Goal: Information Seeking & Learning: Learn about a topic

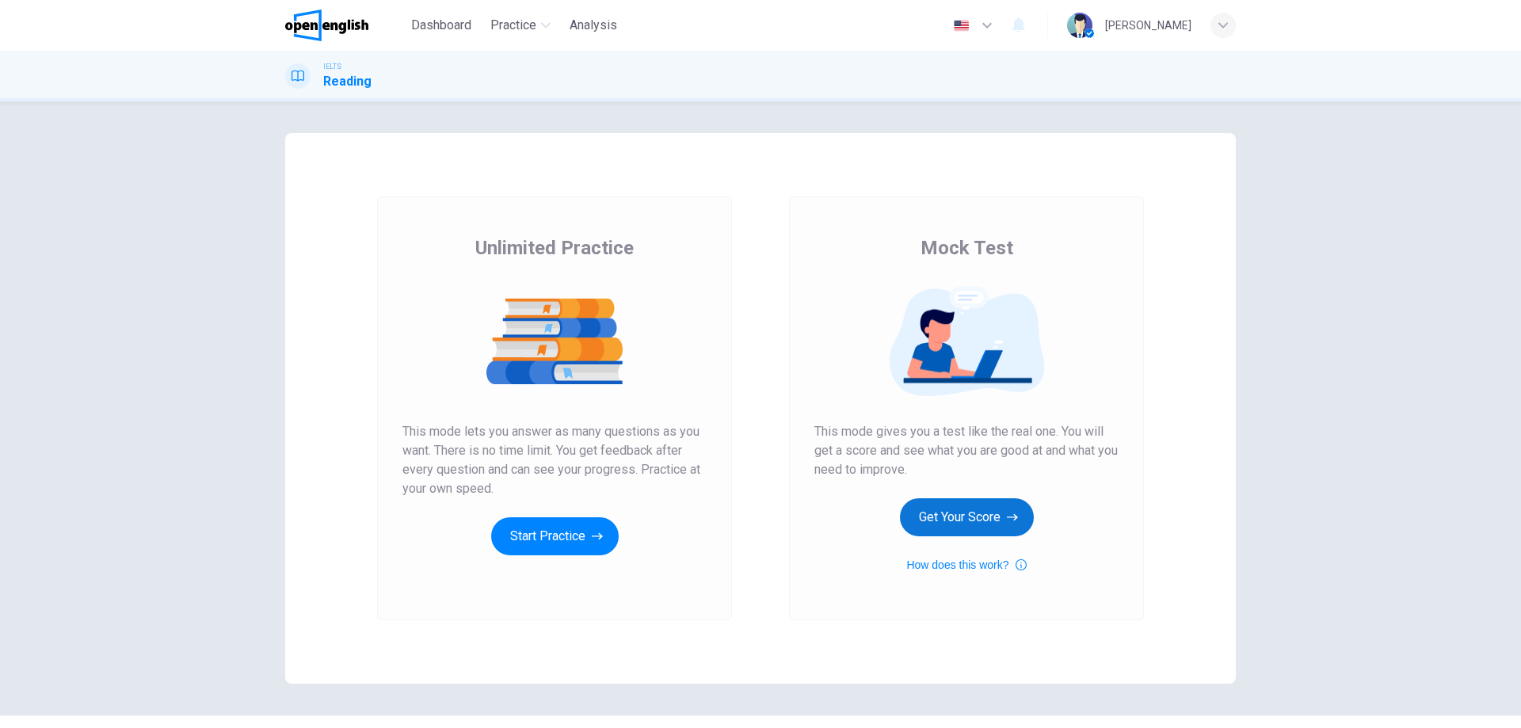
click at [931, 505] on button "Get Your Score" at bounding box center [967, 517] width 134 height 38
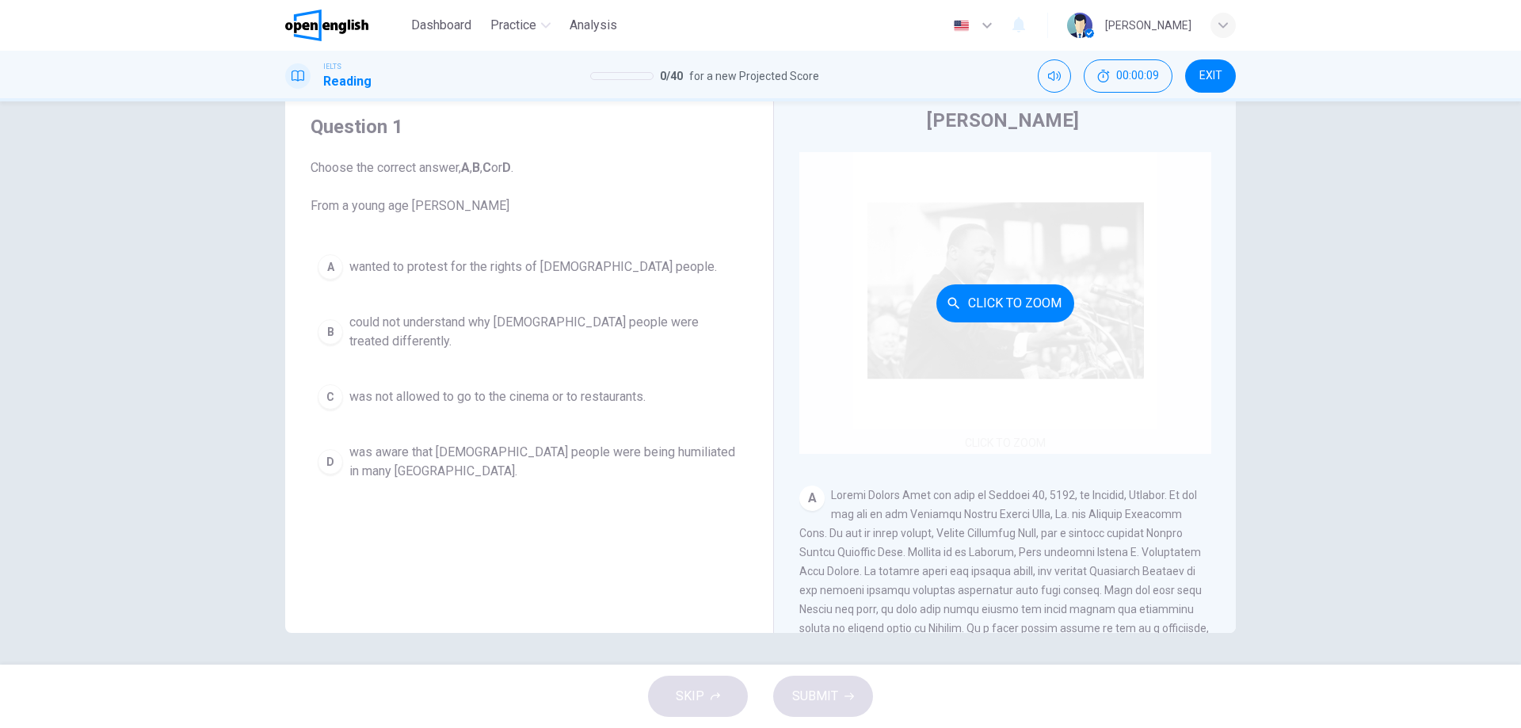
click at [1039, 301] on button "Click to Zoom" at bounding box center [1005, 303] width 138 height 38
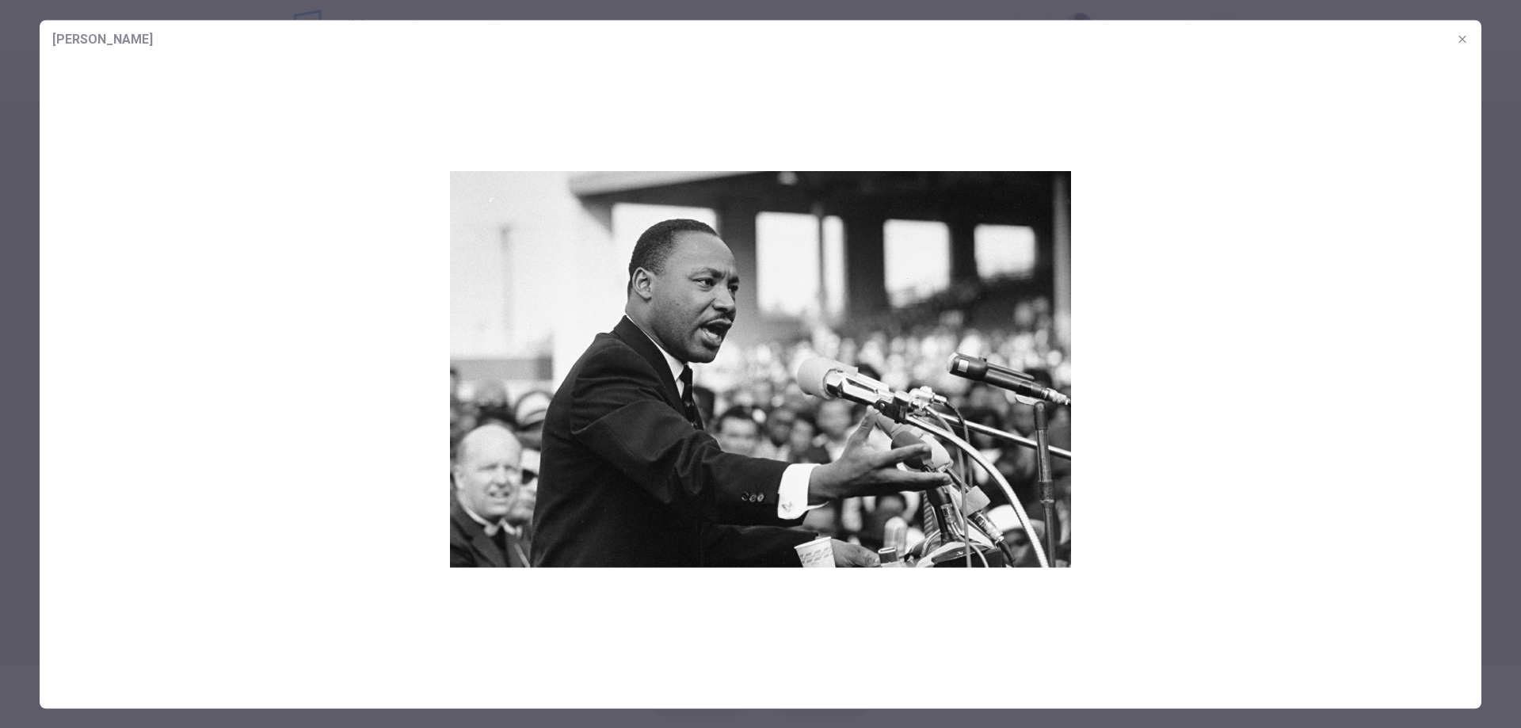
click at [1464, 41] on icon "button" at bounding box center [1461, 38] width 7 height 7
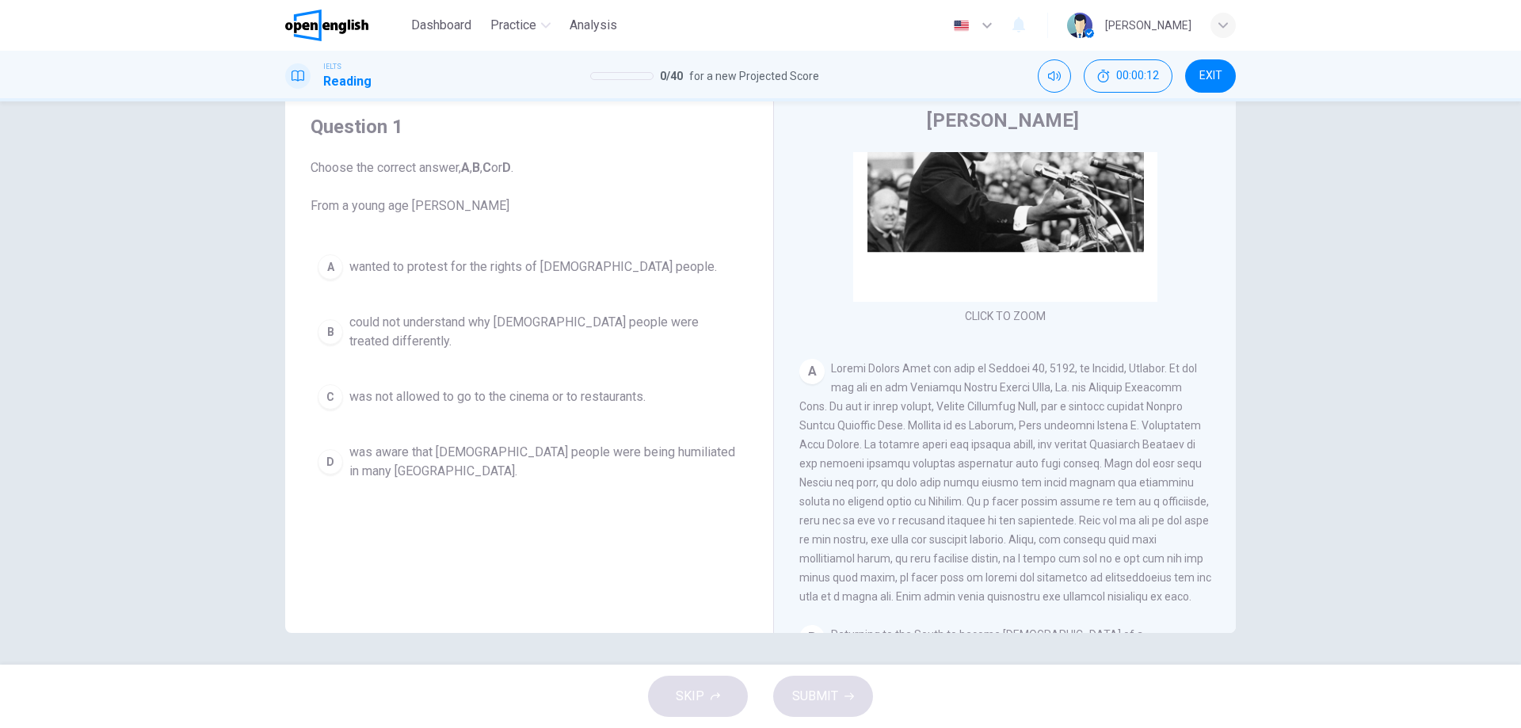
scroll to position [181, 0]
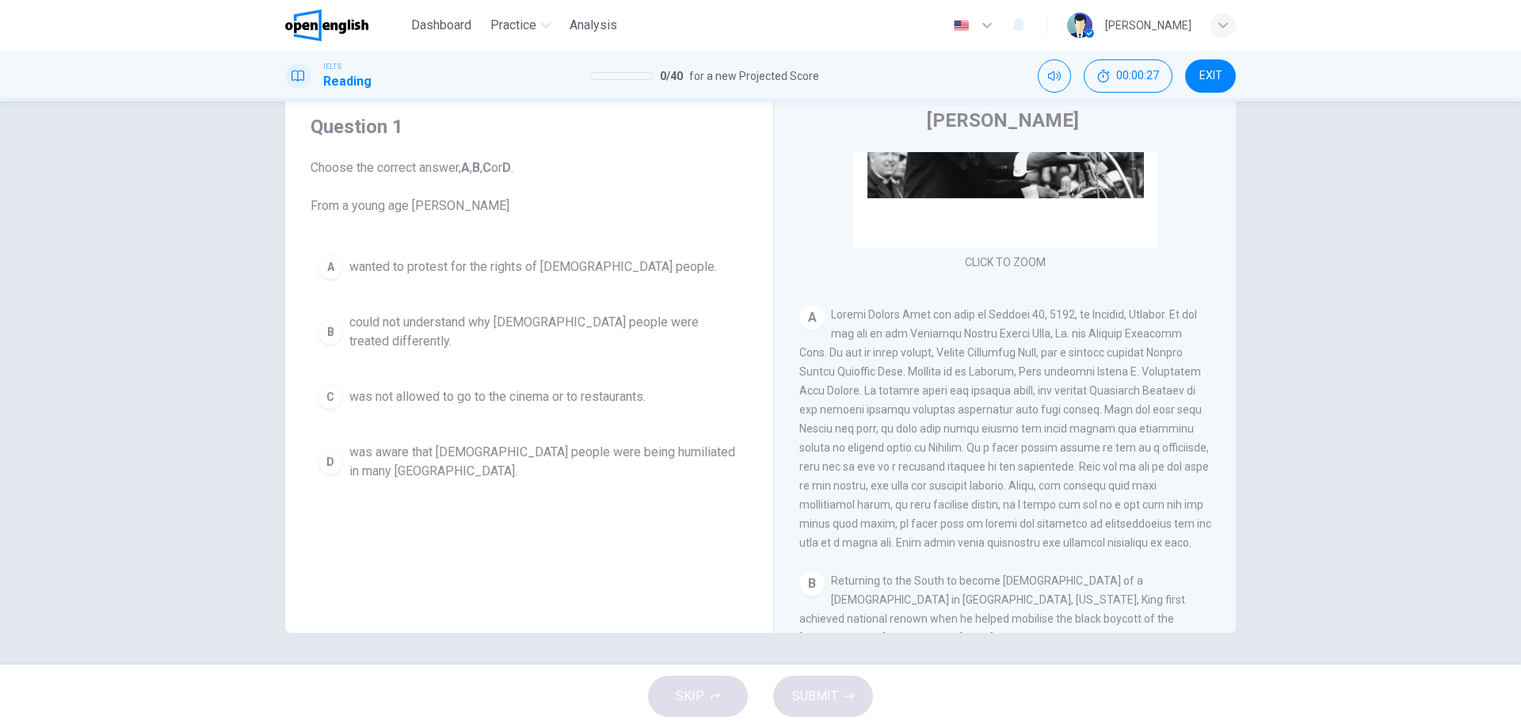
drag, startPoint x: 891, startPoint y: 356, endPoint x: 1011, endPoint y: 351, distance: 119.7
click at [1011, 351] on span at bounding box center [1005, 428] width 412 height 241
drag, startPoint x: 841, startPoint y: 394, endPoint x: 914, endPoint y: 394, distance: 72.9
click at [913, 394] on span at bounding box center [1005, 428] width 412 height 241
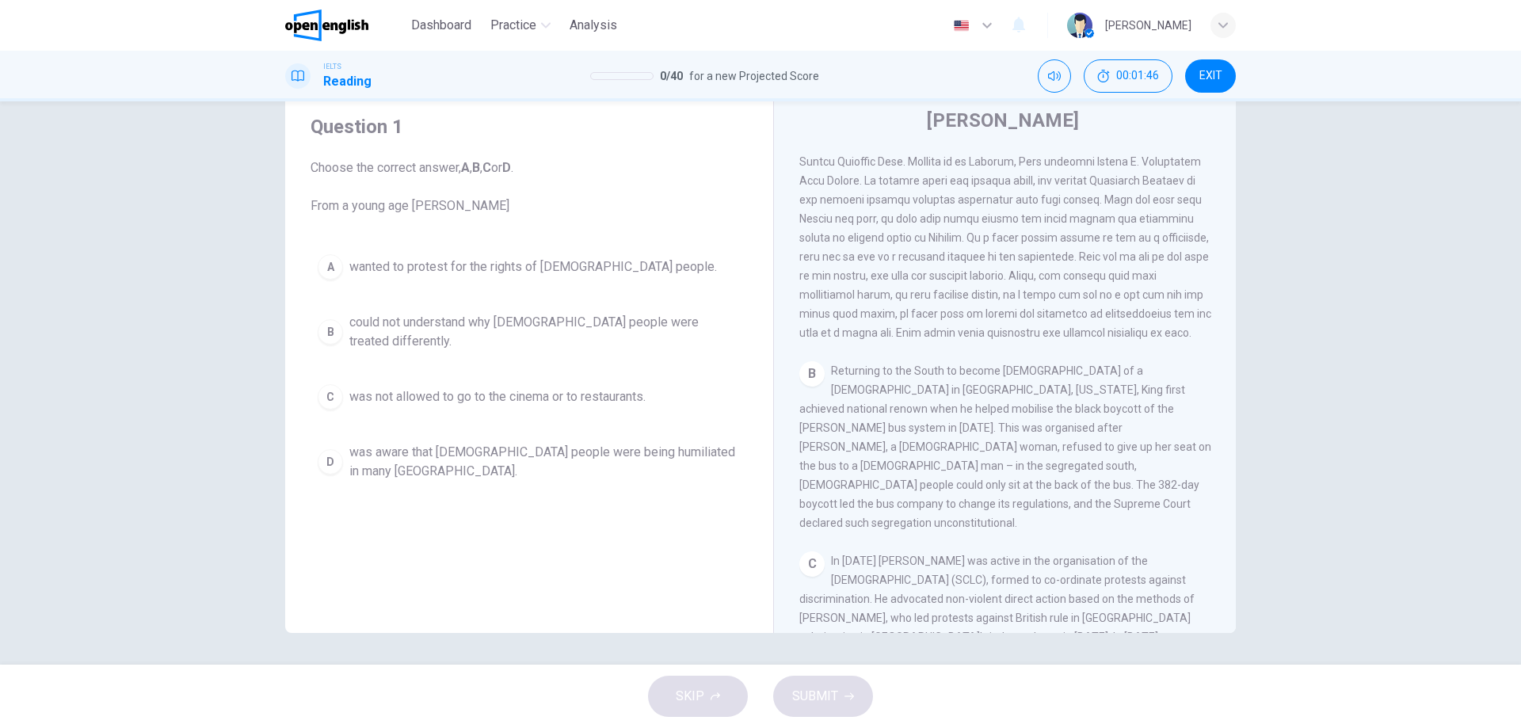
scroll to position [542, 0]
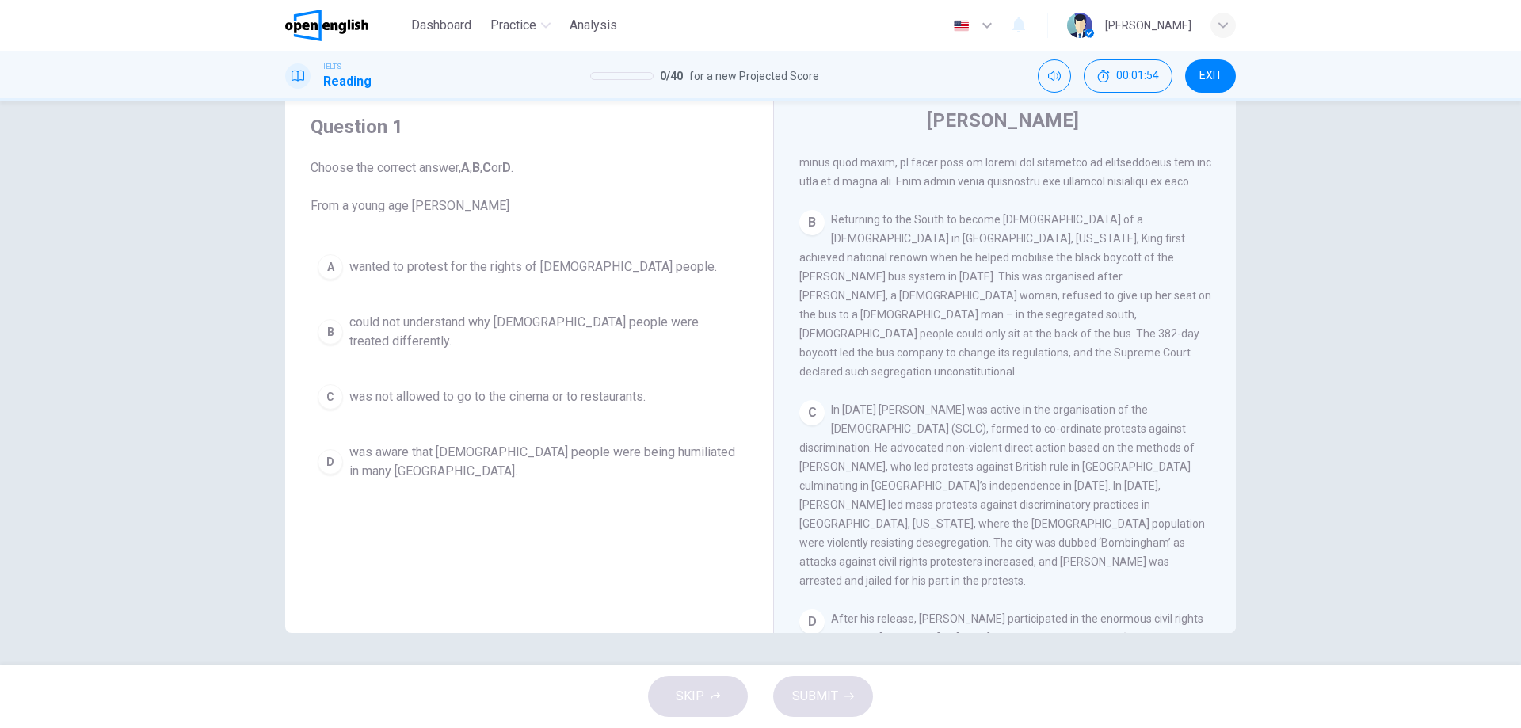
drag, startPoint x: 910, startPoint y: 249, endPoint x: 1018, endPoint y: 250, distance: 107.7
click at [1013, 251] on span "Returning to the South to become [DEMOGRAPHIC_DATA] of a [DEMOGRAPHIC_DATA] in …" at bounding box center [1005, 295] width 412 height 165
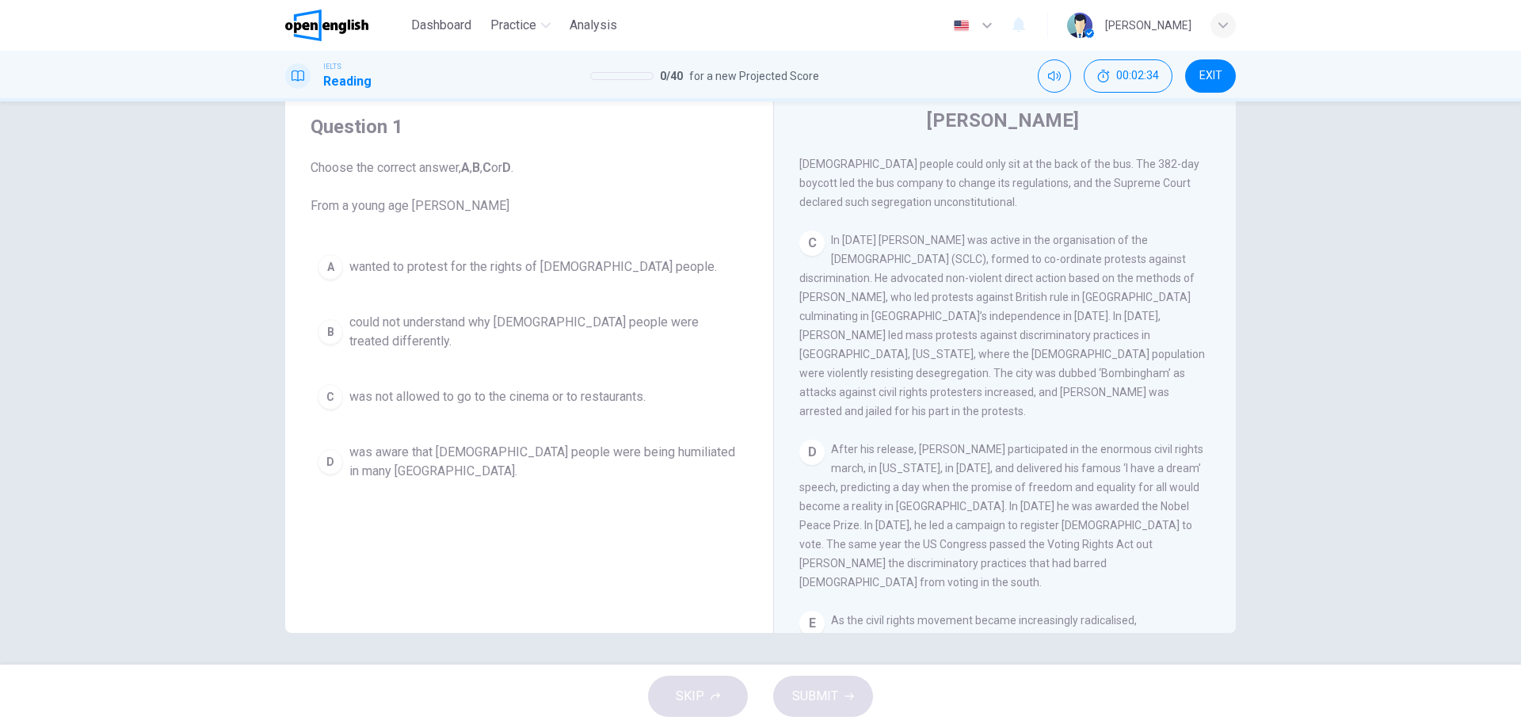
scroll to position [722, 0]
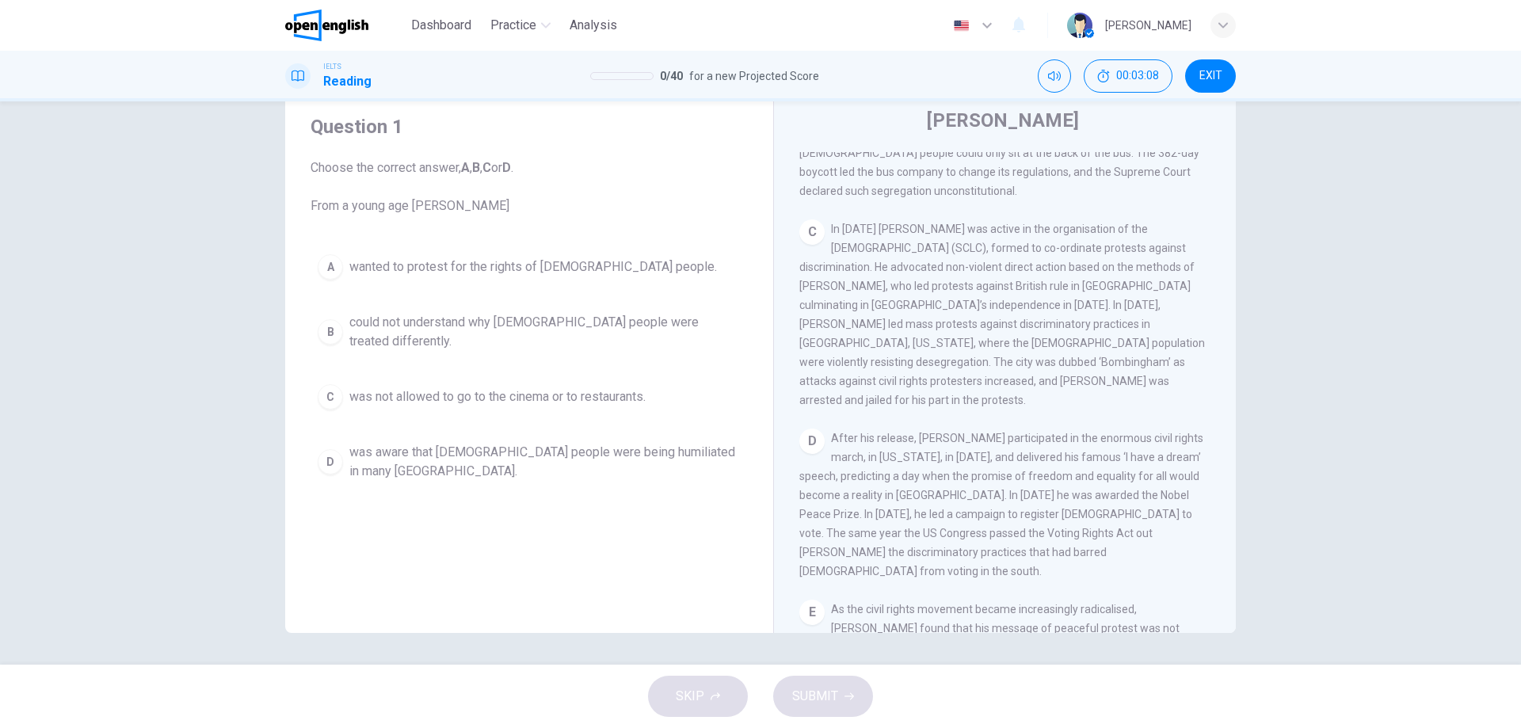
click at [414, 451] on span "was aware that [DEMOGRAPHIC_DATA] people were being humiliated in many [GEOGRAP…" at bounding box center [544, 462] width 391 height 38
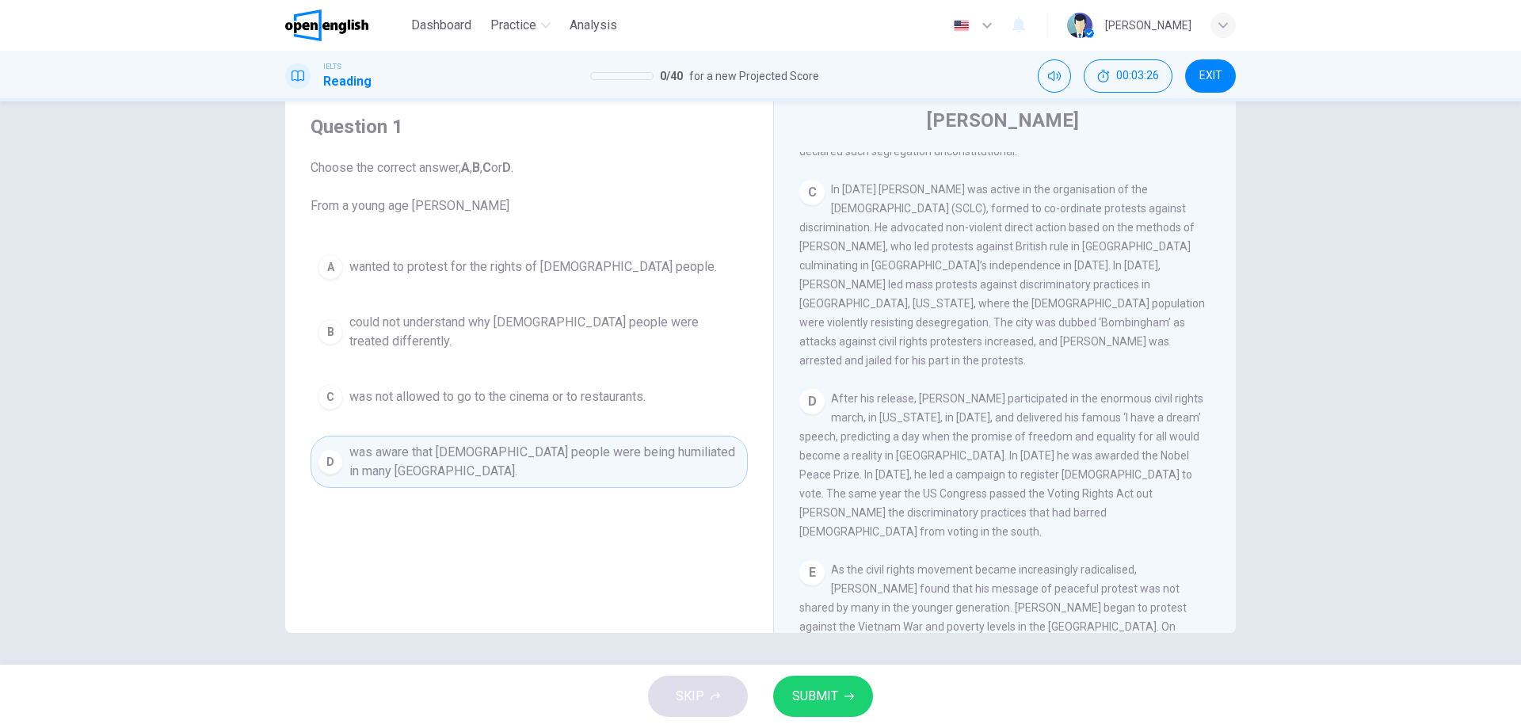
scroll to position [745, 0]
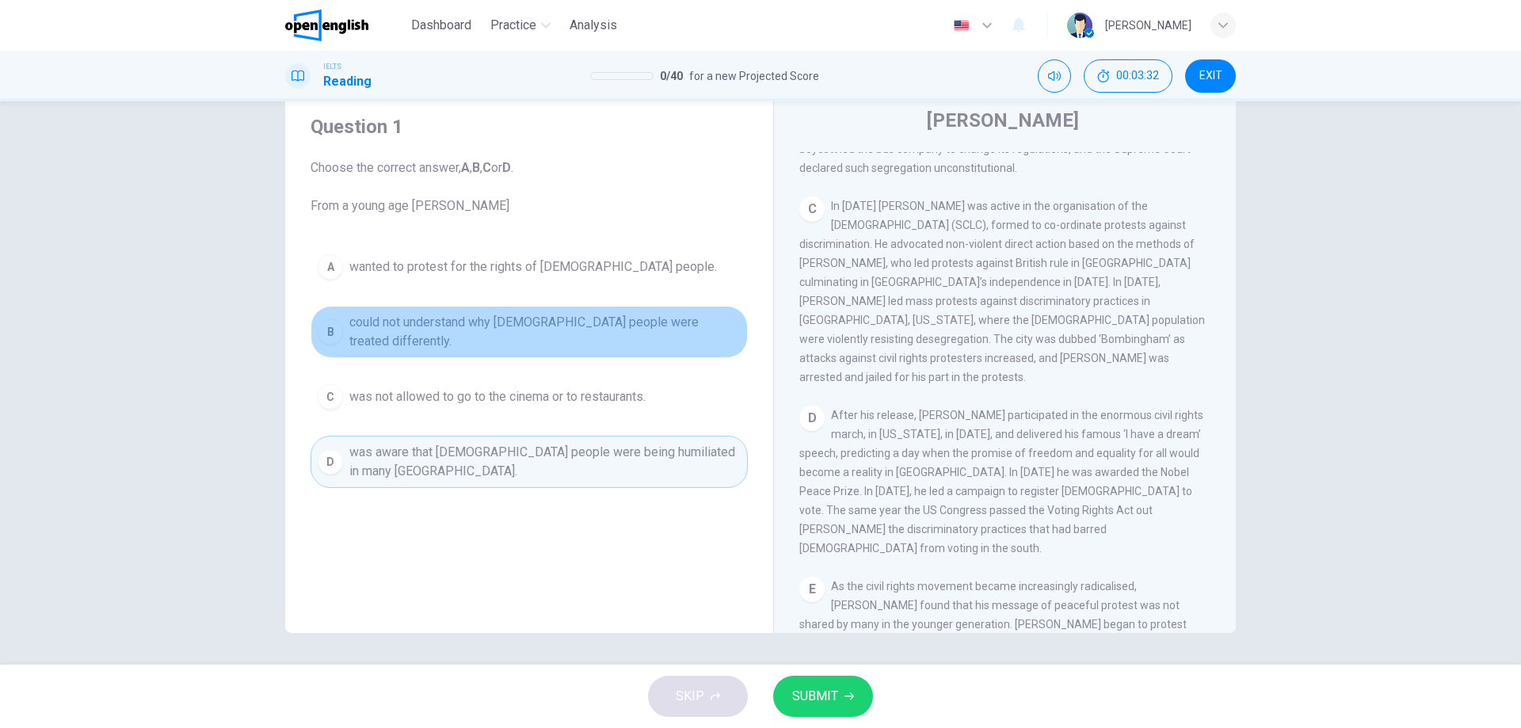
click at [471, 326] on span "could not understand why [DEMOGRAPHIC_DATA] people were treated differently." at bounding box center [544, 332] width 391 height 38
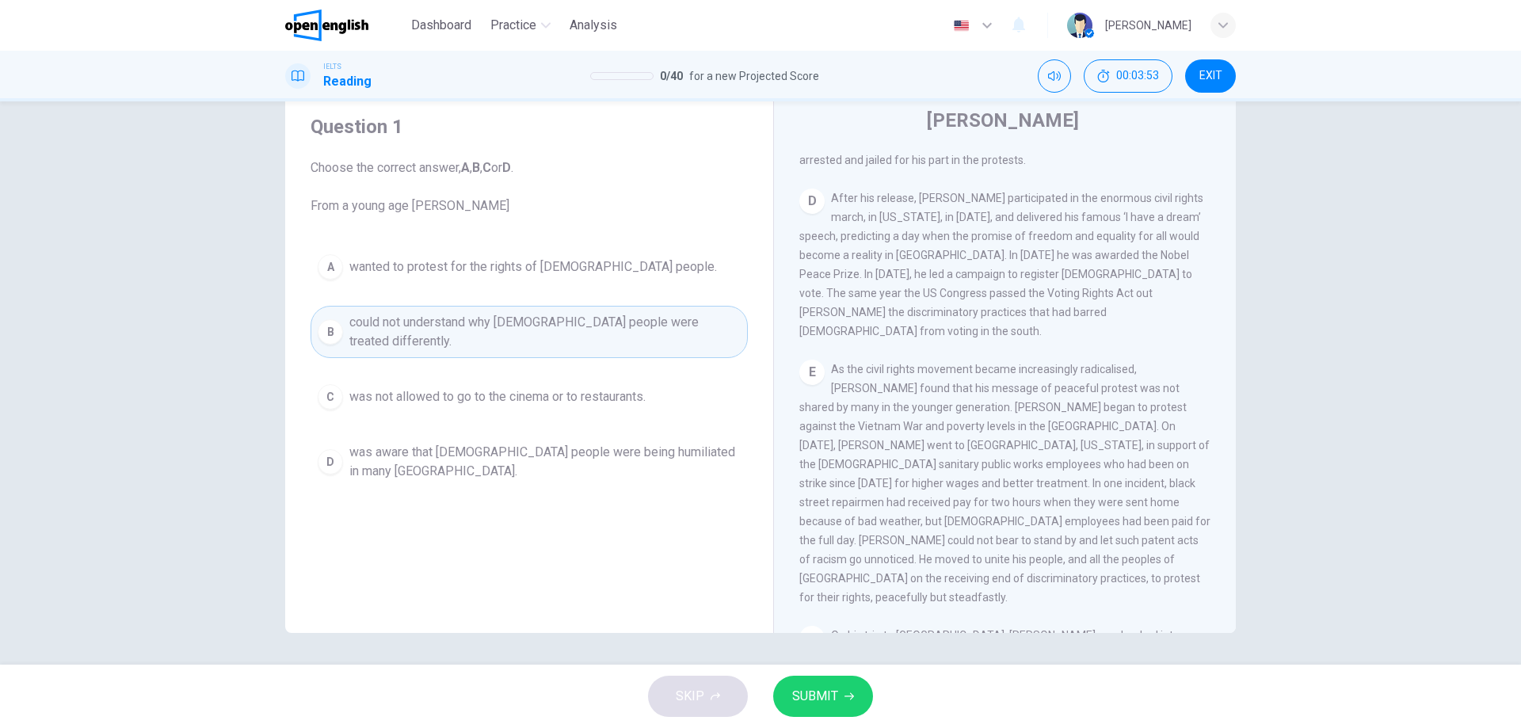
scroll to position [1016, 0]
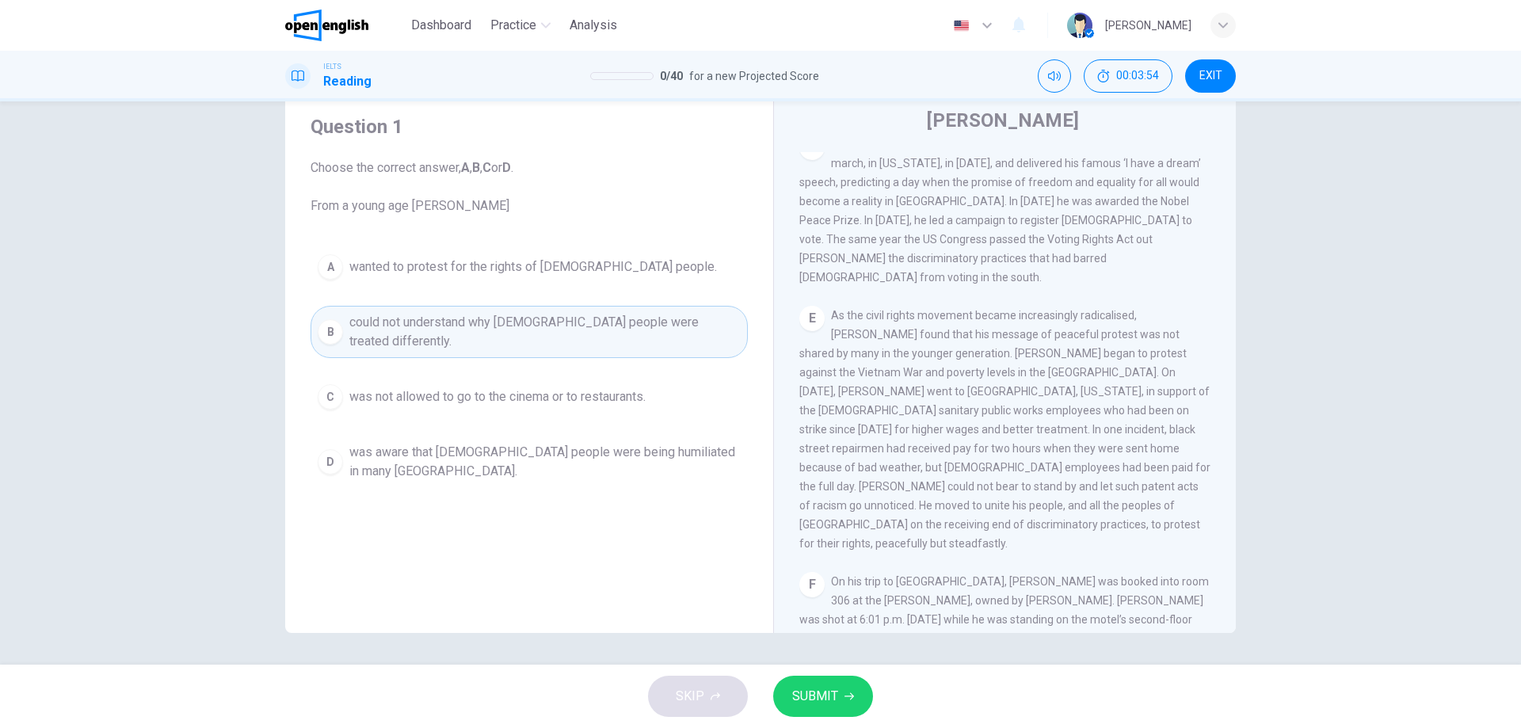
click at [829, 695] on span "SUBMIT" at bounding box center [815, 696] width 46 height 22
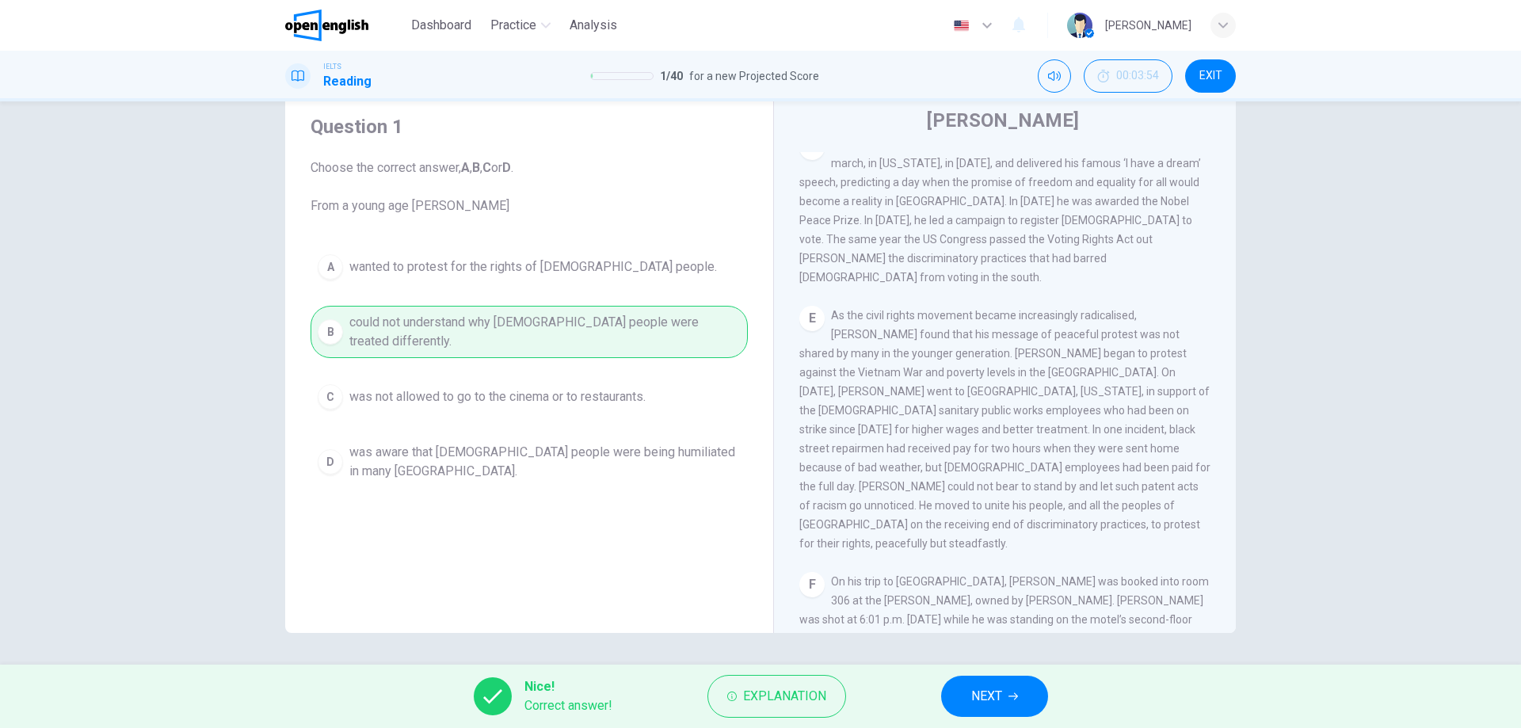
click at [970, 694] on button "NEXT" at bounding box center [994, 696] width 107 height 41
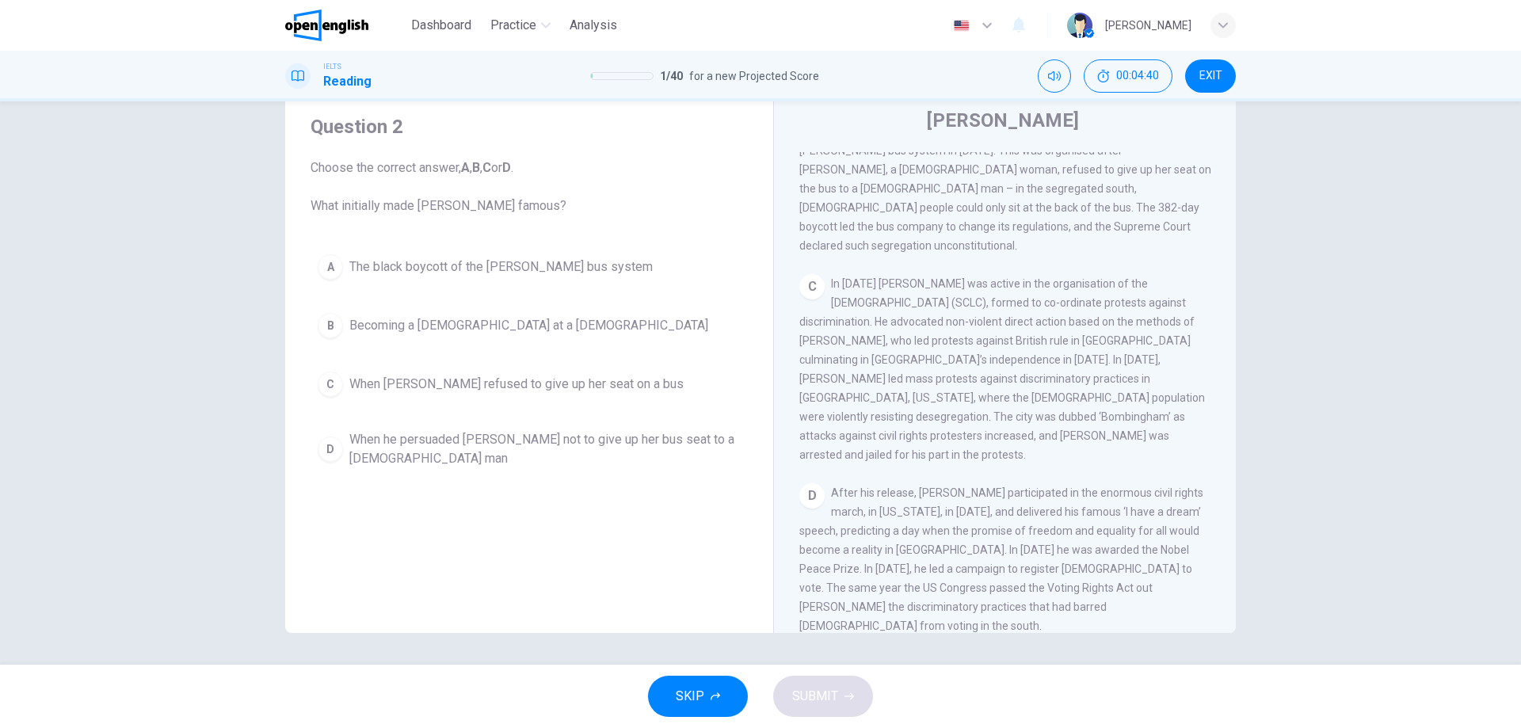
scroll to position [745, 0]
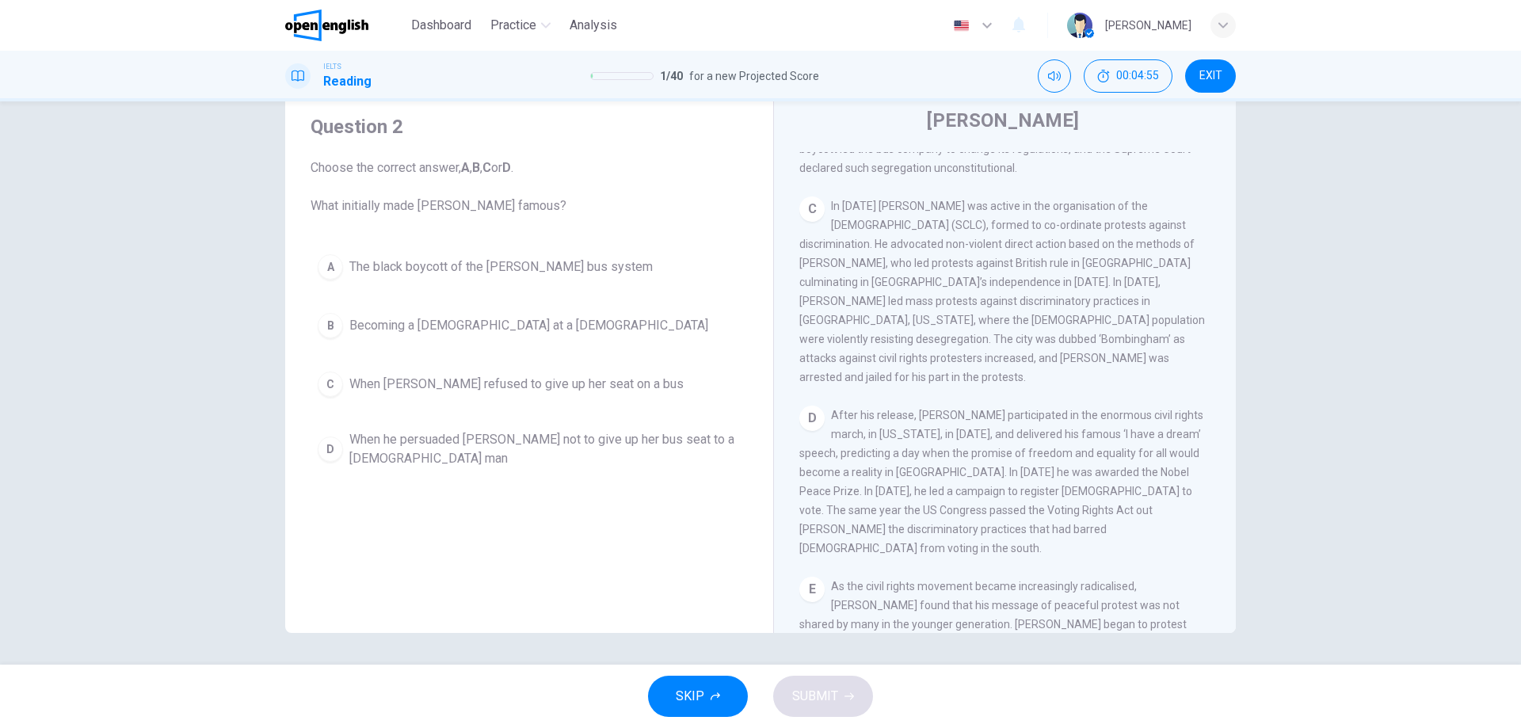
click at [445, 325] on span "Becoming a [DEMOGRAPHIC_DATA] at a [DEMOGRAPHIC_DATA]" at bounding box center [528, 325] width 359 height 19
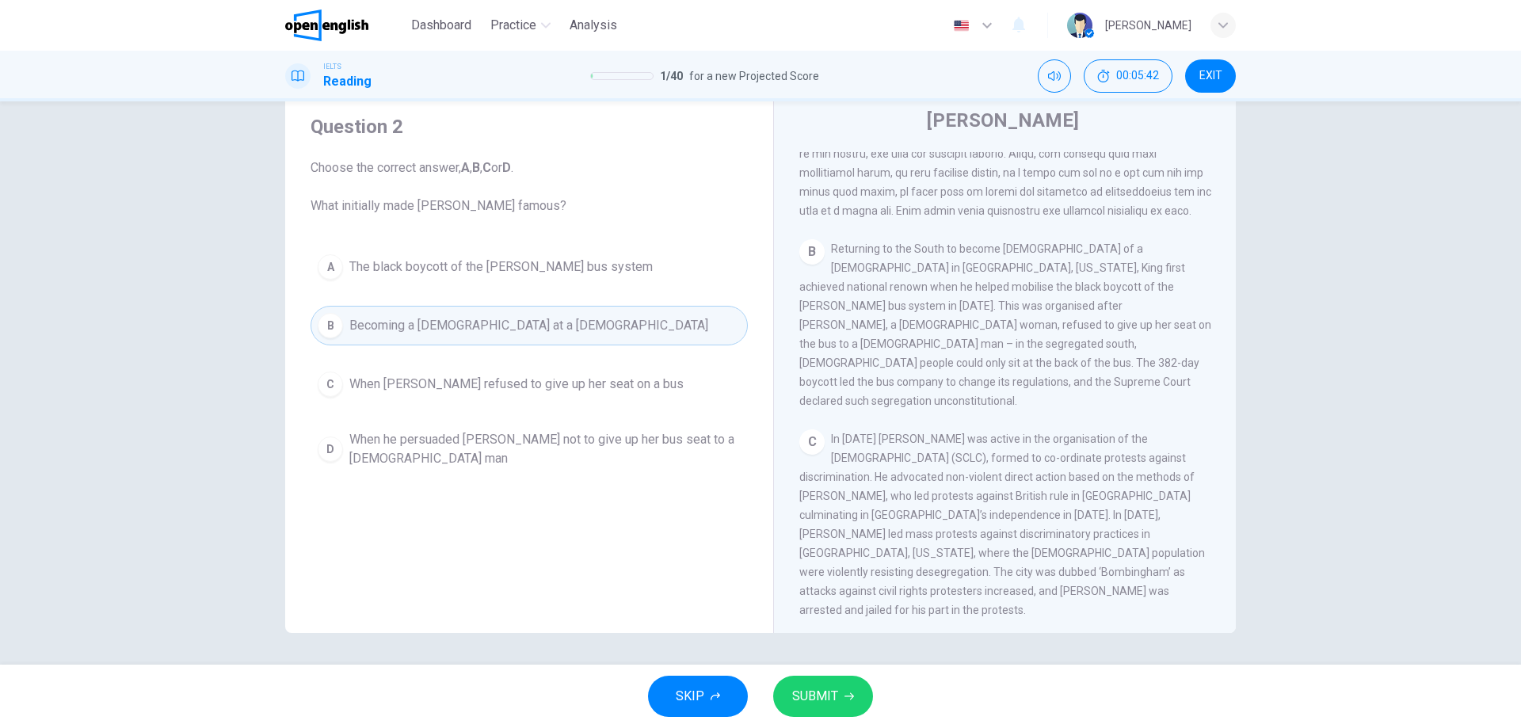
scroll to position [384, 0]
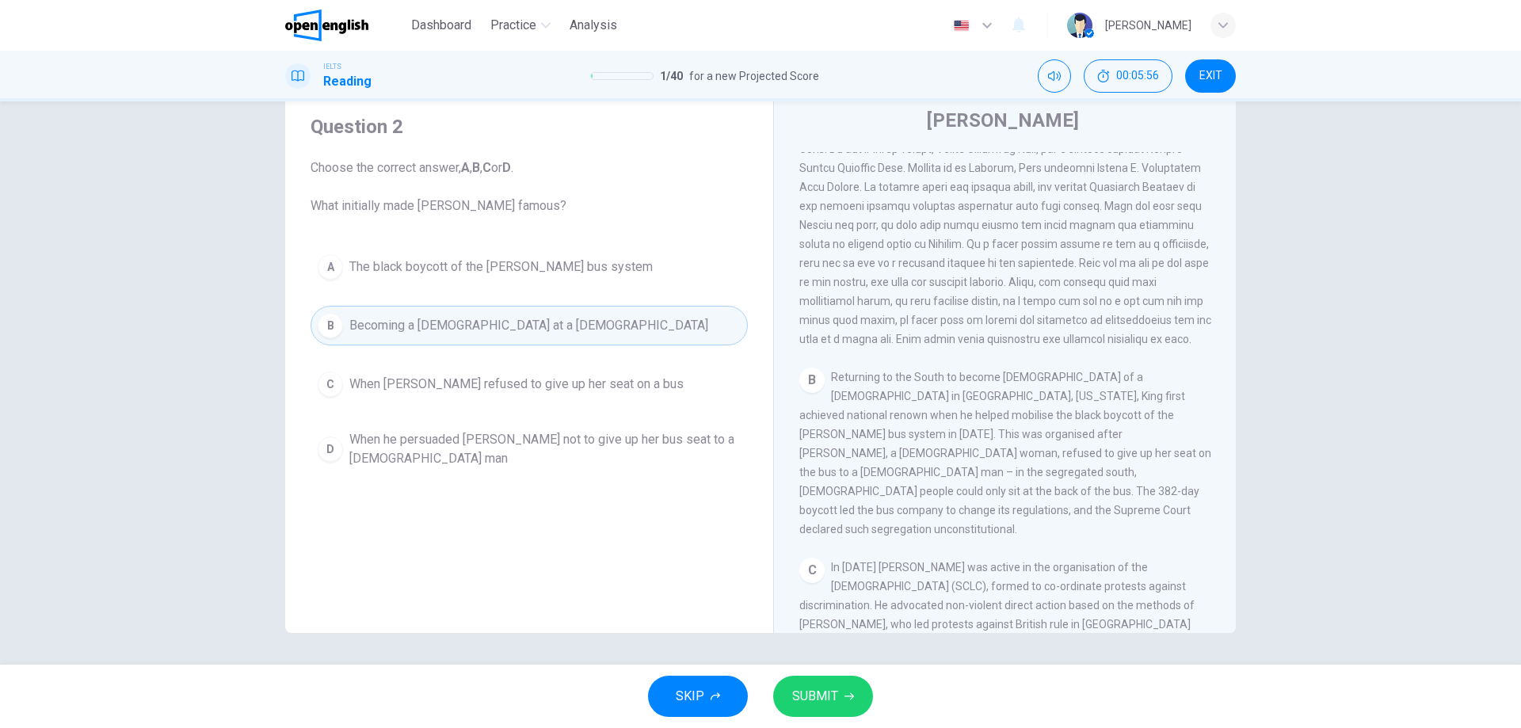
click at [835, 698] on span "SUBMIT" at bounding box center [815, 696] width 46 height 22
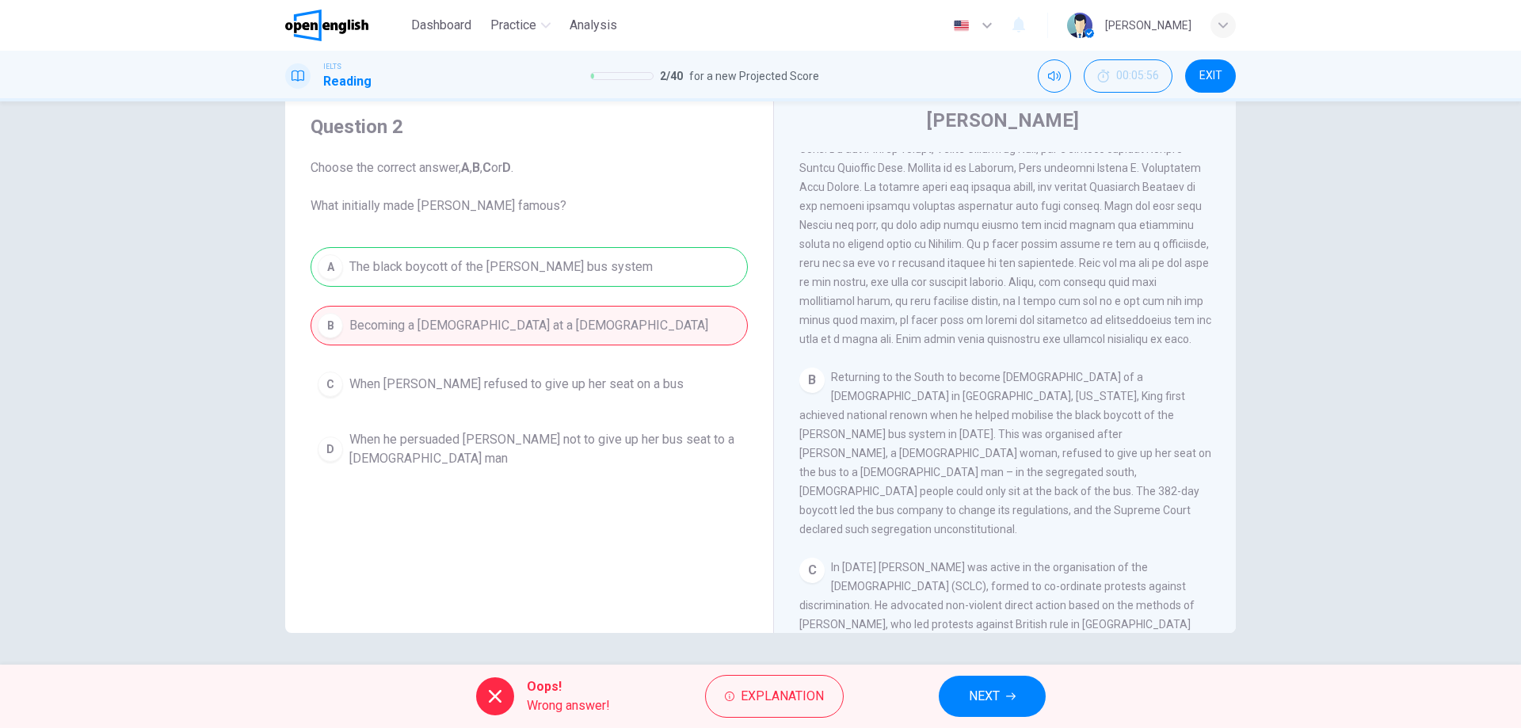
click at [835, 697] on button "Explanation" at bounding box center [774, 696] width 139 height 43
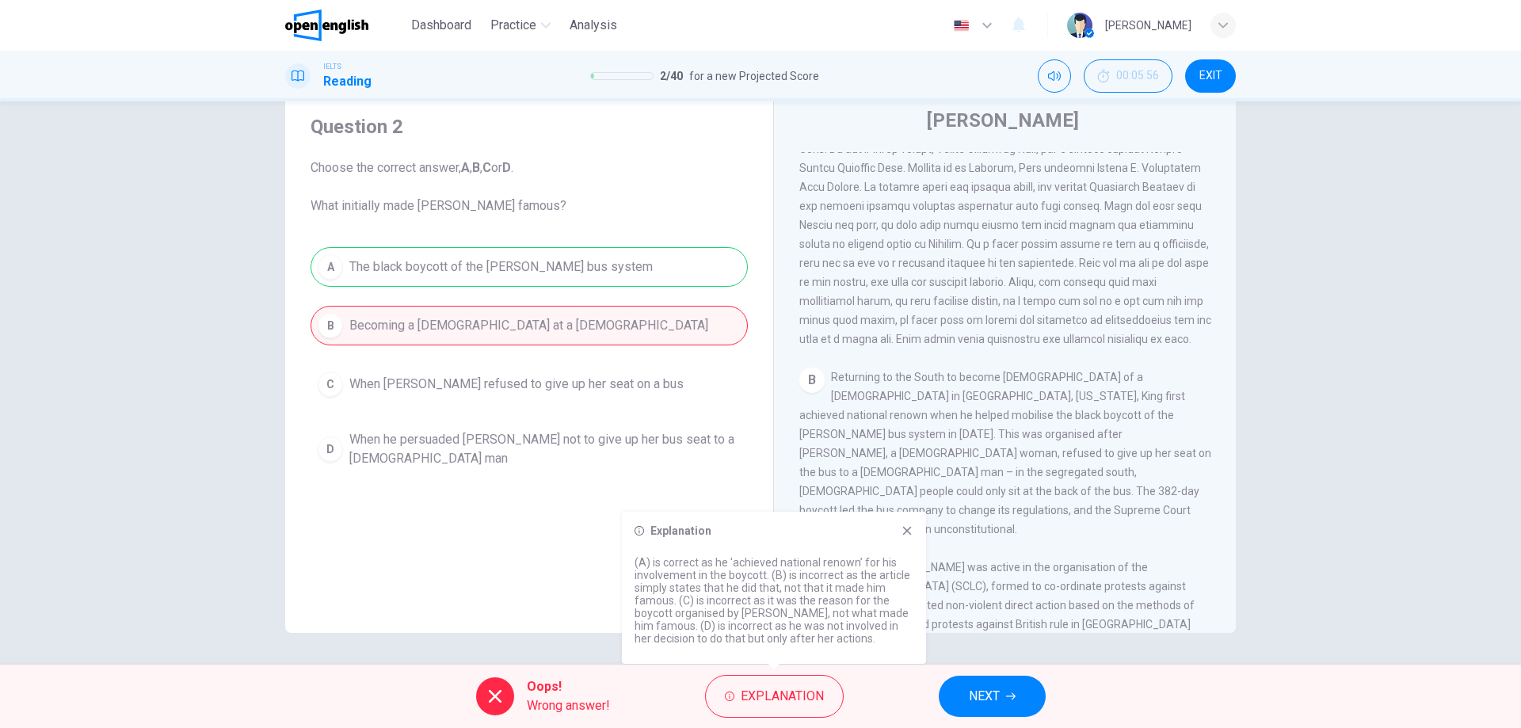
click at [906, 532] on icon at bounding box center [907, 531] width 9 height 9
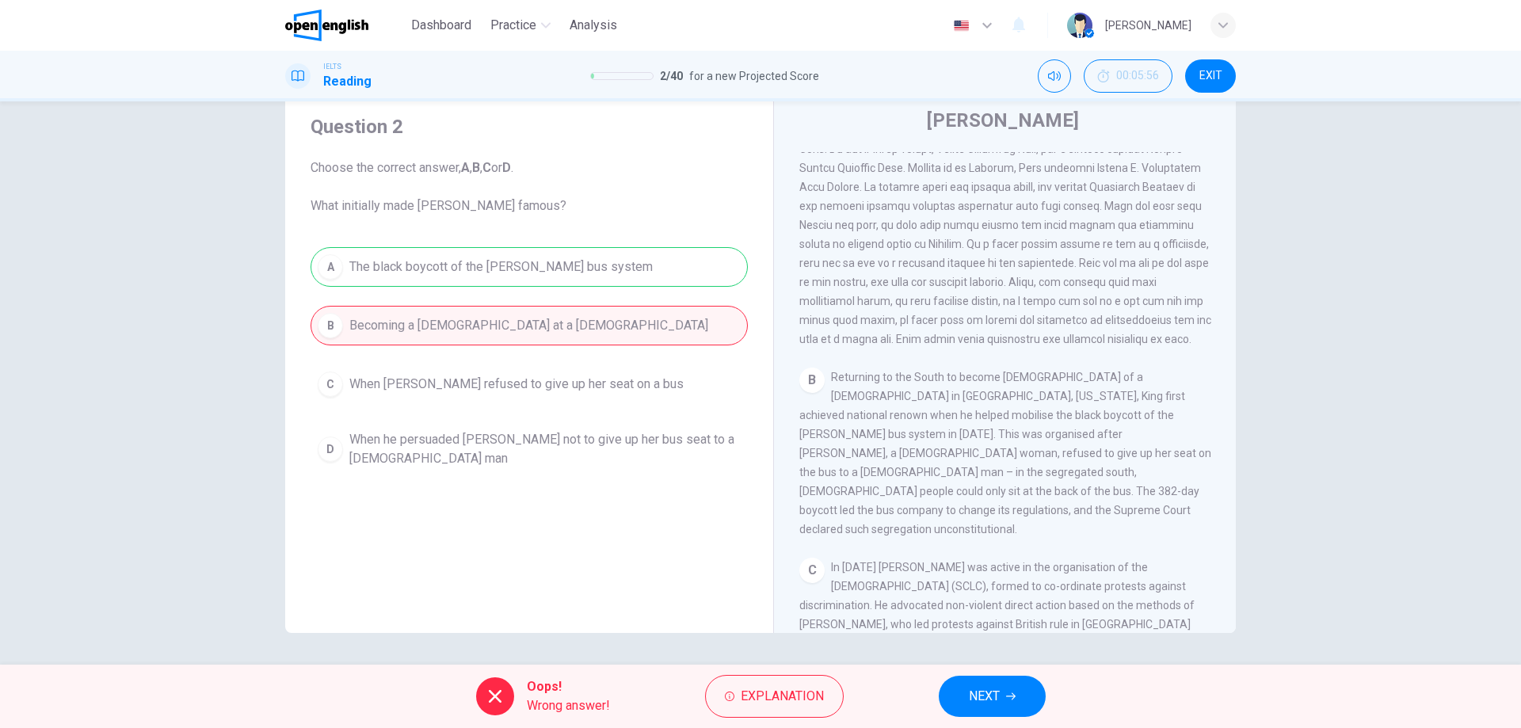
click at [977, 689] on span "NEXT" at bounding box center [984, 696] width 31 height 22
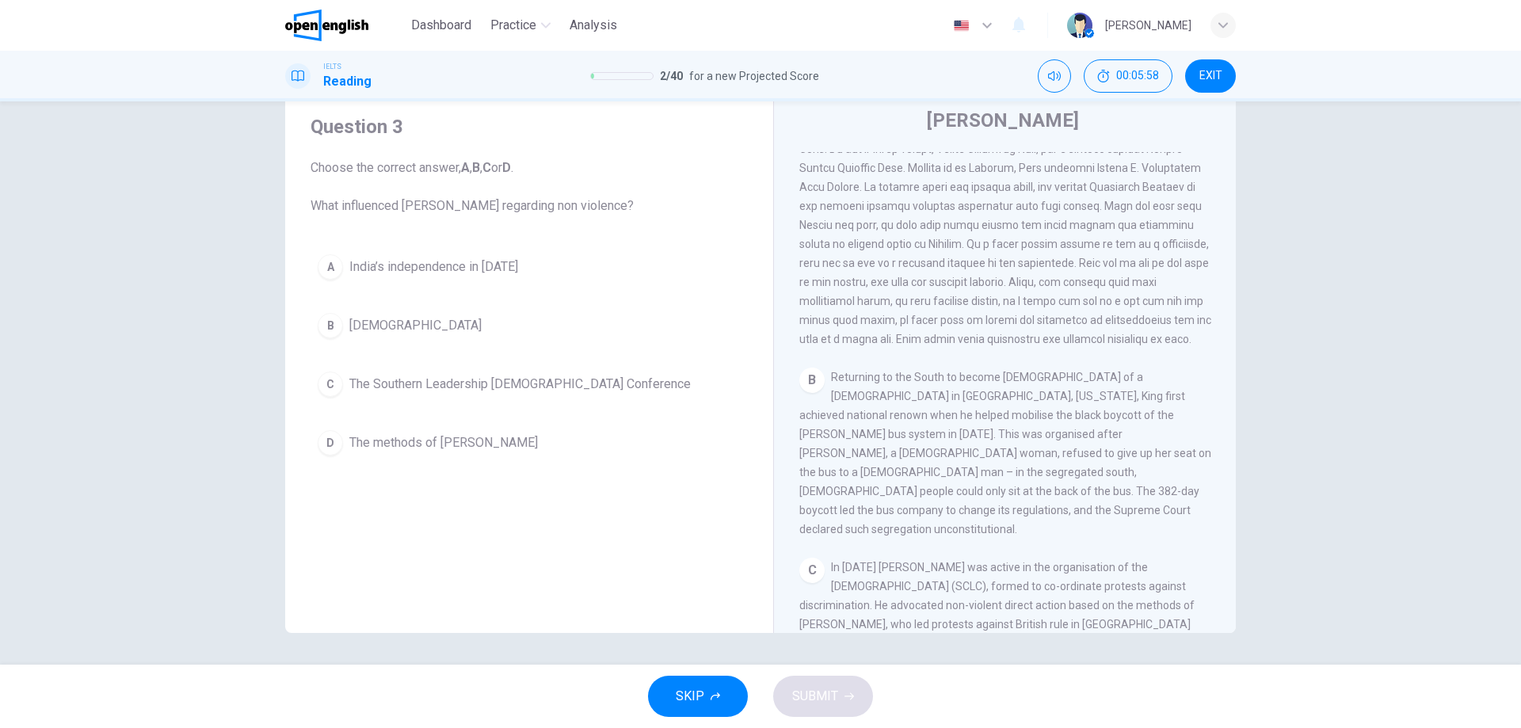
drag, startPoint x: 521, startPoint y: 208, endPoint x: 617, endPoint y: 209, distance: 95.9
click at [596, 211] on span "Choose the correct answer, A , B , C or D . What influenced [PERSON_NAME] regar…" at bounding box center [529, 186] width 437 height 57
drag, startPoint x: 639, startPoint y: 207, endPoint x: 507, endPoint y: 200, distance: 132.4
click at [507, 200] on span "Choose the correct answer, A , B , C or D . What influenced [PERSON_NAME] regar…" at bounding box center [529, 186] width 437 height 57
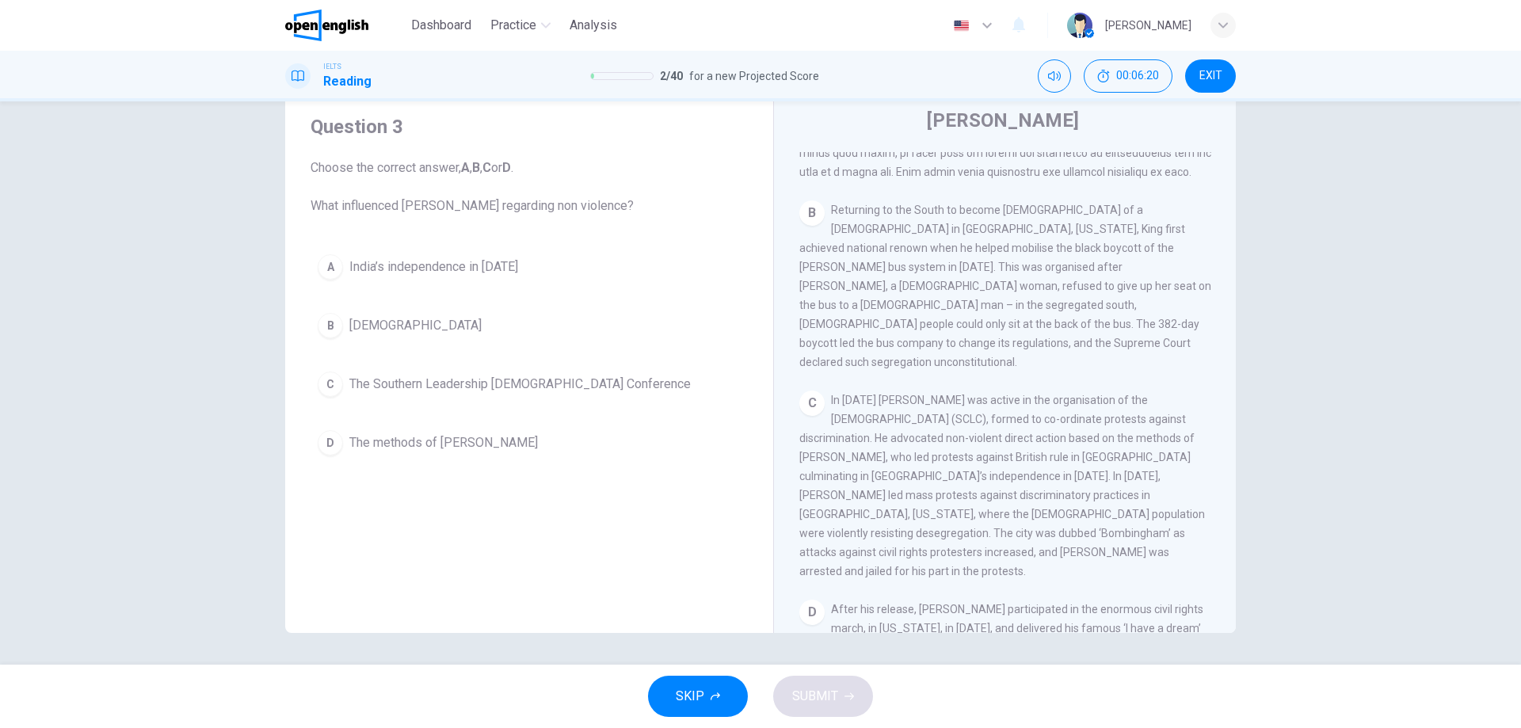
scroll to position [565, 0]
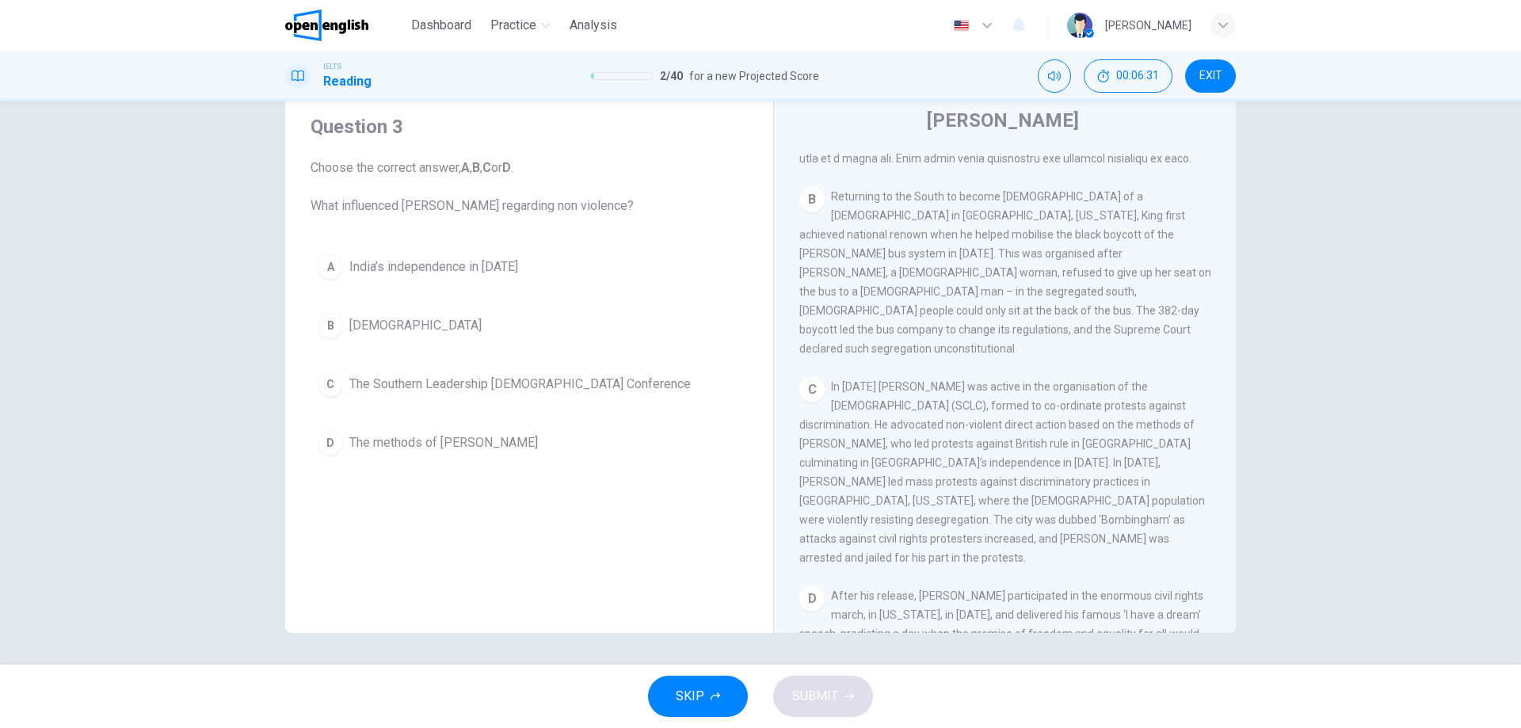
click at [452, 445] on span "The methods of [PERSON_NAME]" at bounding box center [443, 442] width 189 height 19
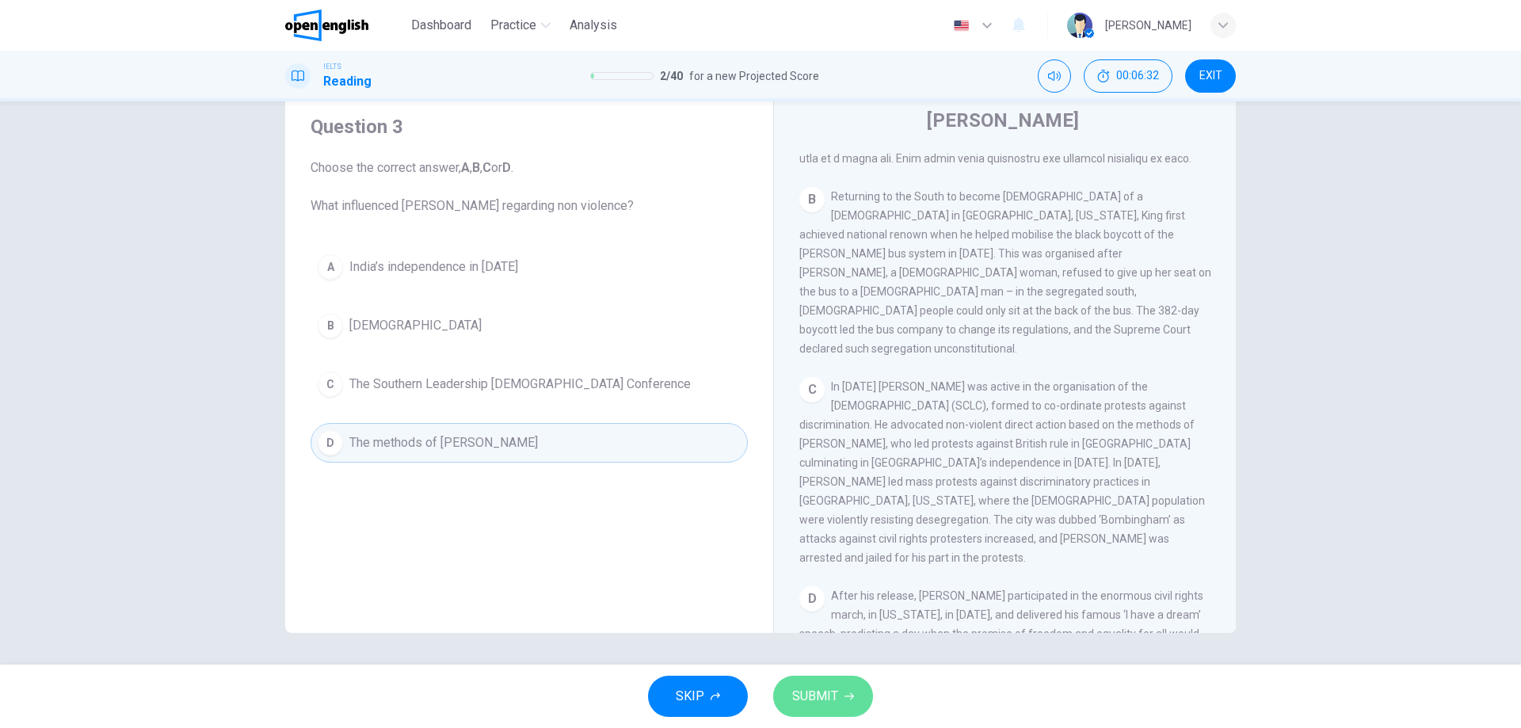
click at [859, 684] on button "SUBMIT" at bounding box center [823, 696] width 100 height 41
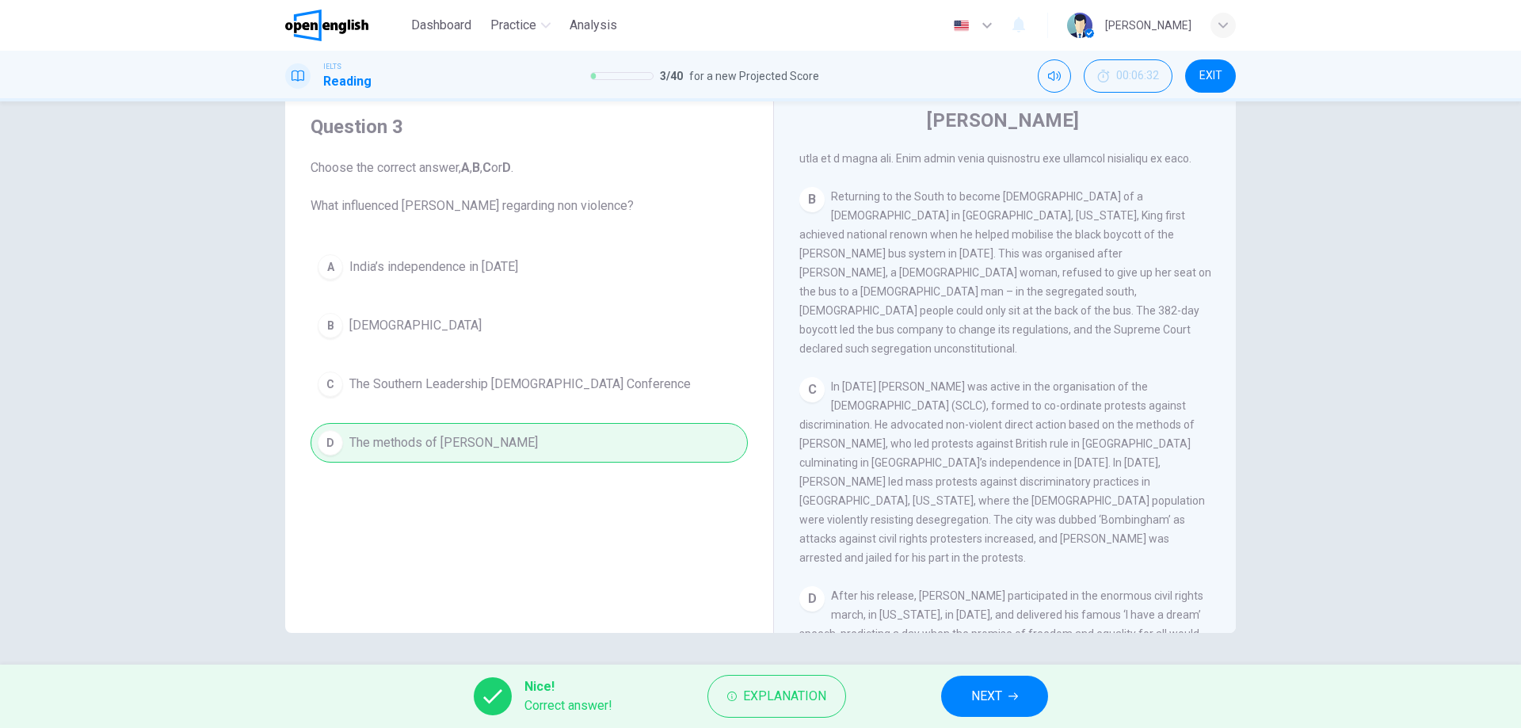
click at [1023, 684] on button "NEXT" at bounding box center [994, 696] width 107 height 41
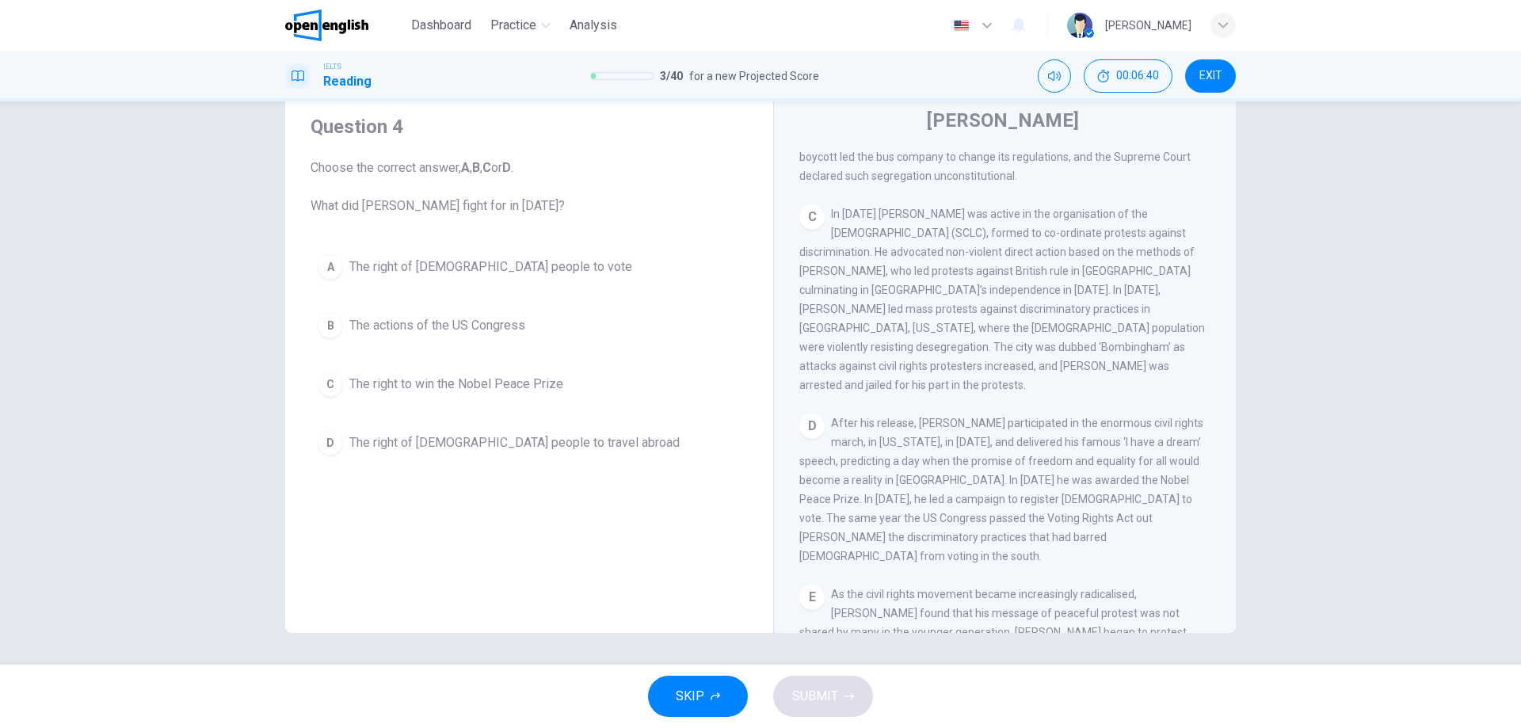
scroll to position [745, 0]
click at [402, 271] on span "The right of [DEMOGRAPHIC_DATA] people to vote" at bounding box center [490, 266] width 283 height 19
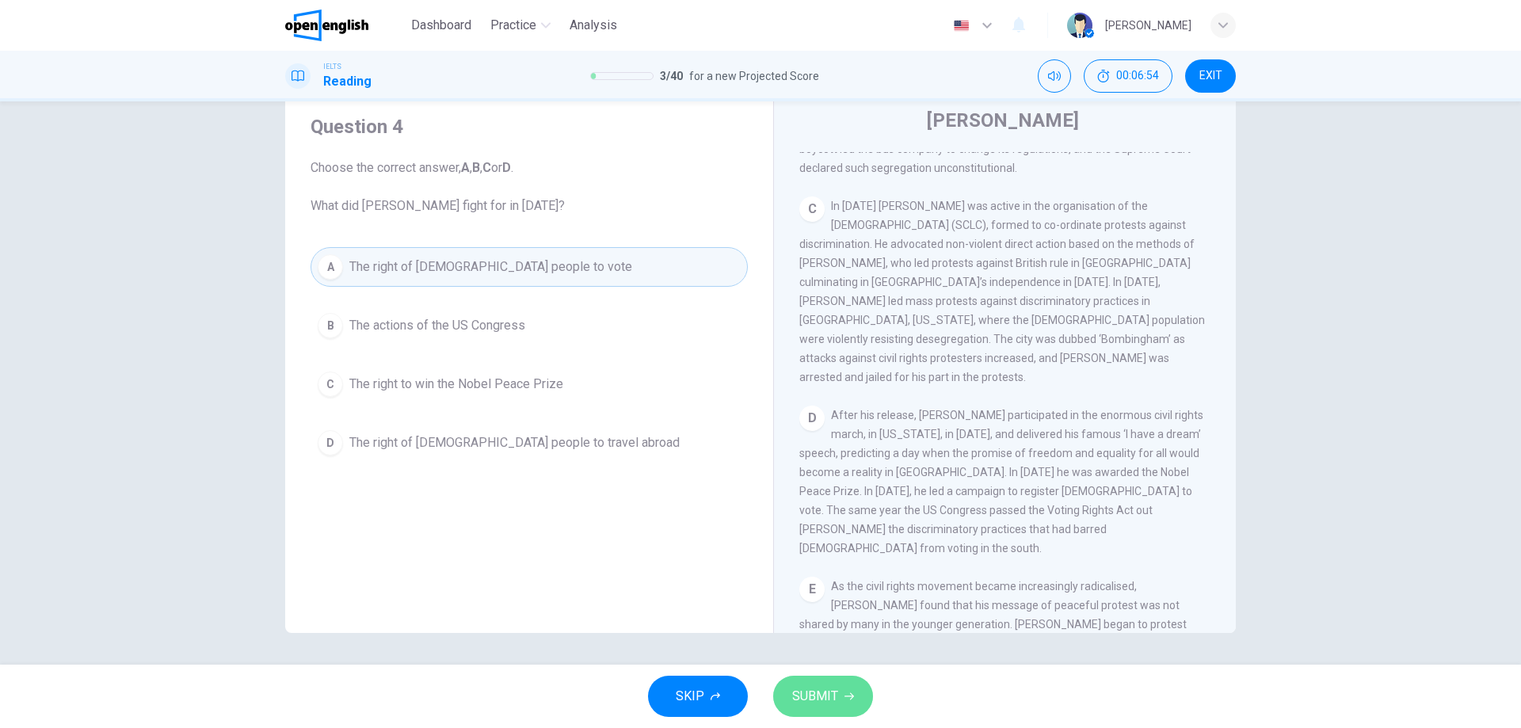
click at [811, 695] on span "SUBMIT" at bounding box center [815, 696] width 46 height 22
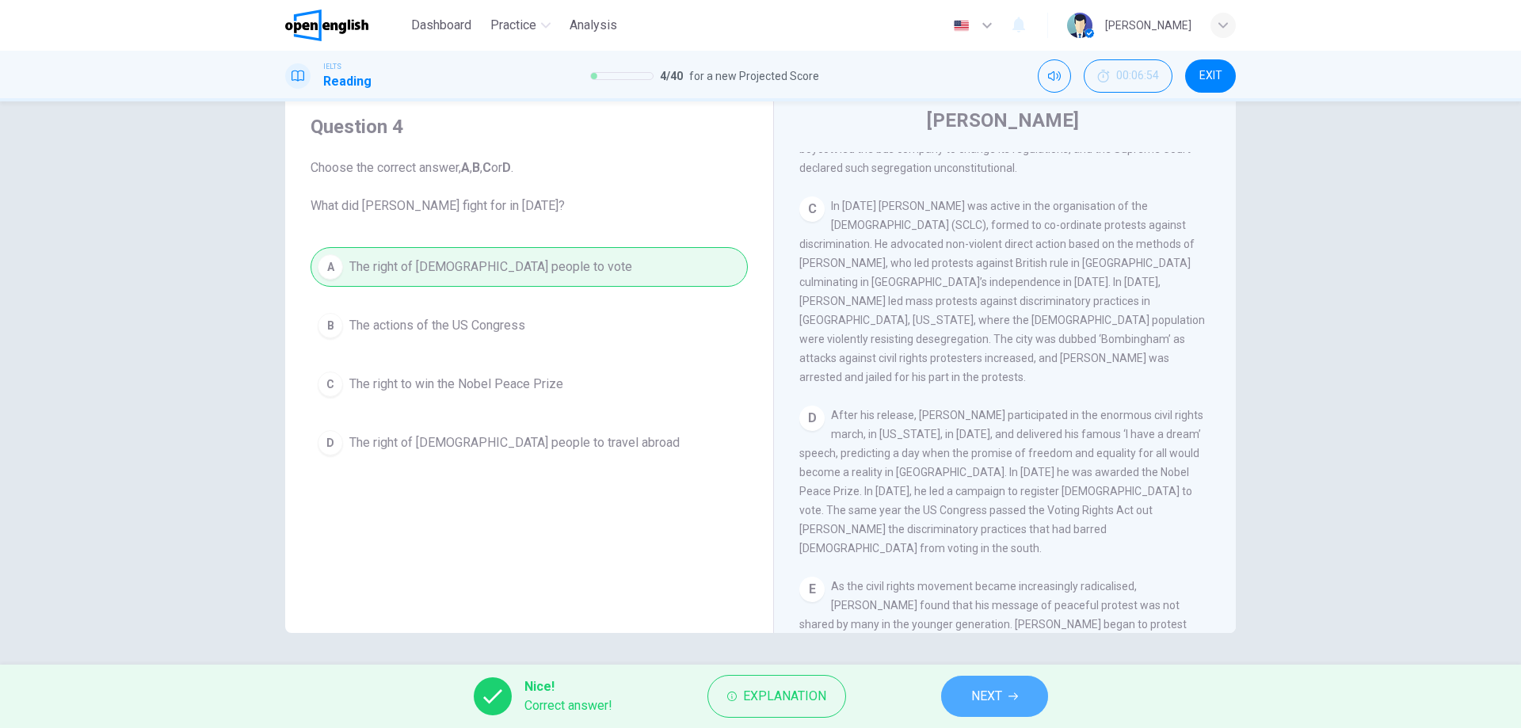
click at [1022, 697] on button "NEXT" at bounding box center [994, 696] width 107 height 41
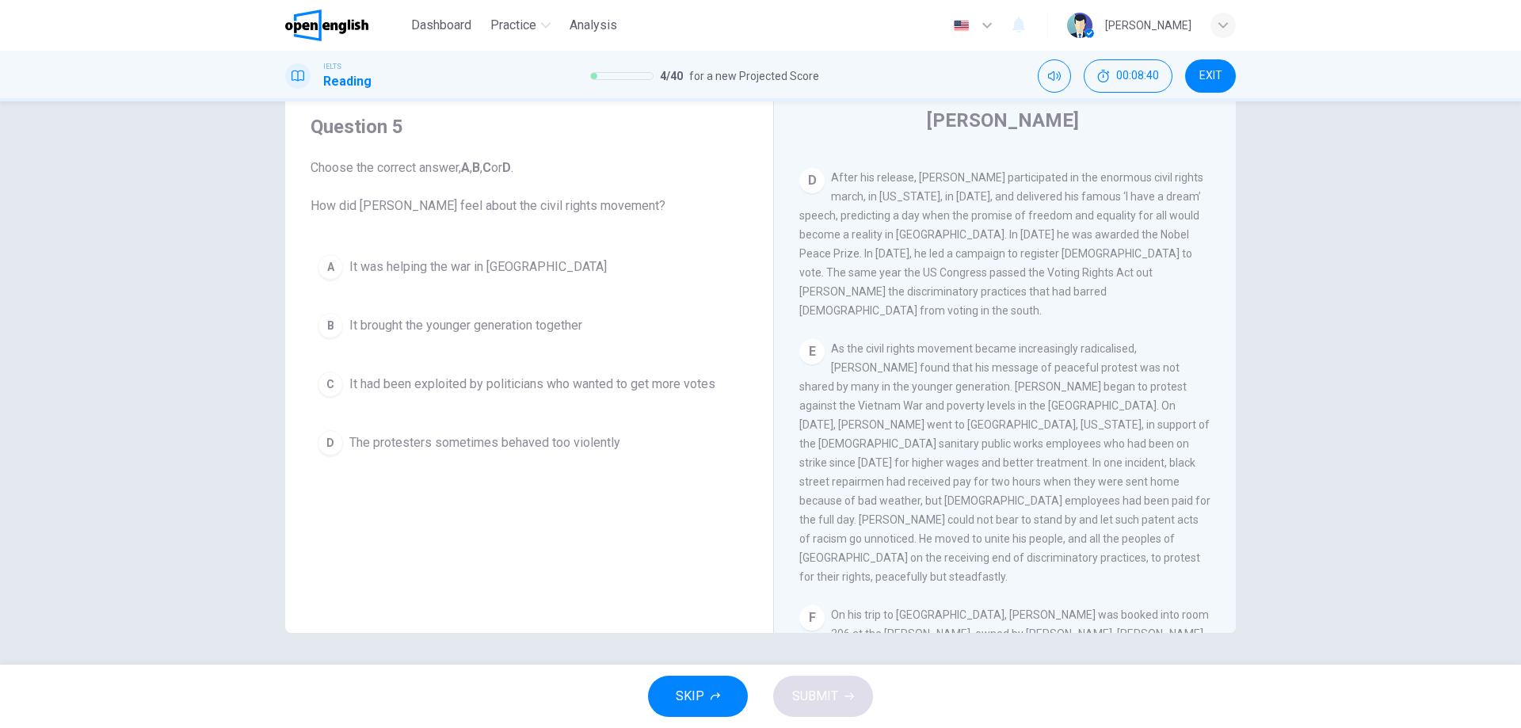
scroll to position [926, 0]
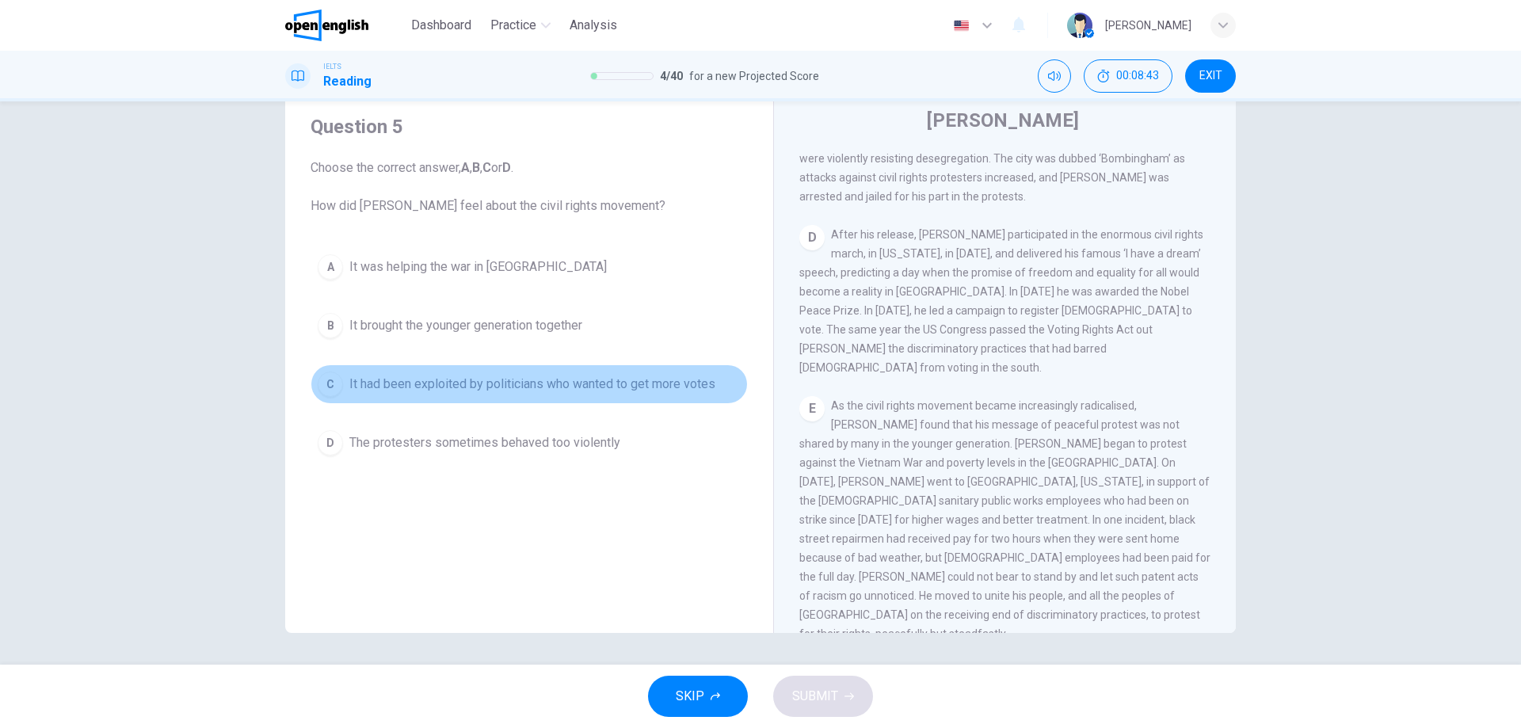
click at [491, 386] on span "It had been exploited by politicians who wanted to get more votes" at bounding box center [532, 384] width 366 height 19
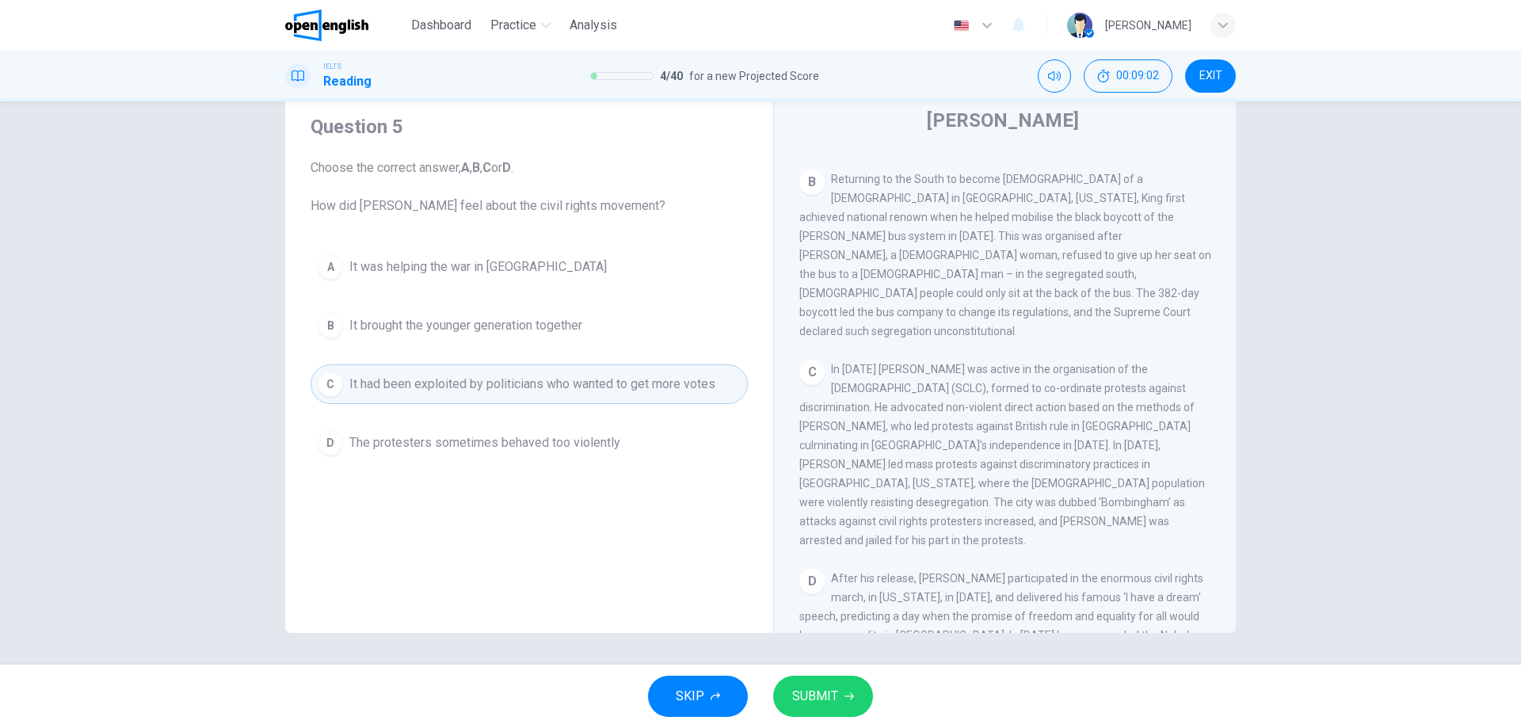
scroll to position [565, 0]
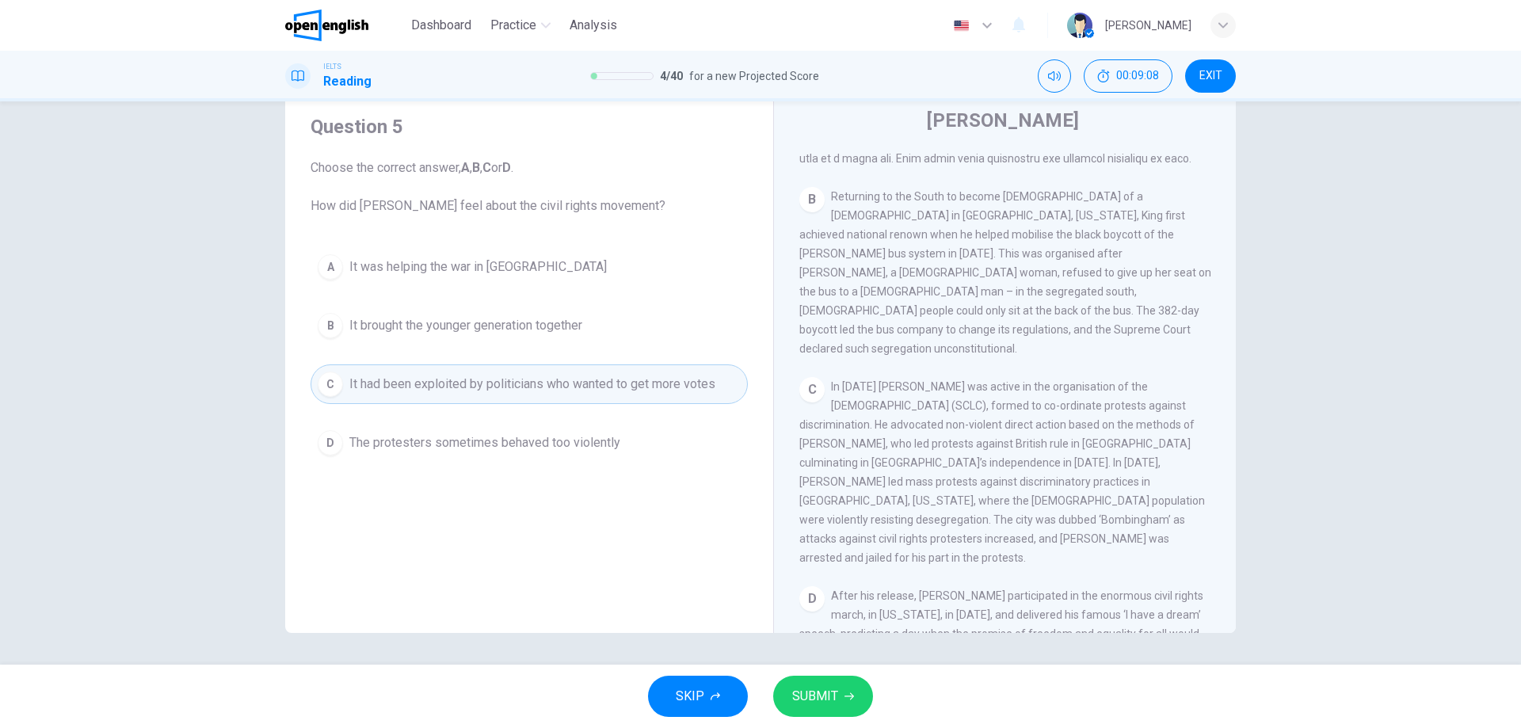
click at [844, 694] on icon "button" at bounding box center [849, 697] width 10 height 10
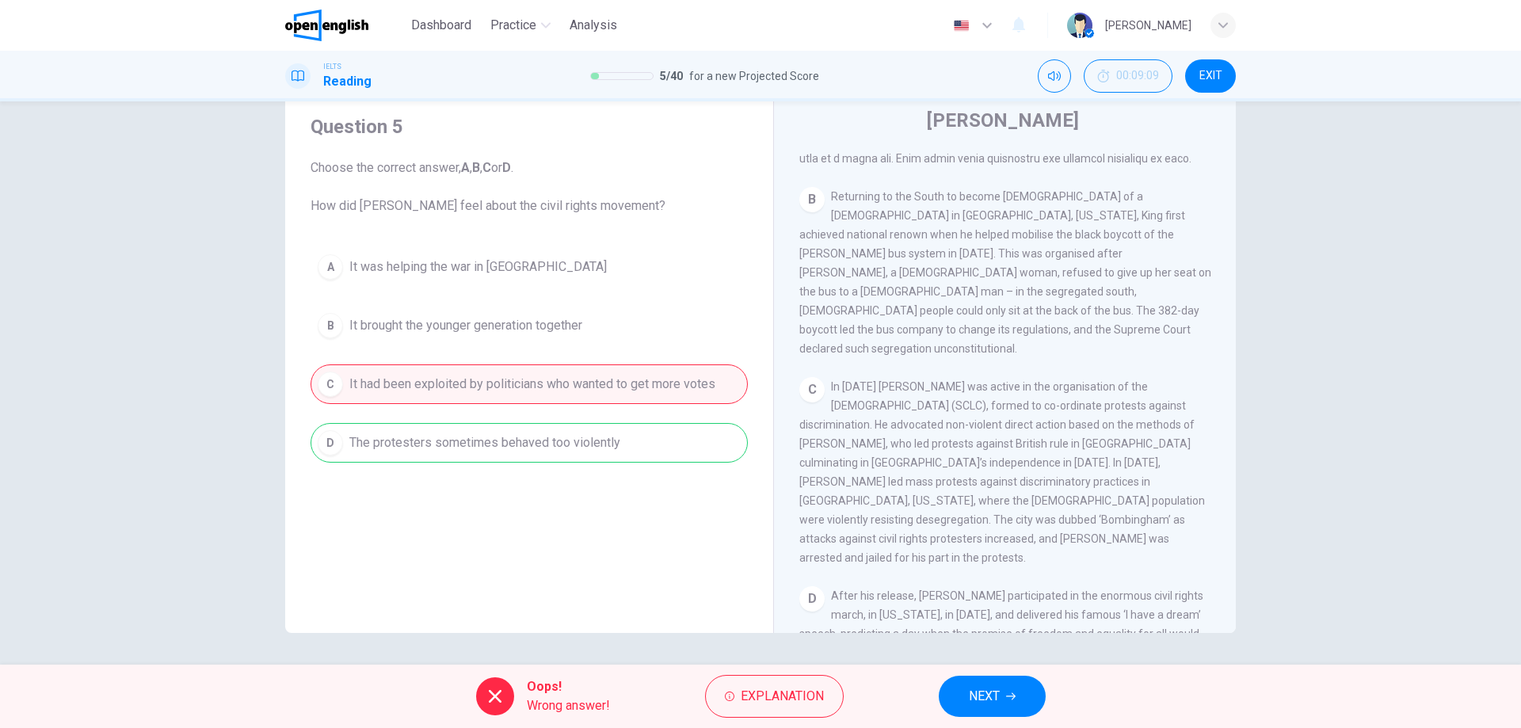
click at [968, 688] on button "NEXT" at bounding box center [992, 696] width 107 height 41
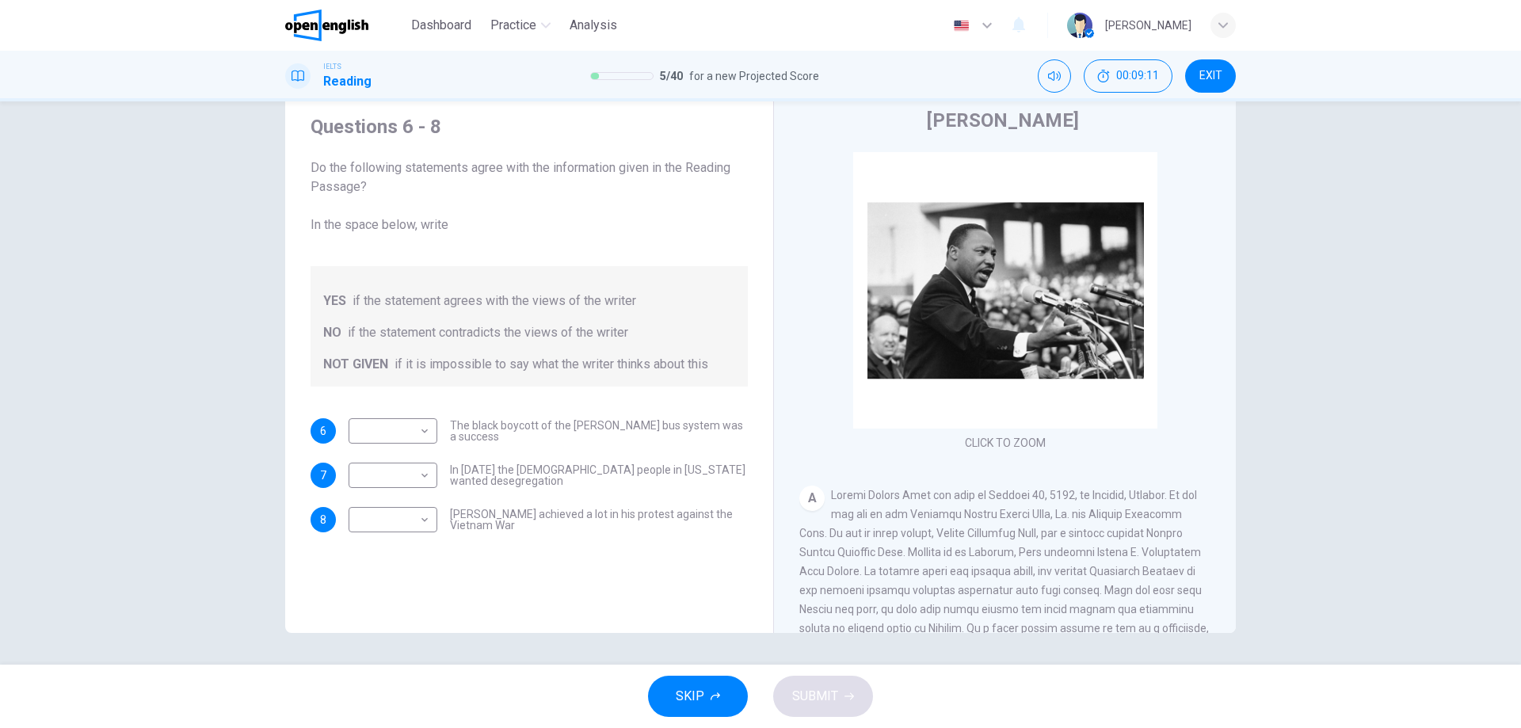
drag, startPoint x: 596, startPoint y: 170, endPoint x: 663, endPoint y: 171, distance: 66.6
click at [657, 171] on span "Do the following statements agree with the information given in the Reading Pas…" at bounding box center [529, 196] width 437 height 76
drag, startPoint x: 420, startPoint y: 307, endPoint x: 562, endPoint y: 307, distance: 141.8
click at [562, 307] on span "if the statement agrees with the views of the writer" at bounding box center [494, 301] width 284 height 19
drag, startPoint x: 579, startPoint y: 427, endPoint x: 684, endPoint y: 424, distance: 105.4
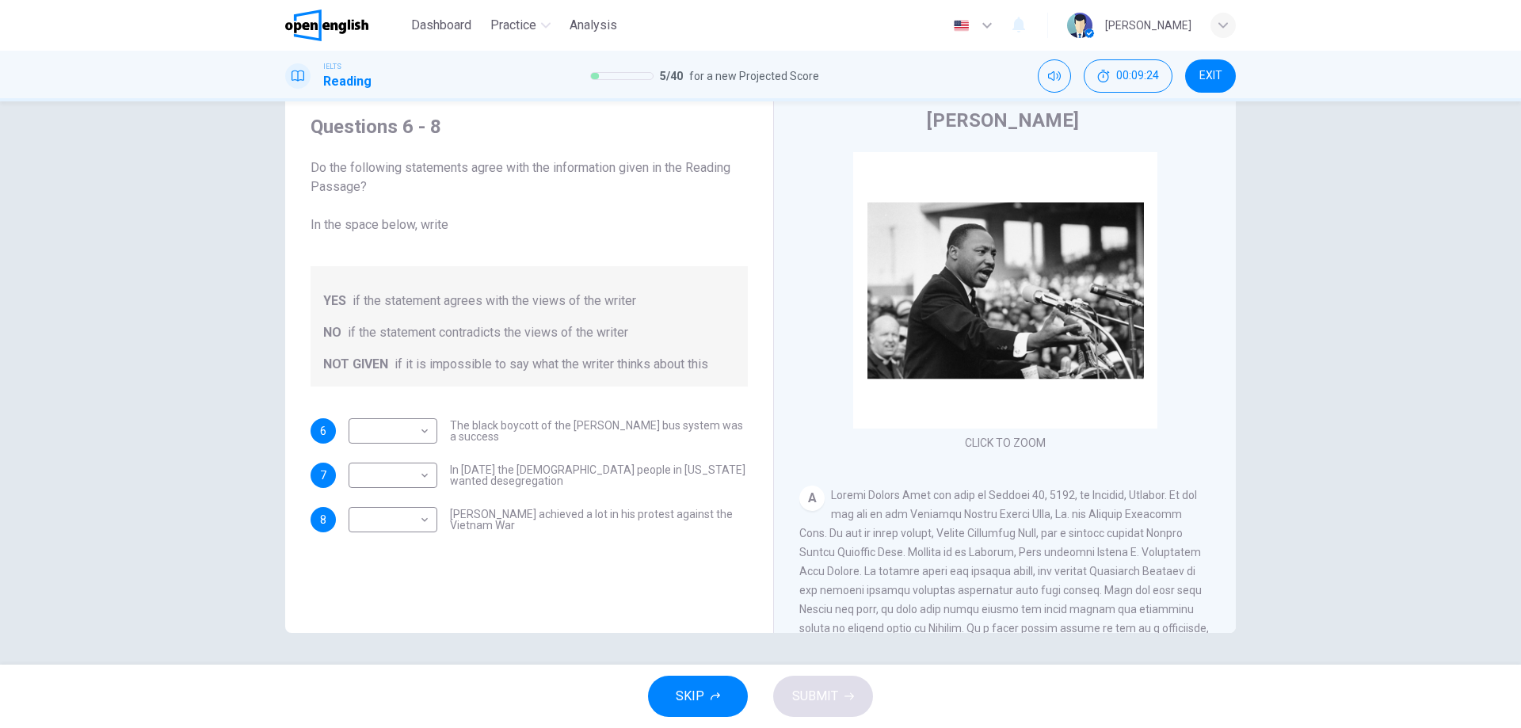
click at [684, 424] on span "The black boycott of the [PERSON_NAME] bus system was a success" at bounding box center [599, 431] width 298 height 22
click at [424, 434] on body "This site uses cookies, as explained in our Privacy Policy . If you agree to th…" at bounding box center [760, 364] width 1521 height 728
click at [424, 434] on div at bounding box center [760, 364] width 1521 height 728
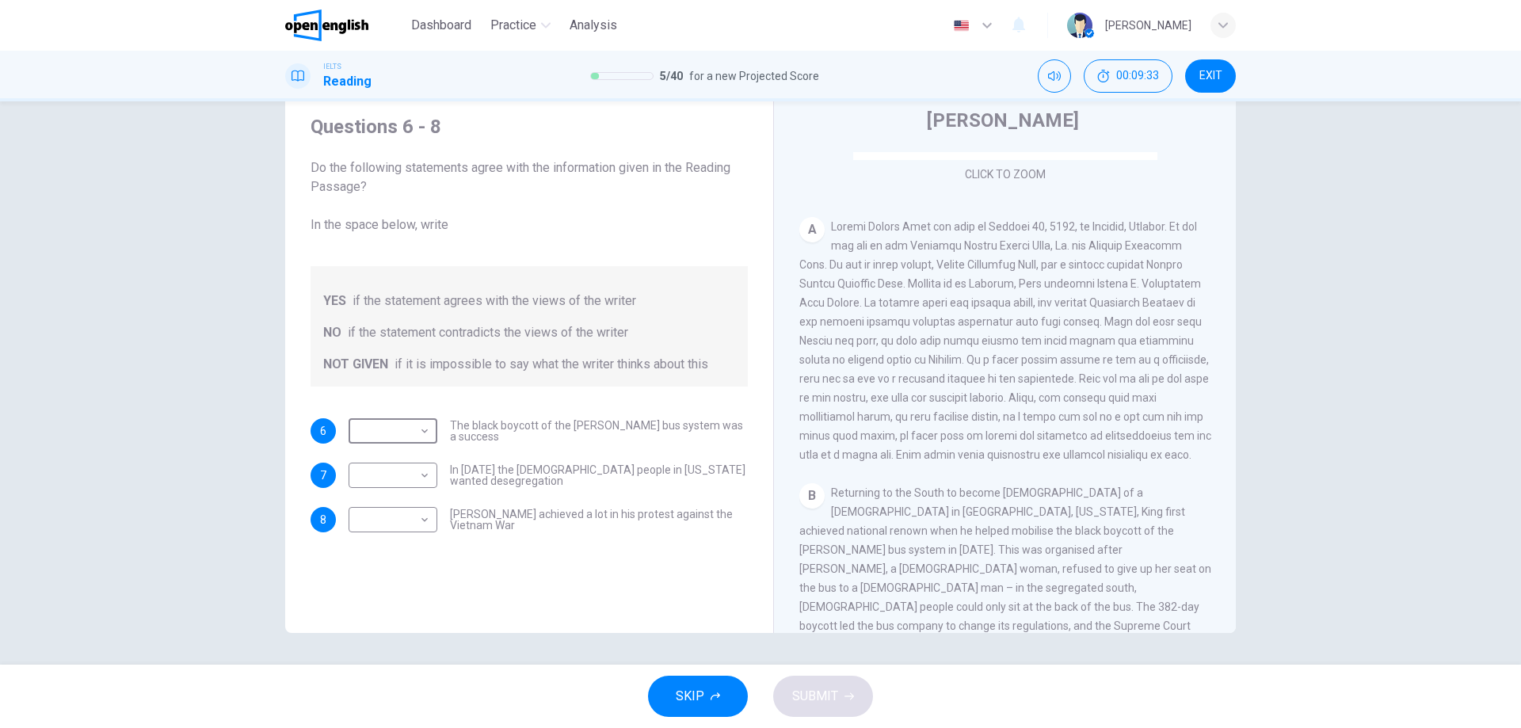
scroll to position [271, 0]
drag, startPoint x: 410, startPoint y: 366, endPoint x: 573, endPoint y: 370, distance: 163.2
click at [540, 369] on span "if it is impossible to say what the writer thinks about this" at bounding box center [551, 364] width 314 height 19
click at [426, 432] on body "This site uses cookies, as explained in our Privacy Policy . If you agree to th…" at bounding box center [760, 364] width 1521 height 728
click at [391, 459] on li "YES" at bounding box center [393, 456] width 89 height 25
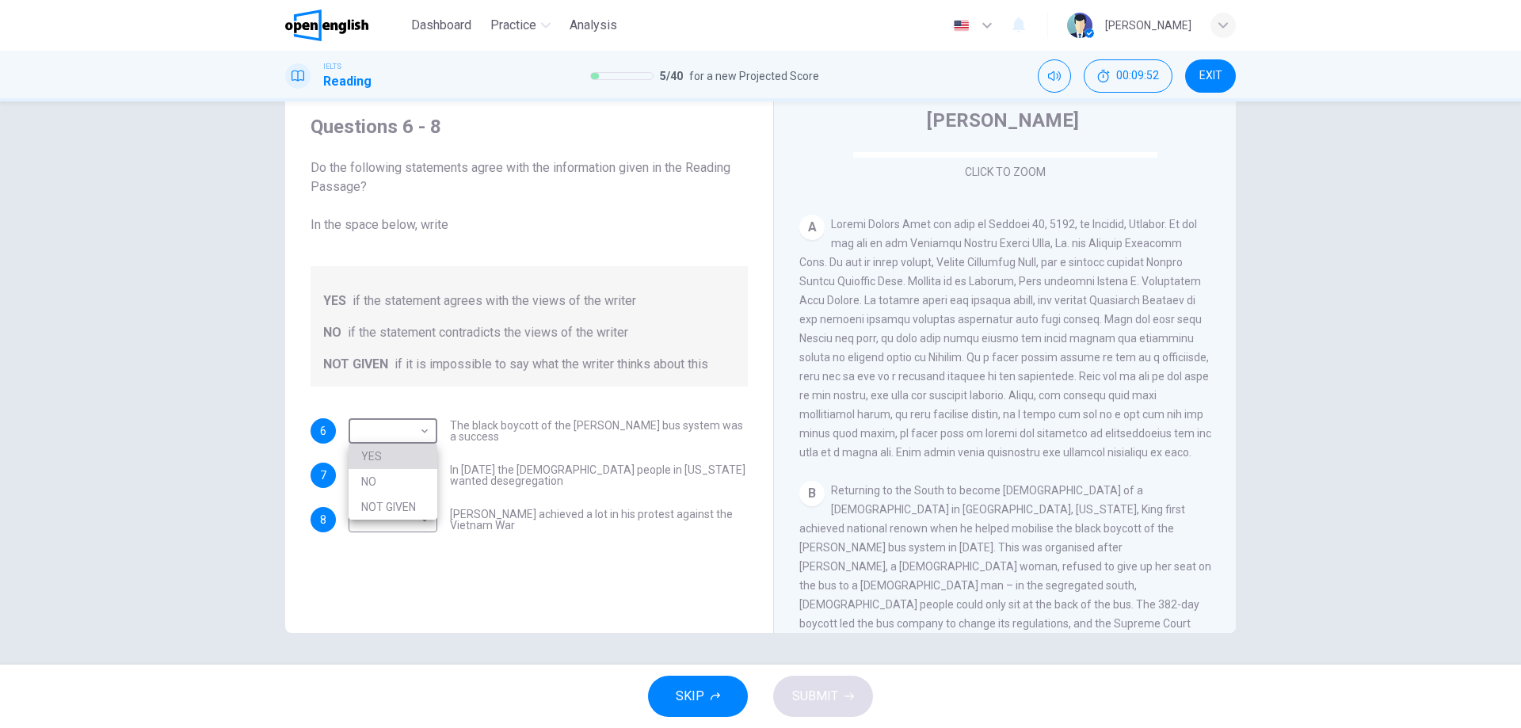
type input "***"
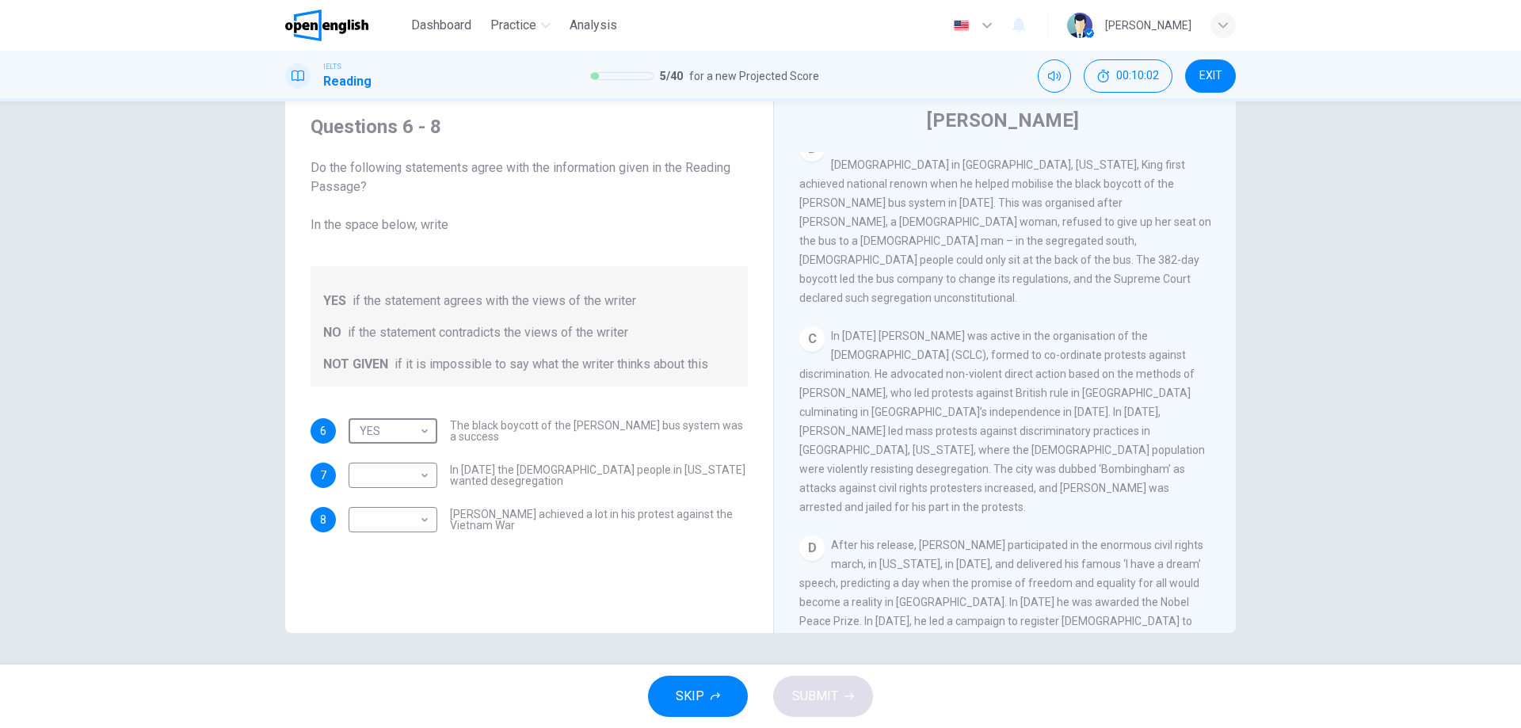
scroll to position [632, 0]
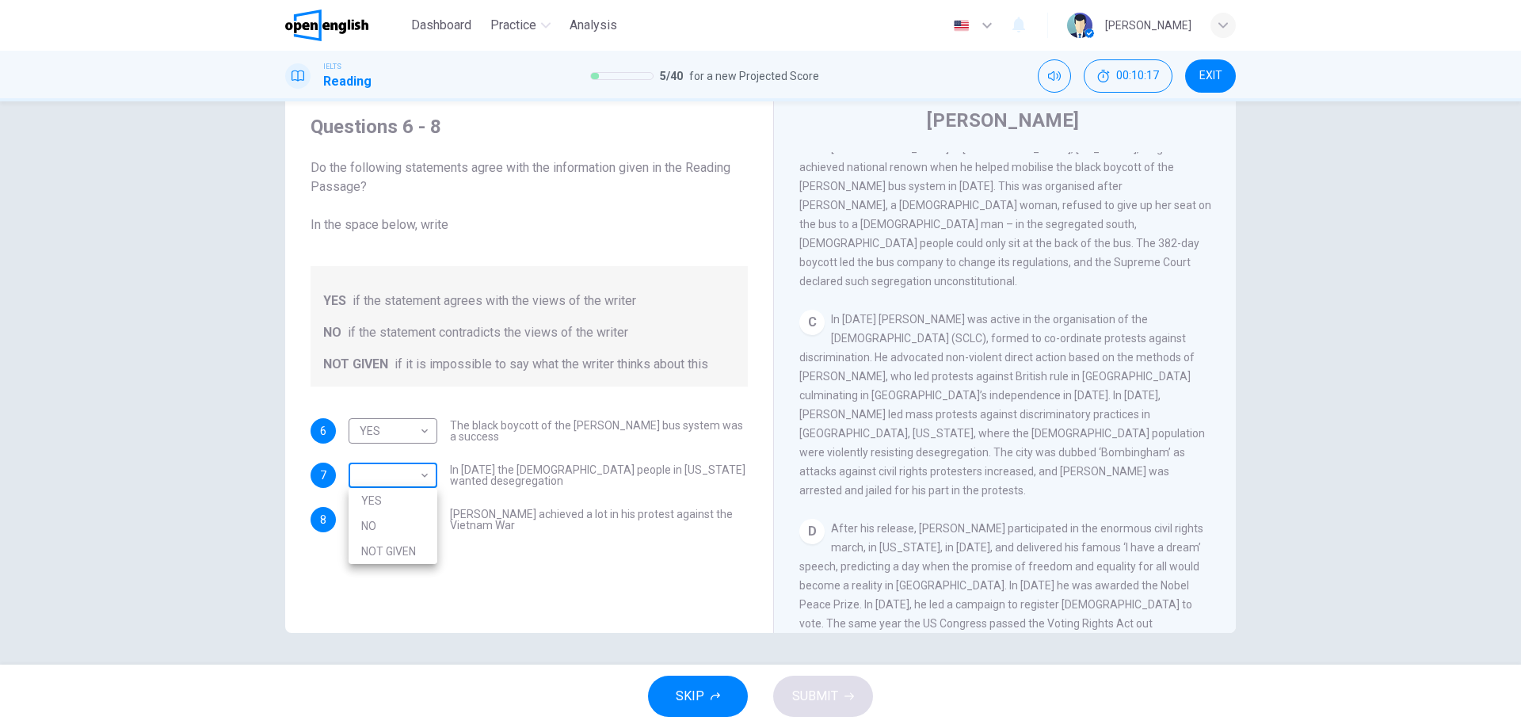
click at [421, 475] on body "This site uses cookies, as explained in our Privacy Policy . If you agree to th…" at bounding box center [760, 364] width 1521 height 728
click at [382, 523] on li "NO" at bounding box center [393, 525] width 89 height 25
type input "**"
click at [425, 520] on body "This site uses cookies, as explained in our Privacy Policy . If you agree to th…" at bounding box center [760, 364] width 1521 height 728
click at [393, 543] on li "YES" at bounding box center [393, 544] width 89 height 25
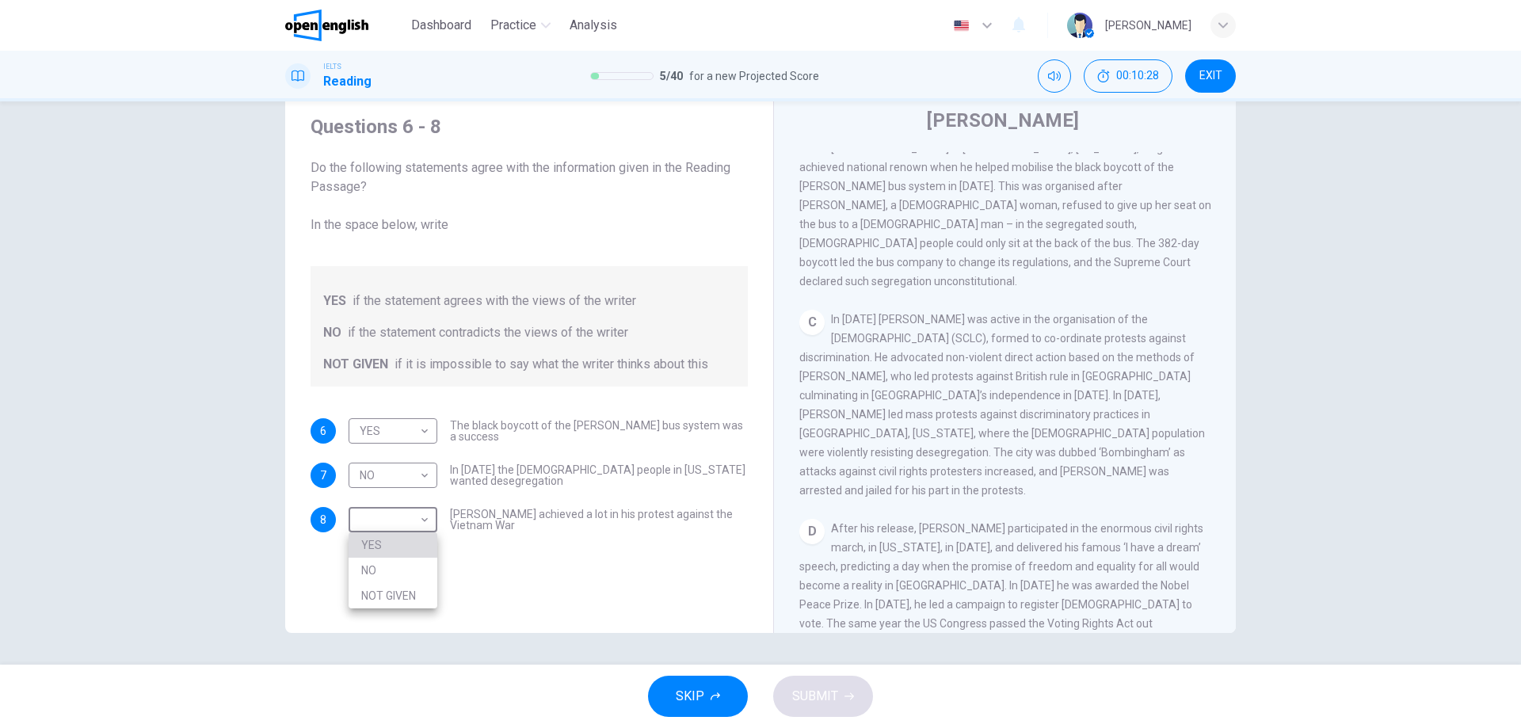
type input "***"
click at [819, 689] on span "SUBMIT" at bounding box center [815, 696] width 46 height 22
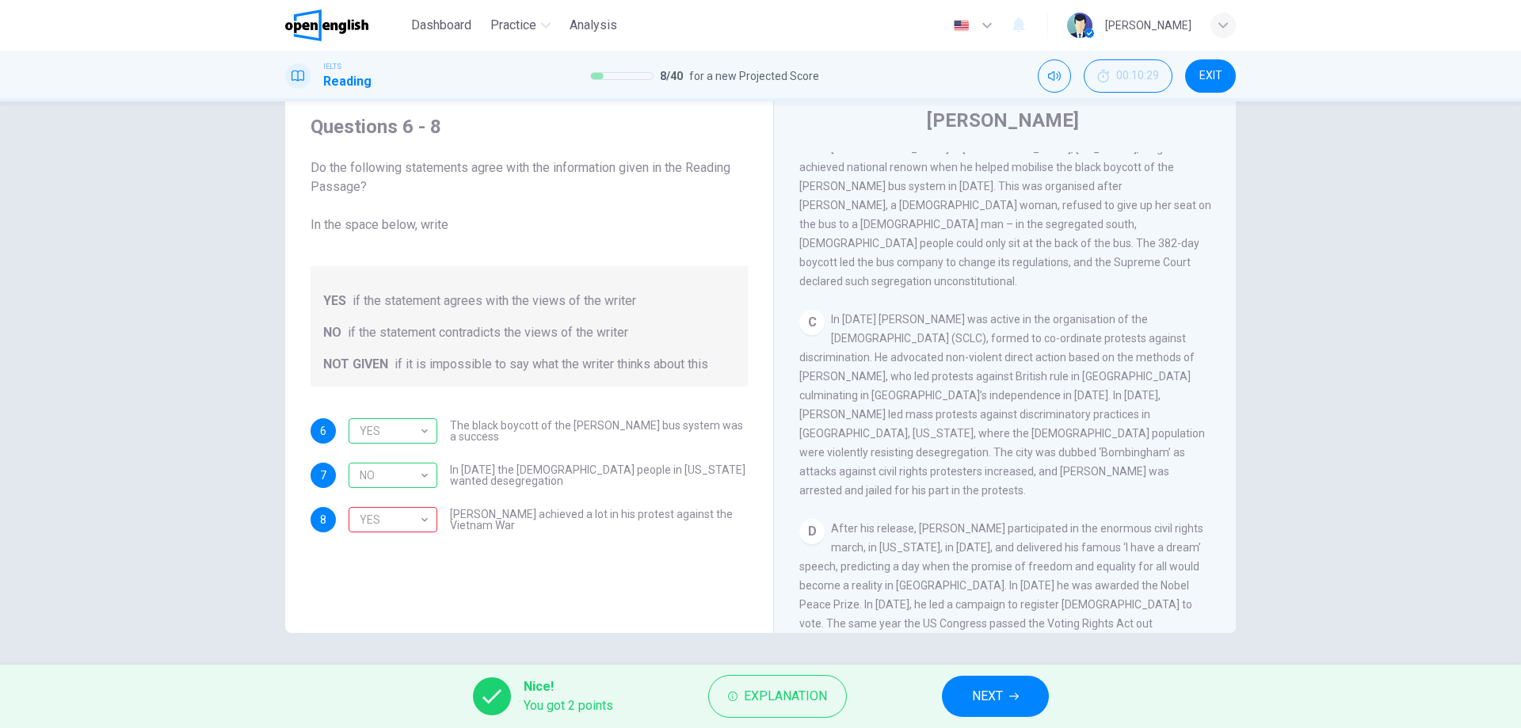
click at [993, 688] on span "NEXT" at bounding box center [987, 696] width 31 height 22
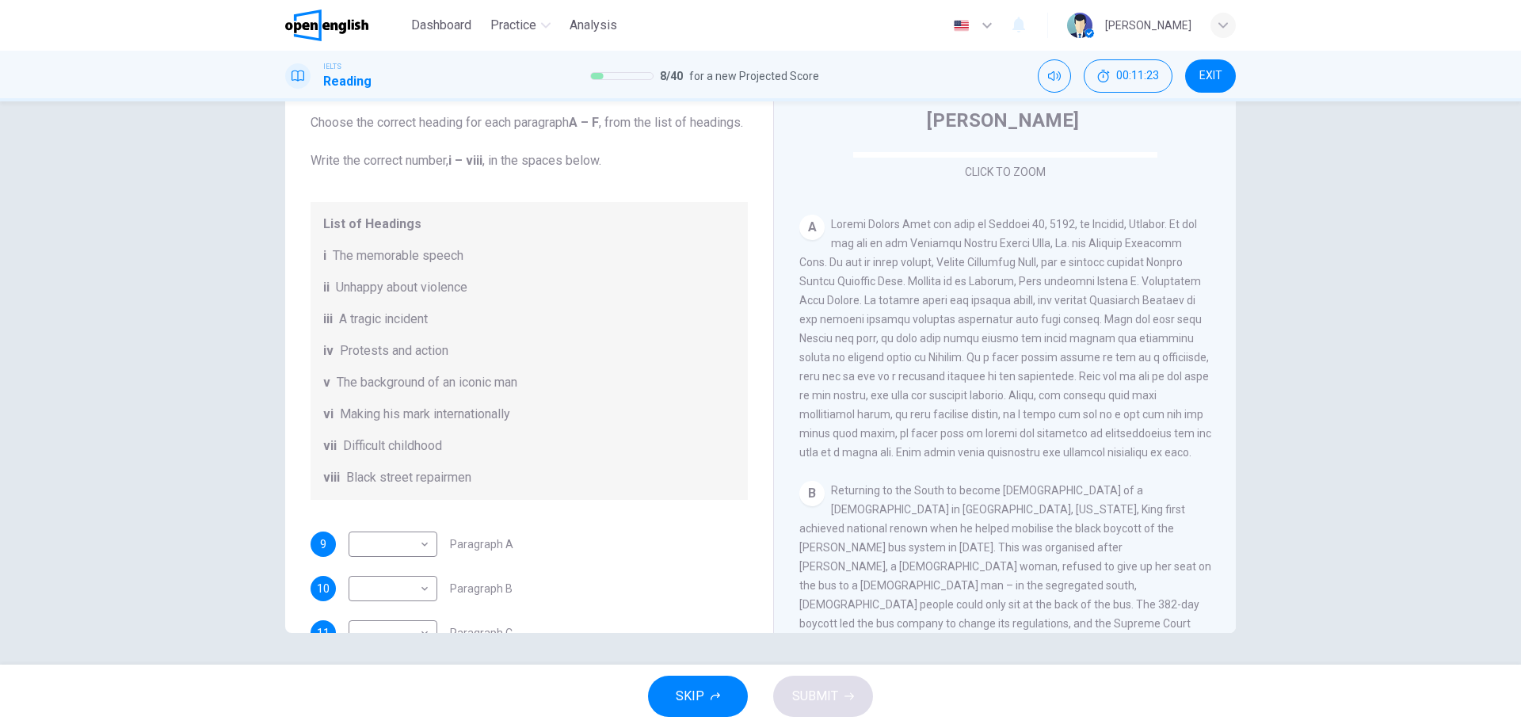
scroll to position [90, 0]
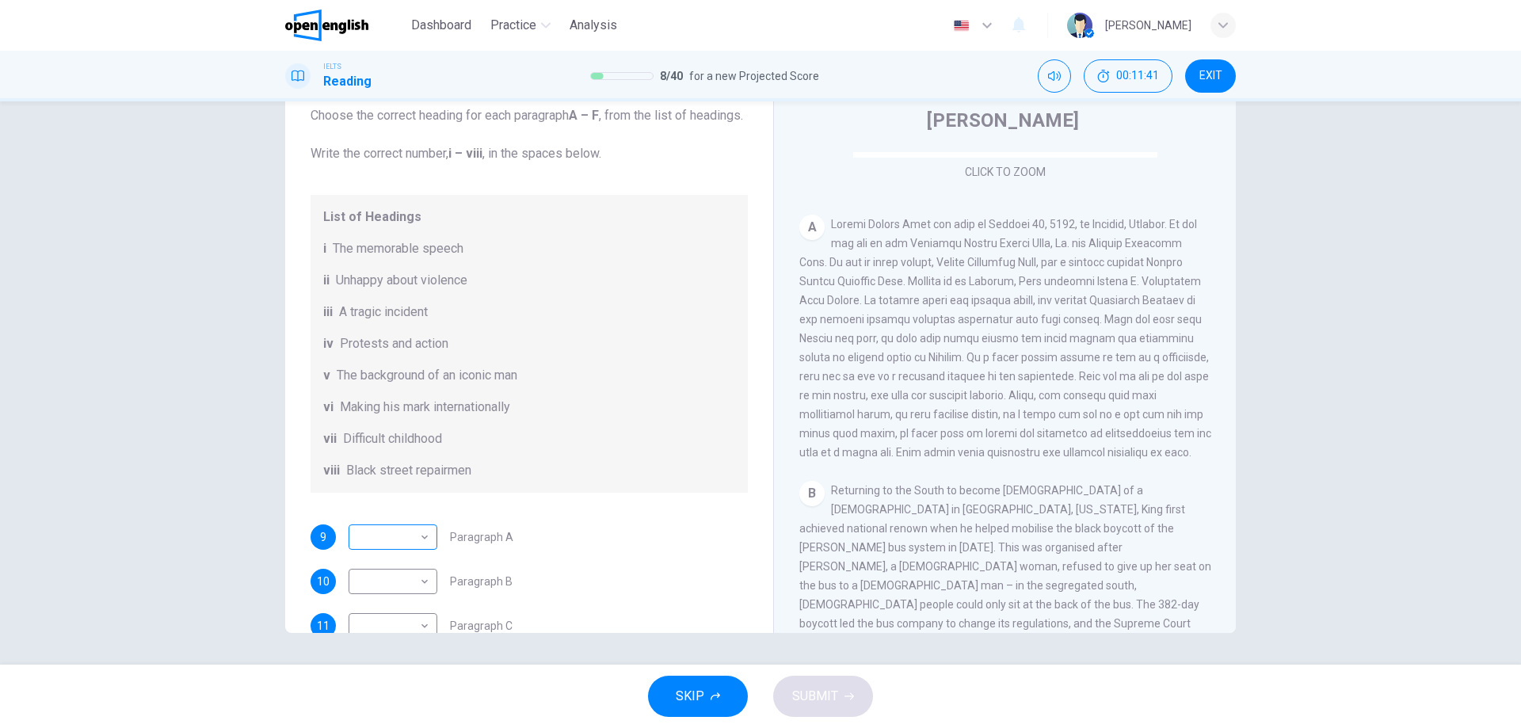
click at [433, 550] on div "​ ​" at bounding box center [393, 536] width 89 height 25
click at [420, 554] on body "This site uses cookies, as explained in our Privacy Policy . If you agree to th…" at bounding box center [760, 364] width 1521 height 728
click at [386, 669] on li "vii" at bounding box center [393, 677] width 89 height 25
type input "***"
click at [695, 550] on div "9 vii *** ​ Paragraph A" at bounding box center [529, 536] width 437 height 25
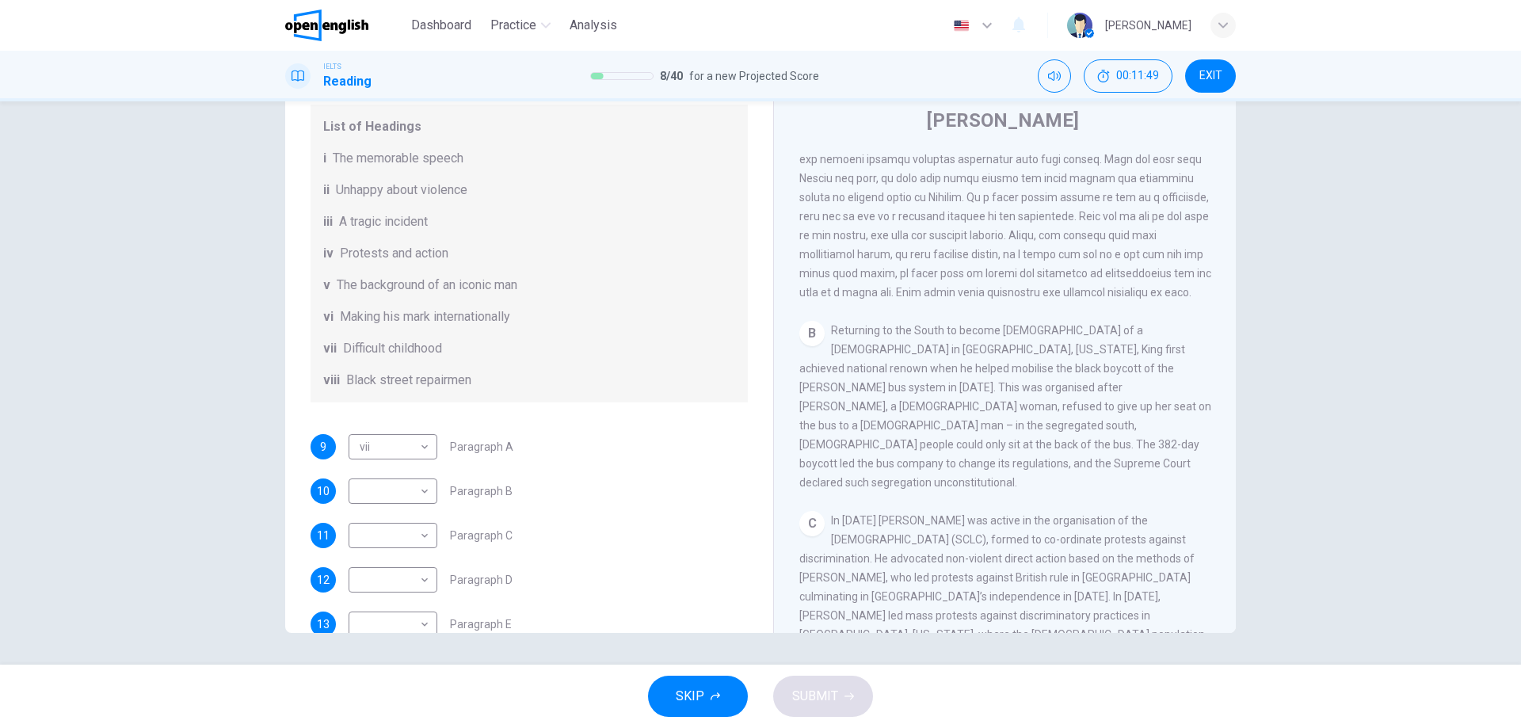
scroll to position [452, 0]
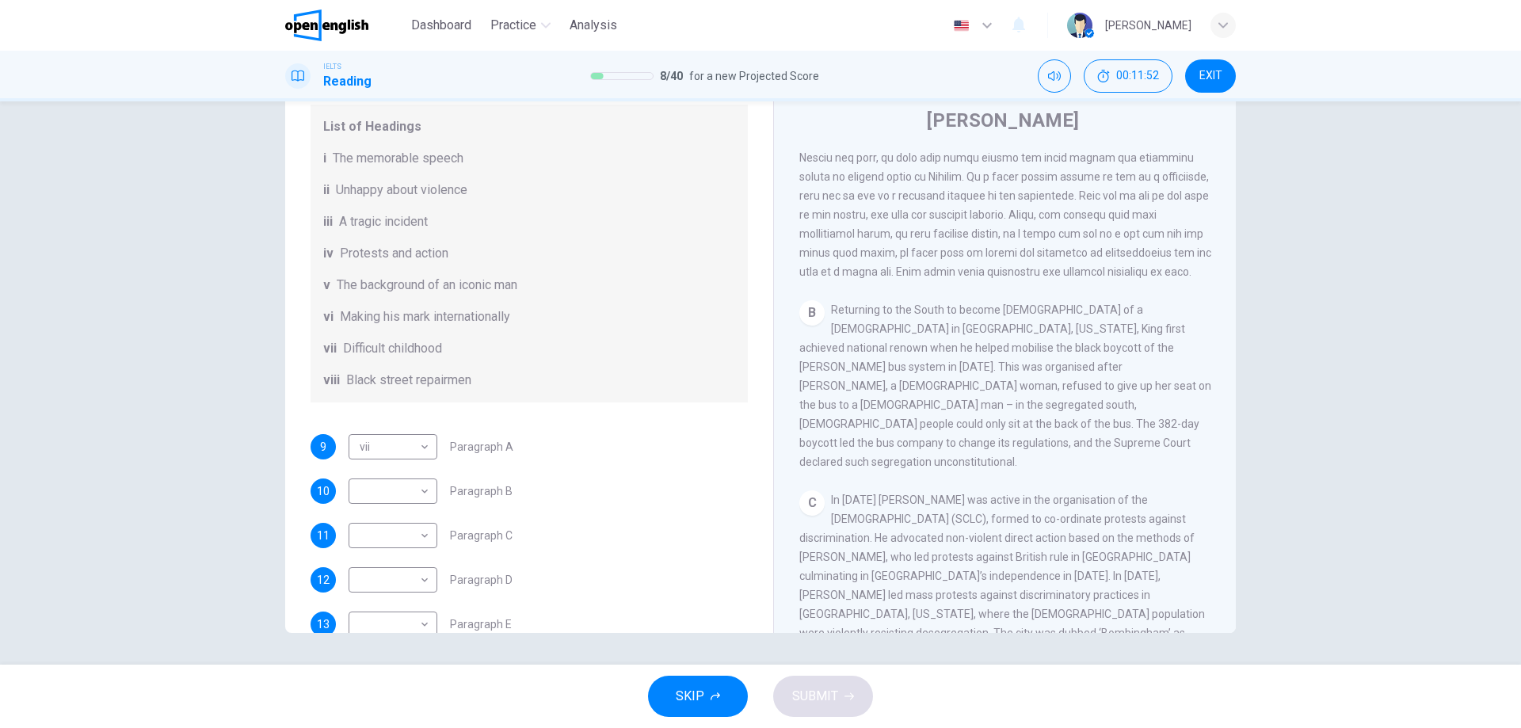
drag, startPoint x: 1035, startPoint y: 340, endPoint x: 1202, endPoint y: 349, distance: 168.2
click at [1202, 349] on div "B Returning to the South to become [DEMOGRAPHIC_DATA] of a [DEMOGRAPHIC_DATA] i…" at bounding box center [1005, 385] width 412 height 171
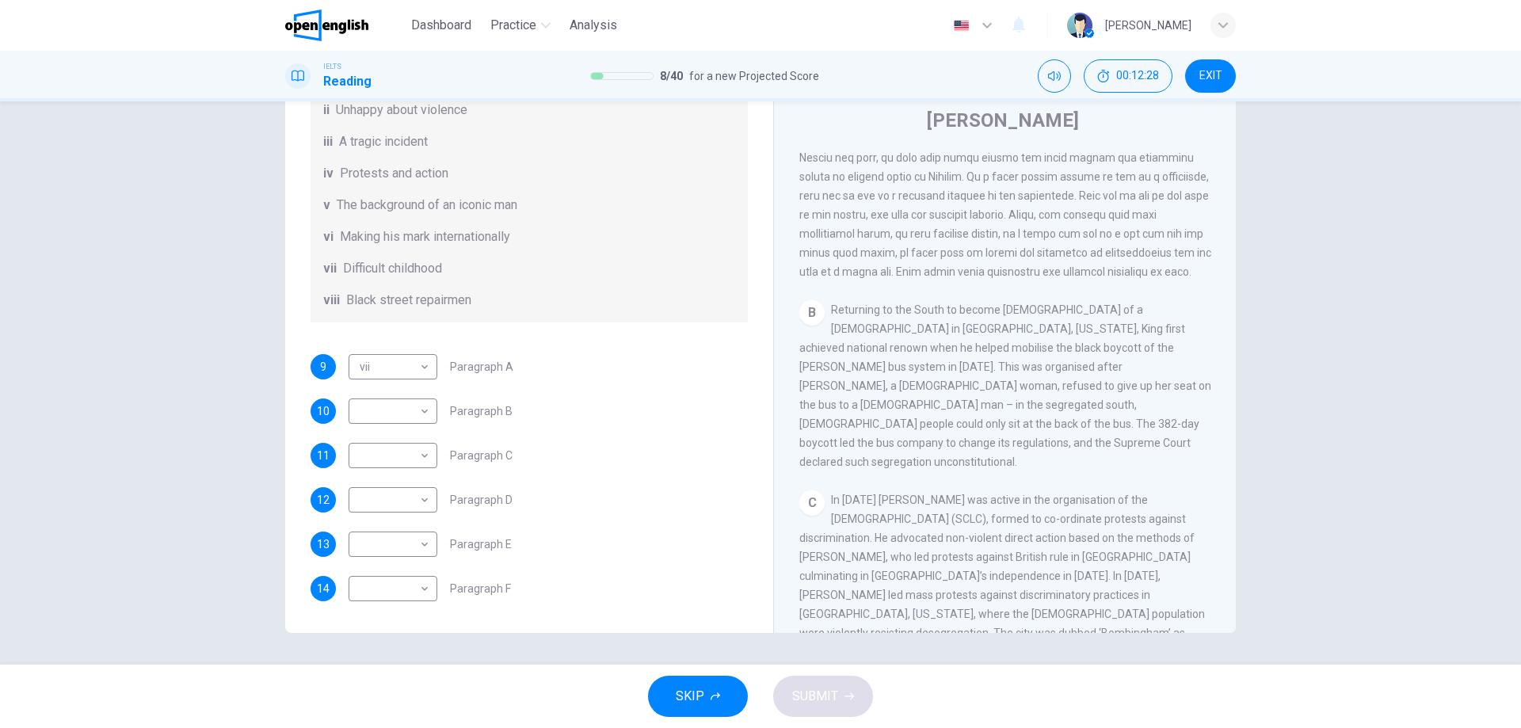
scroll to position [542, 0]
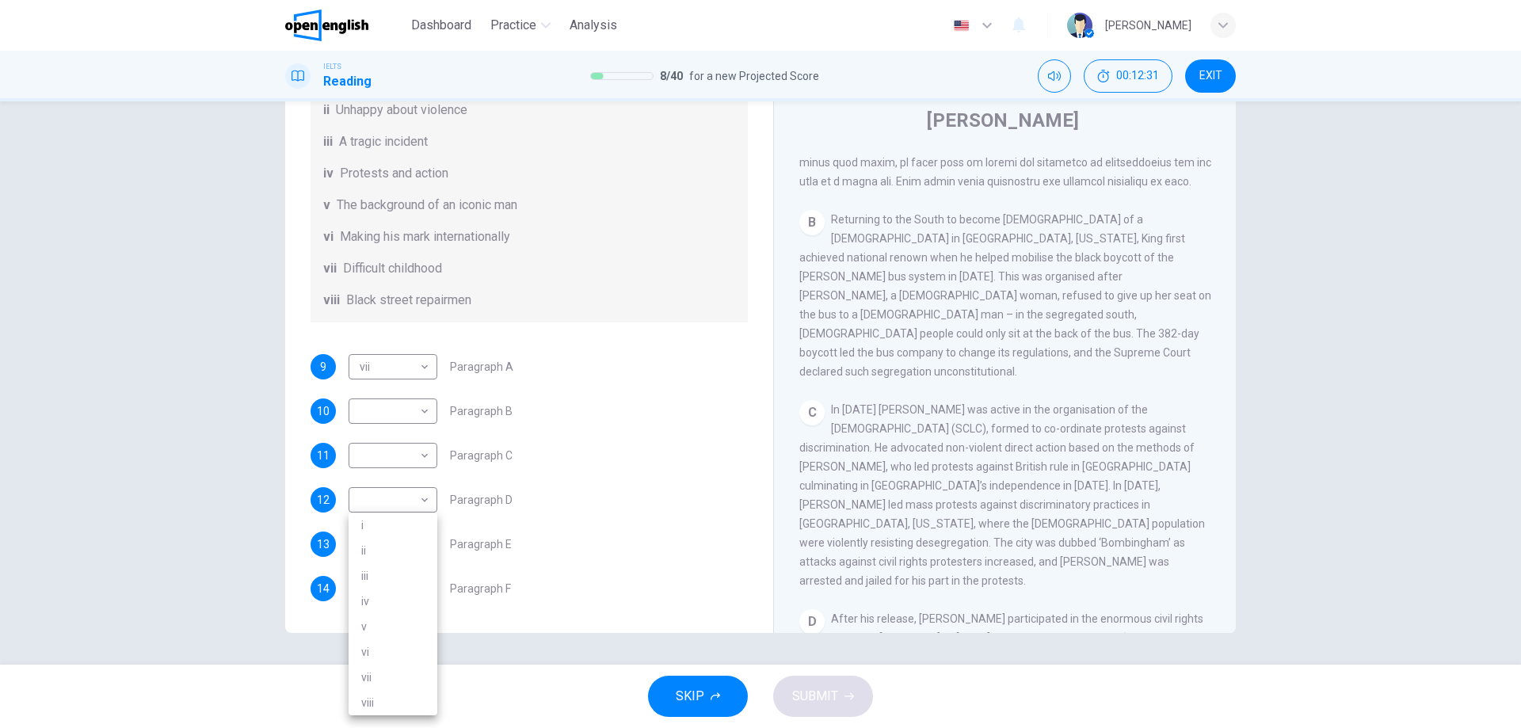
click at [427, 593] on body "This site uses cookies, as explained in our Privacy Policy . If you agree to th…" at bounding box center [760, 364] width 1521 height 728
click at [615, 570] on div at bounding box center [760, 364] width 1521 height 728
click at [425, 596] on body "This site uses cookies, as explained in our Privacy Policy . If you agree to th…" at bounding box center [760, 364] width 1521 height 728
click at [385, 572] on li "iii" at bounding box center [393, 575] width 89 height 25
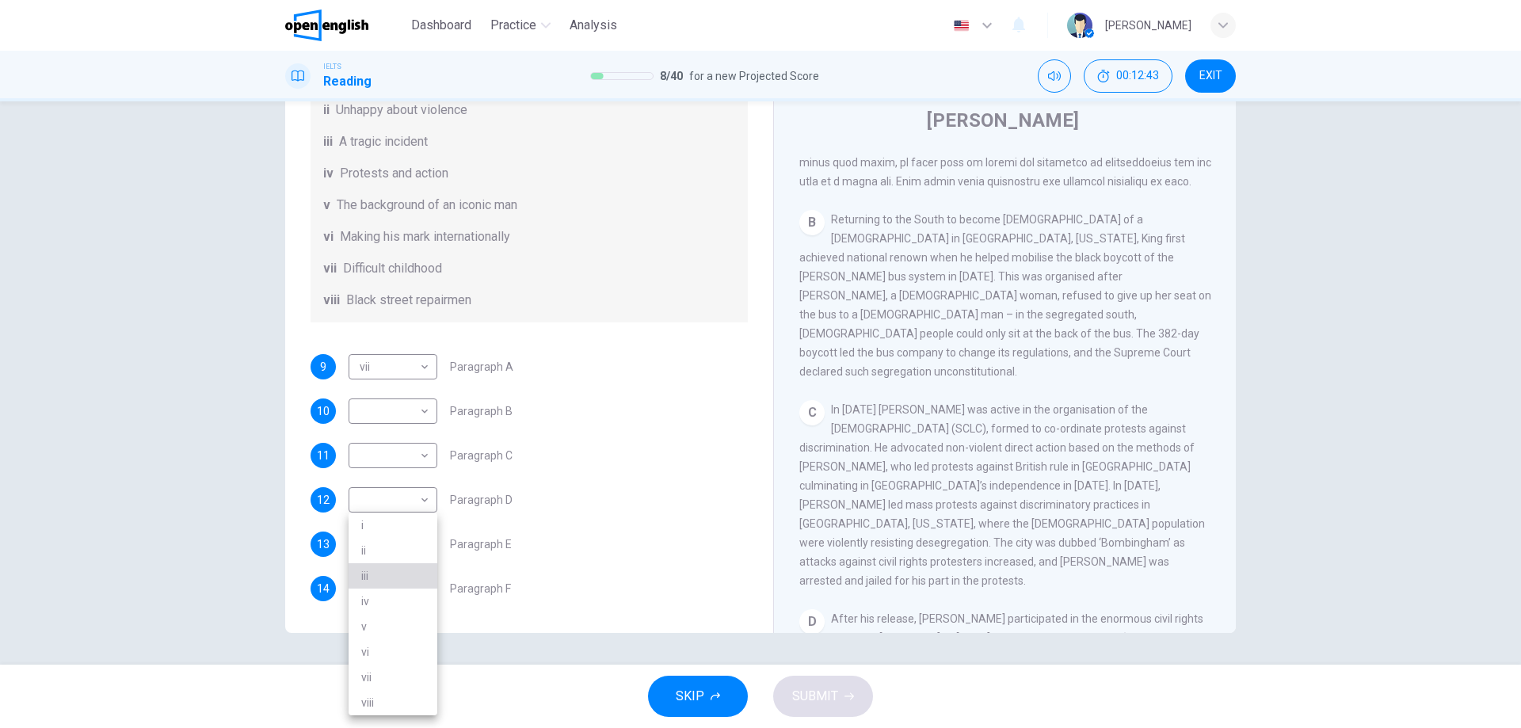
type input "***"
click at [692, 509] on div "12 ​ ​ Paragraph D" at bounding box center [529, 499] width 437 height 25
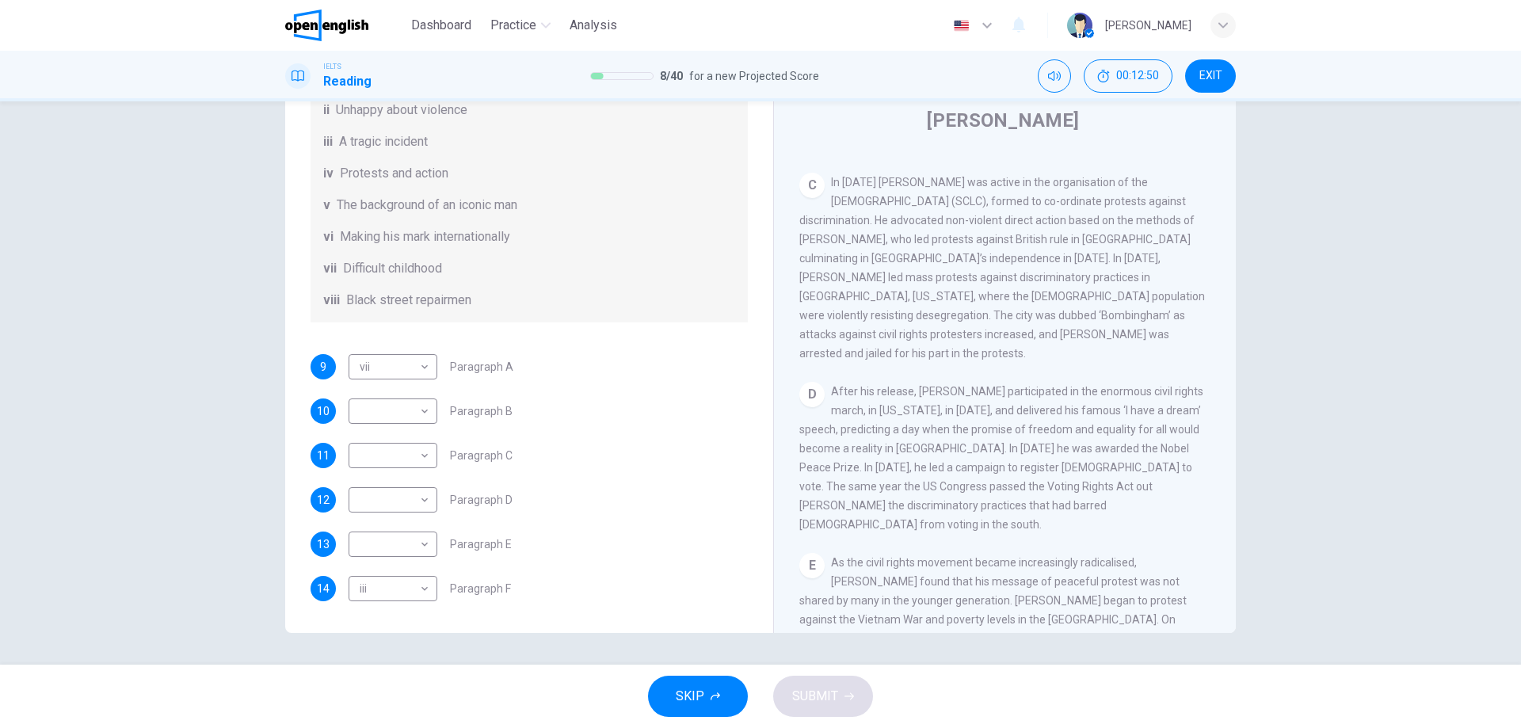
scroll to position [745, 0]
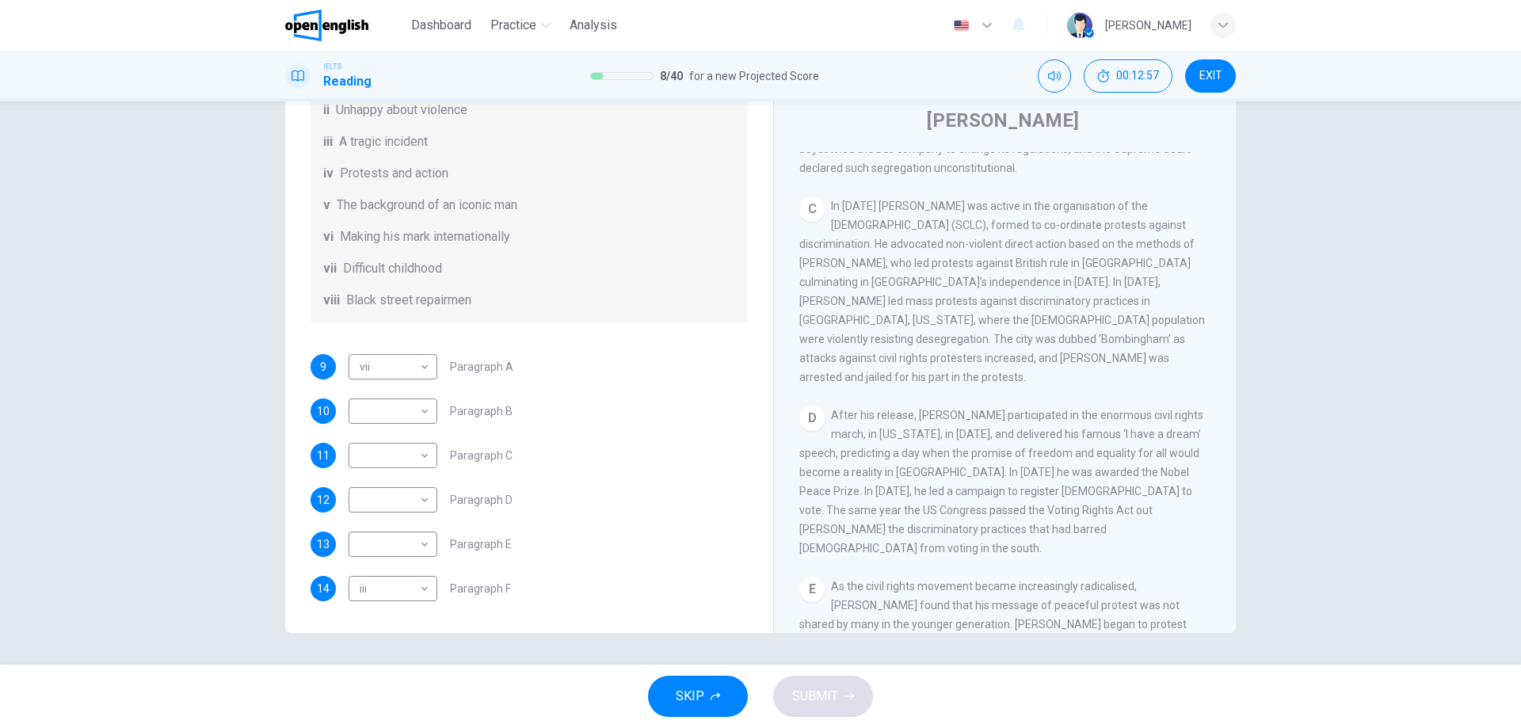
drag, startPoint x: 855, startPoint y: 243, endPoint x: 1102, endPoint y: 255, distance: 247.4
click at [1095, 249] on span "In [DATE] [PERSON_NAME] was active in the organisation of the [DEMOGRAPHIC_DATA…" at bounding box center [1002, 292] width 406 height 184
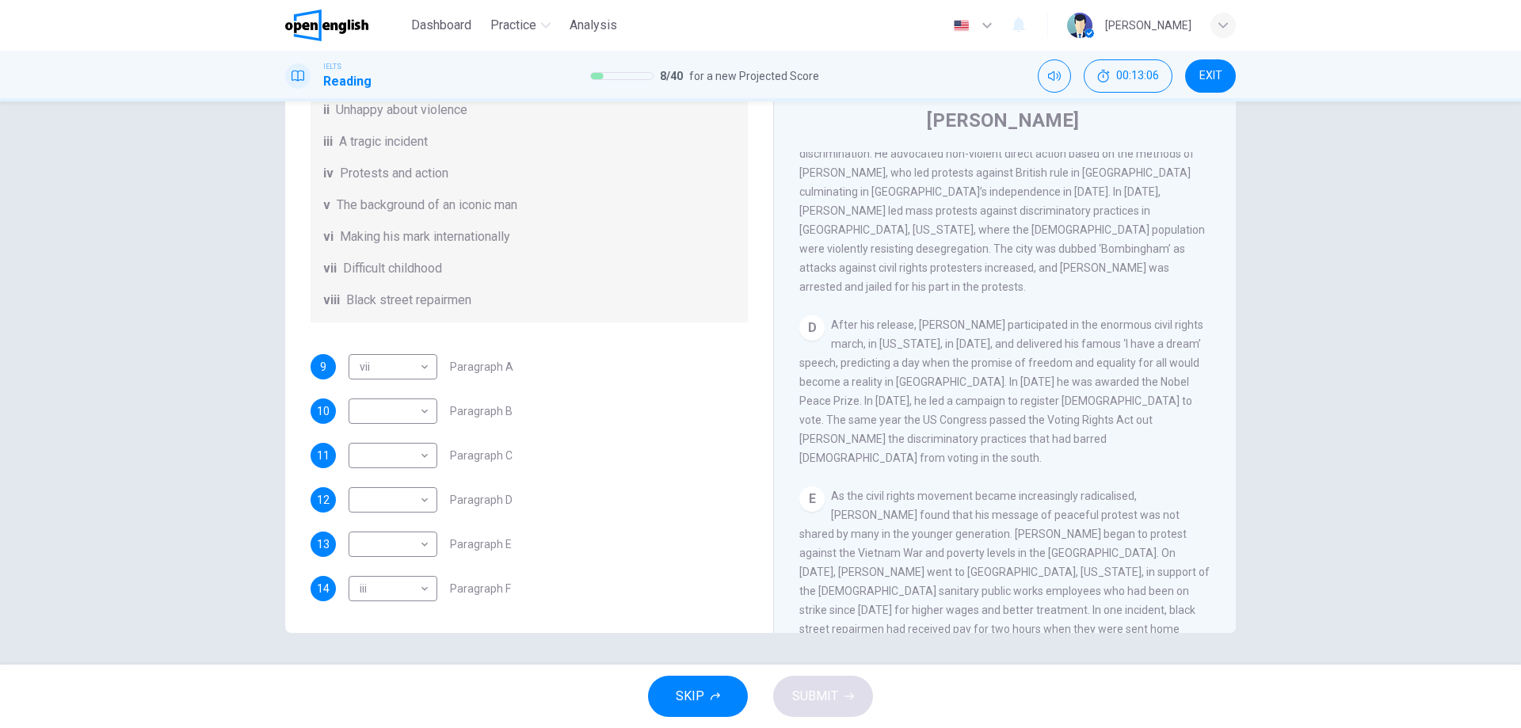
drag, startPoint x: 1071, startPoint y: 292, endPoint x: 1185, endPoint y: 297, distance: 114.2
click at [1185, 315] on div "D After his release, [PERSON_NAME] participated in the enormous civil rights ma…" at bounding box center [1005, 391] width 412 height 152
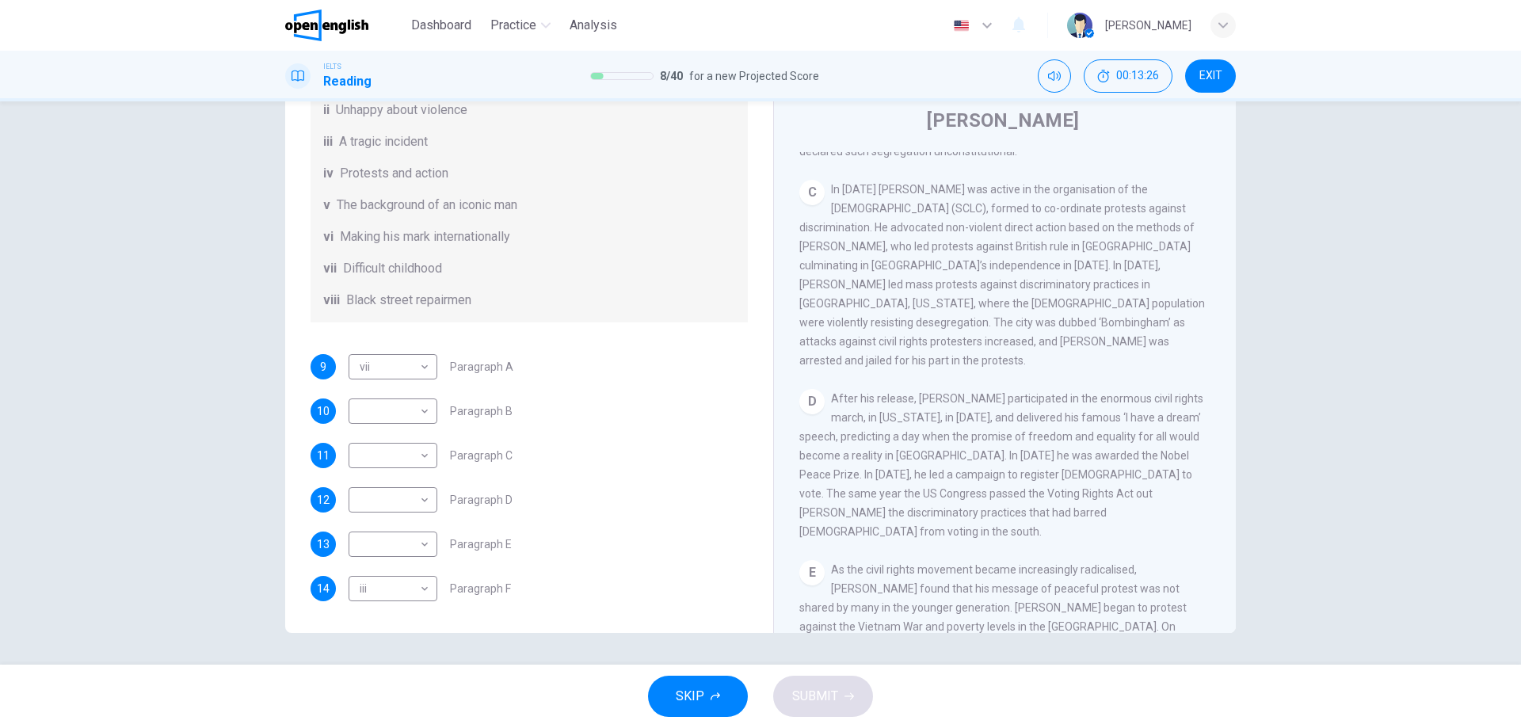
scroll to position [745, 0]
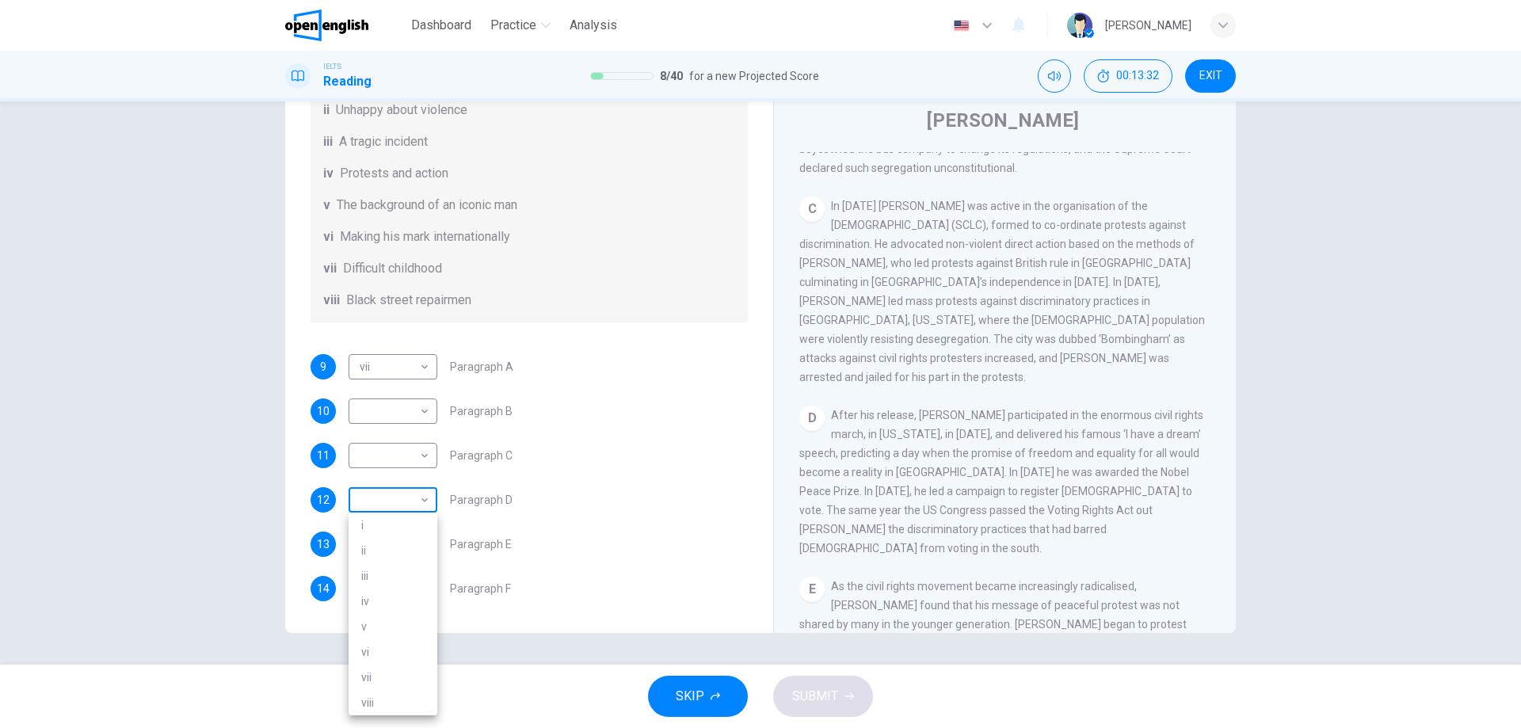
click at [425, 501] on body "This site uses cookies, as explained in our Privacy Policy . If you agree to th…" at bounding box center [760, 364] width 1521 height 728
click at [384, 652] on li "vi" at bounding box center [393, 651] width 89 height 25
type input "**"
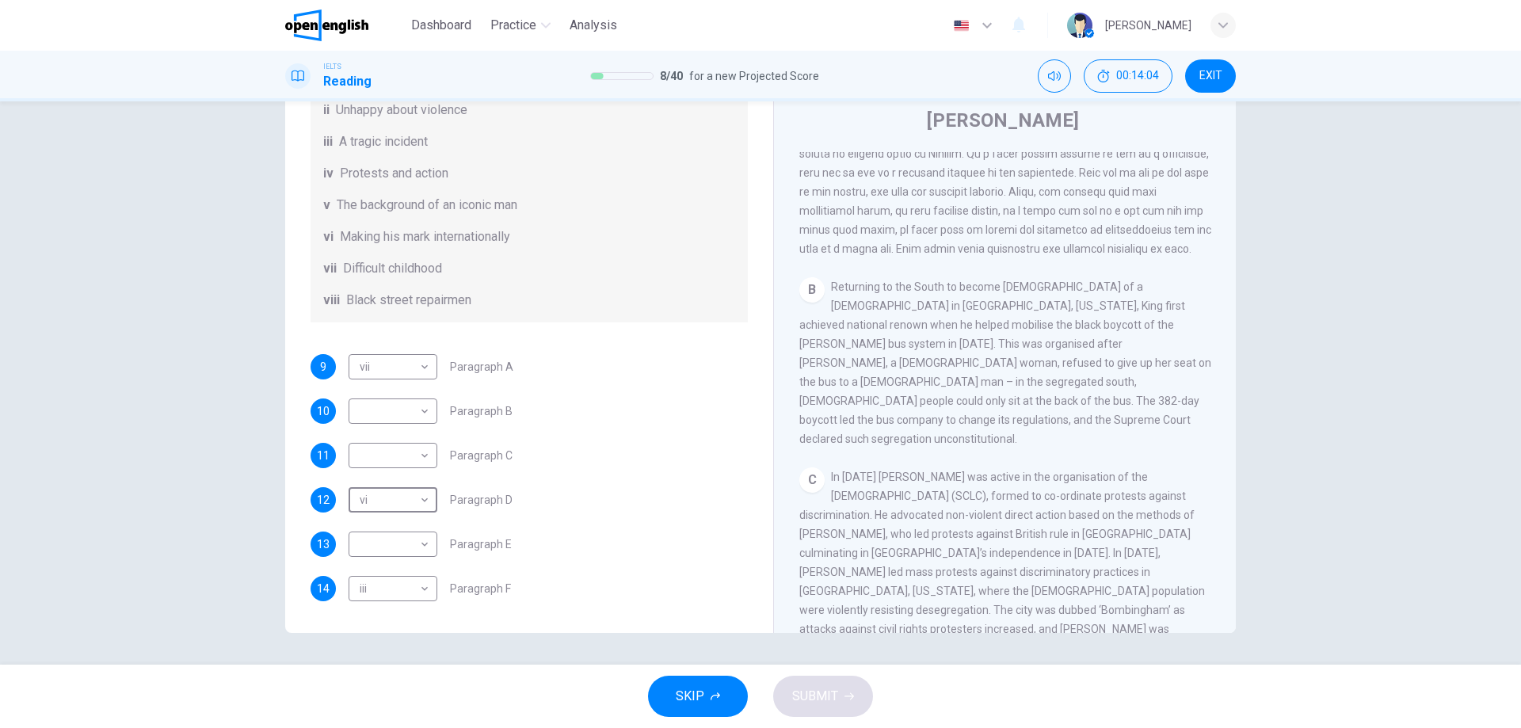
scroll to position [280, 0]
click at [433, 406] on div "​ ​" at bounding box center [393, 410] width 89 height 25
click at [428, 413] on body "This site uses cookies, as explained in our Privacy Policy . If you agree to th…" at bounding box center [760, 364] width 1521 height 728
click at [428, 413] on div at bounding box center [760, 364] width 1521 height 728
click at [642, 400] on div "10 ​ ​ Paragraph B" at bounding box center [529, 410] width 437 height 25
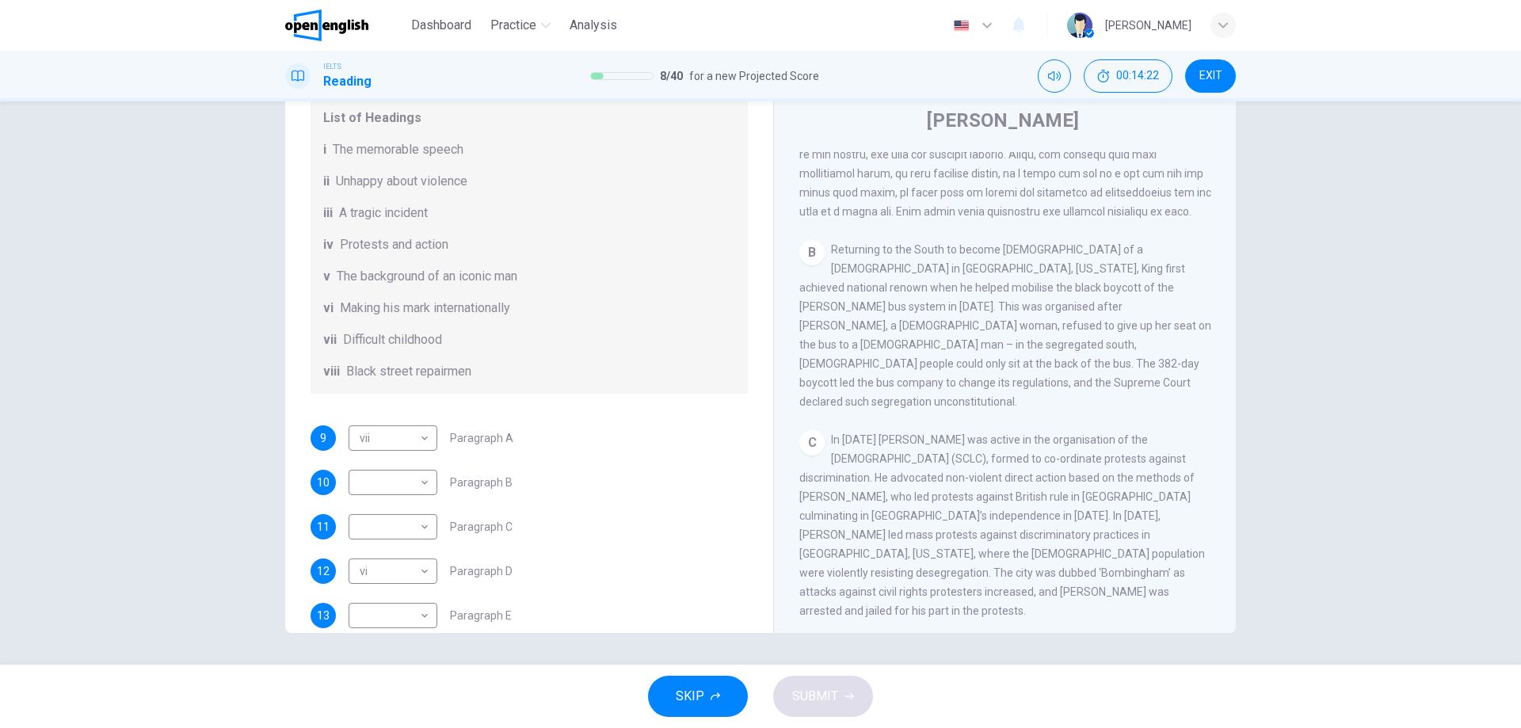
scroll to position [565, 0]
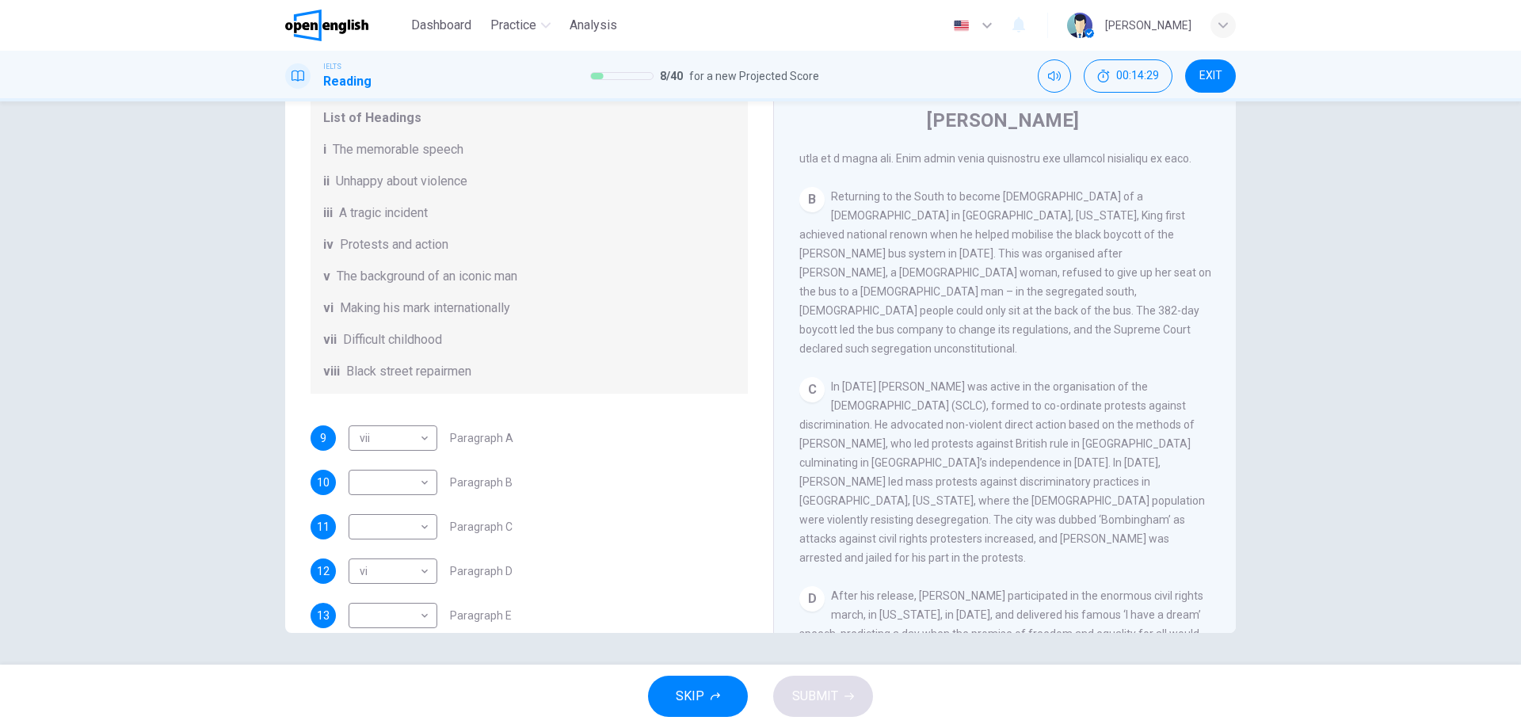
drag, startPoint x: 926, startPoint y: 464, endPoint x: 1052, endPoint y: 473, distance: 126.3
click at [1052, 473] on div "C In [DATE] King was active in the organisation of the [DEMOGRAPHIC_DATA] (SCLC…" at bounding box center [1005, 472] width 412 height 190
click at [422, 548] on body "This site uses cookies, as explained in our Privacy Policy . If you agree to th…" at bounding box center [760, 364] width 1521 height 728
click at [422, 548] on li "ii" at bounding box center [393, 550] width 89 height 25
type input "**"
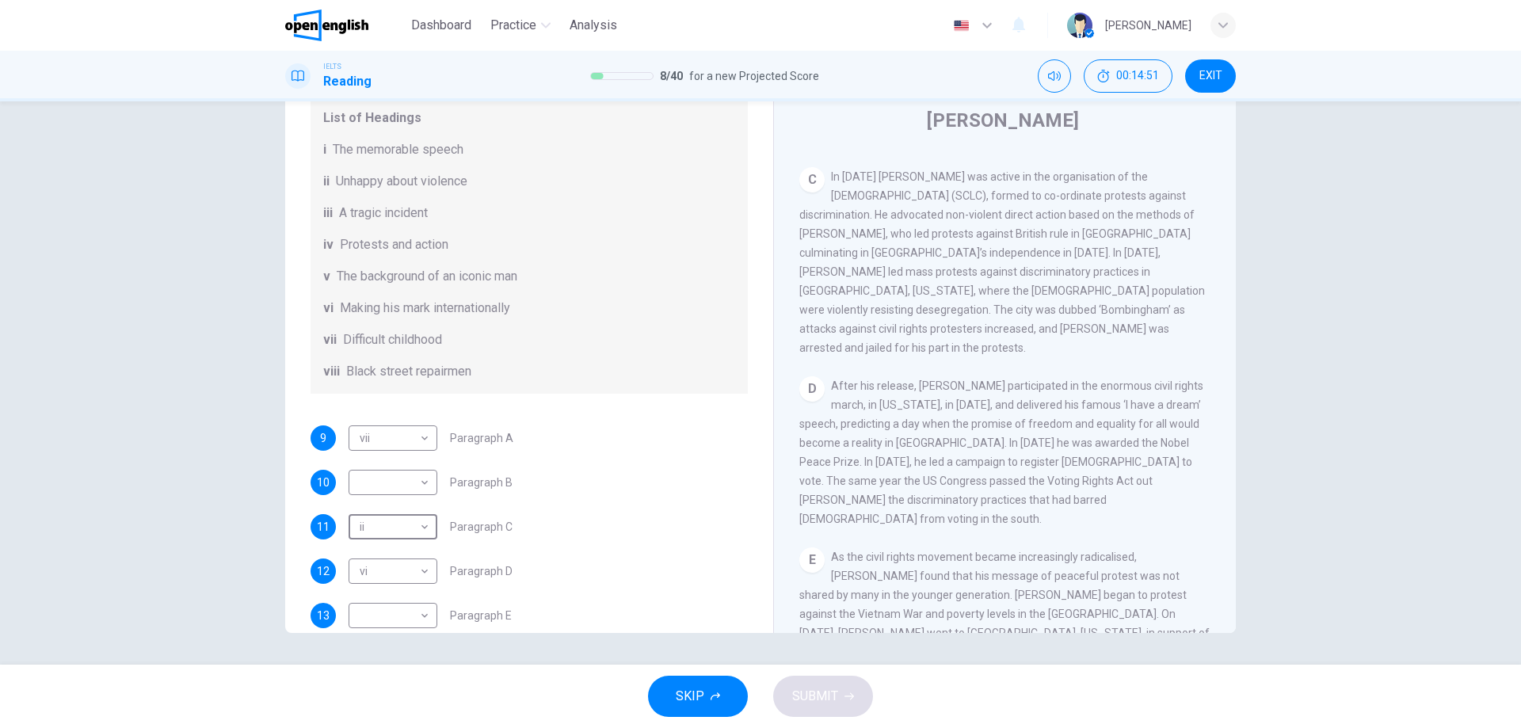
scroll to position [836, 0]
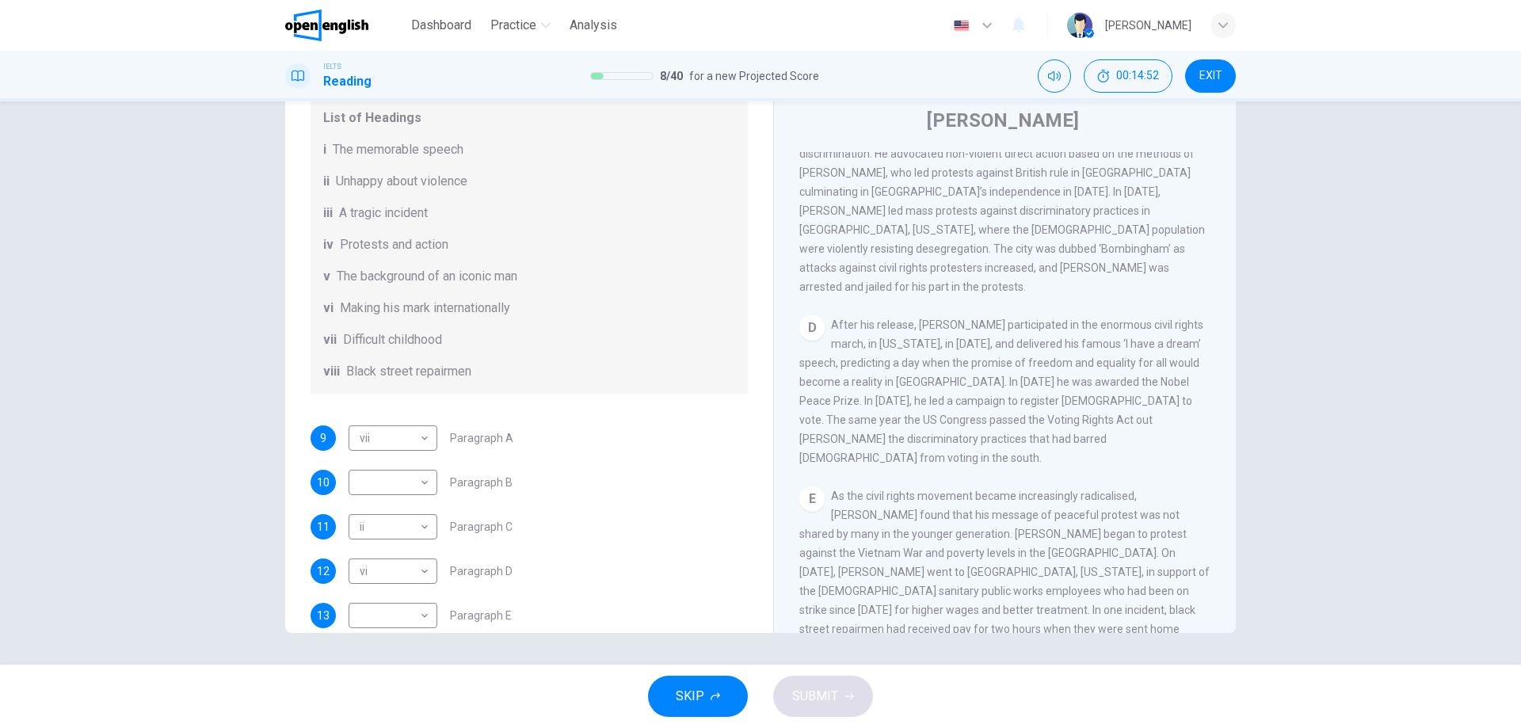
drag, startPoint x: 916, startPoint y: 289, endPoint x: 1111, endPoint y: 295, distance: 195.7
click at [1109, 318] on span "After his release, [PERSON_NAME] participated in the enormous civil rights marc…" at bounding box center [1001, 391] width 404 height 146
click at [421, 593] on body "This site uses cookies, as explained in our Privacy Policy . If you agree to th…" at bounding box center [760, 364] width 1521 height 728
click at [400, 525] on li "i" at bounding box center [393, 525] width 89 height 25
type input "*"
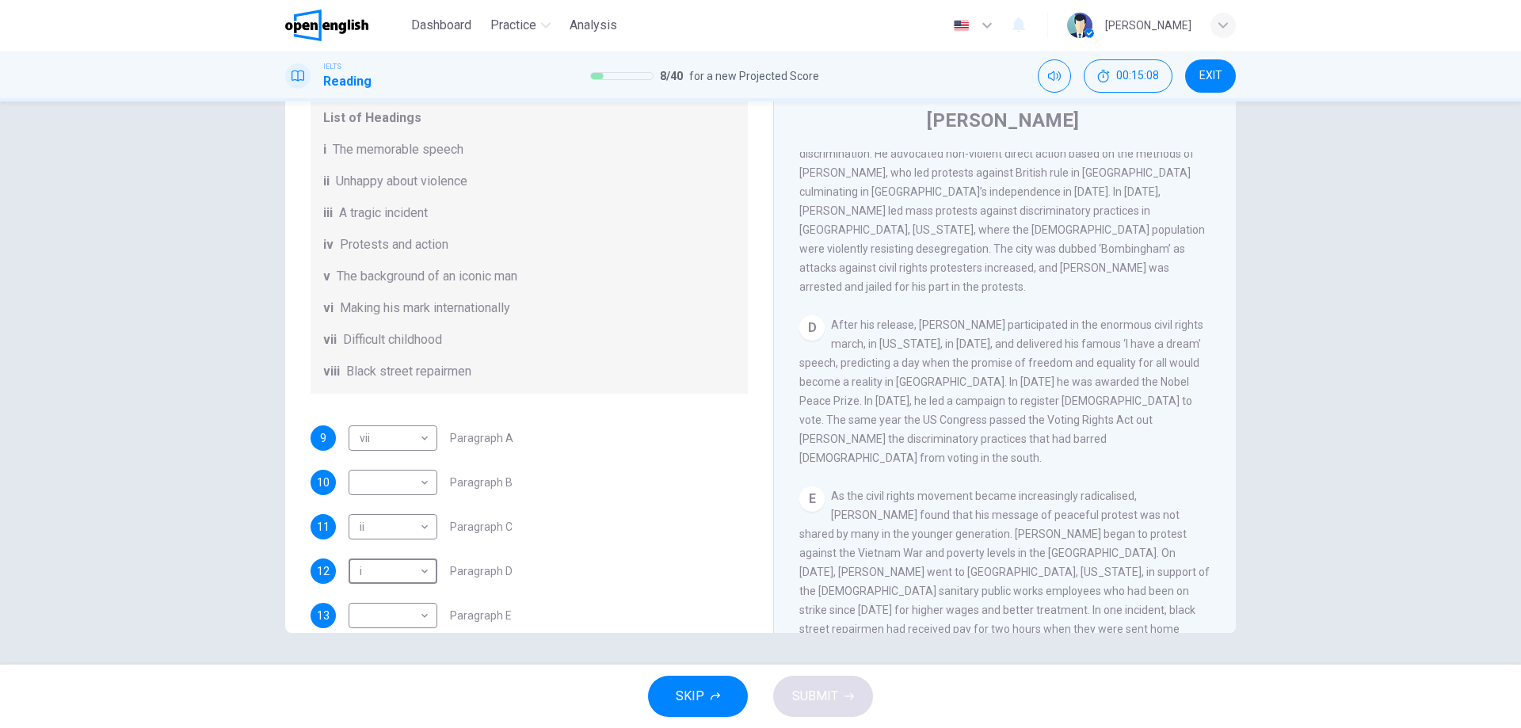
click at [659, 495] on div "10 ​ ​ Paragraph B" at bounding box center [529, 482] width 437 height 25
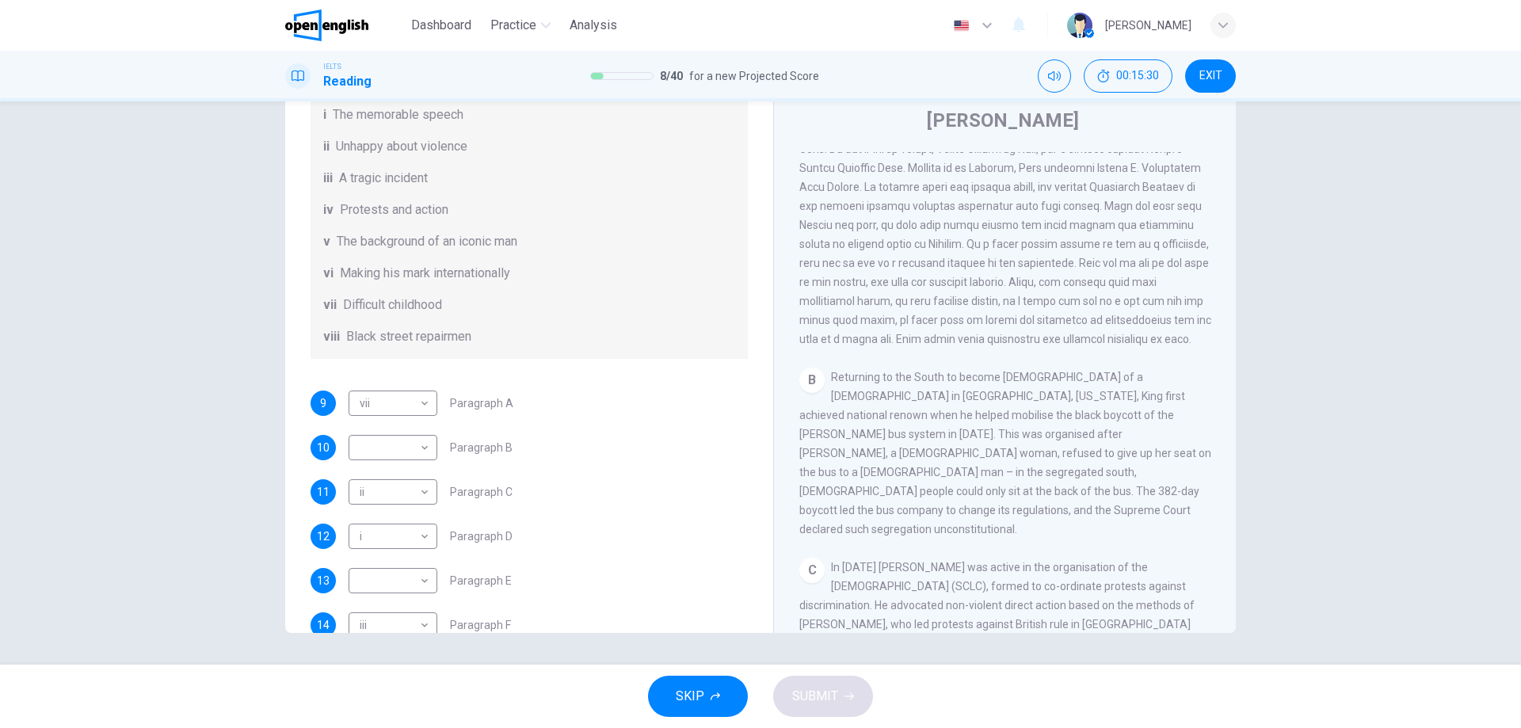
scroll to position [280, 0]
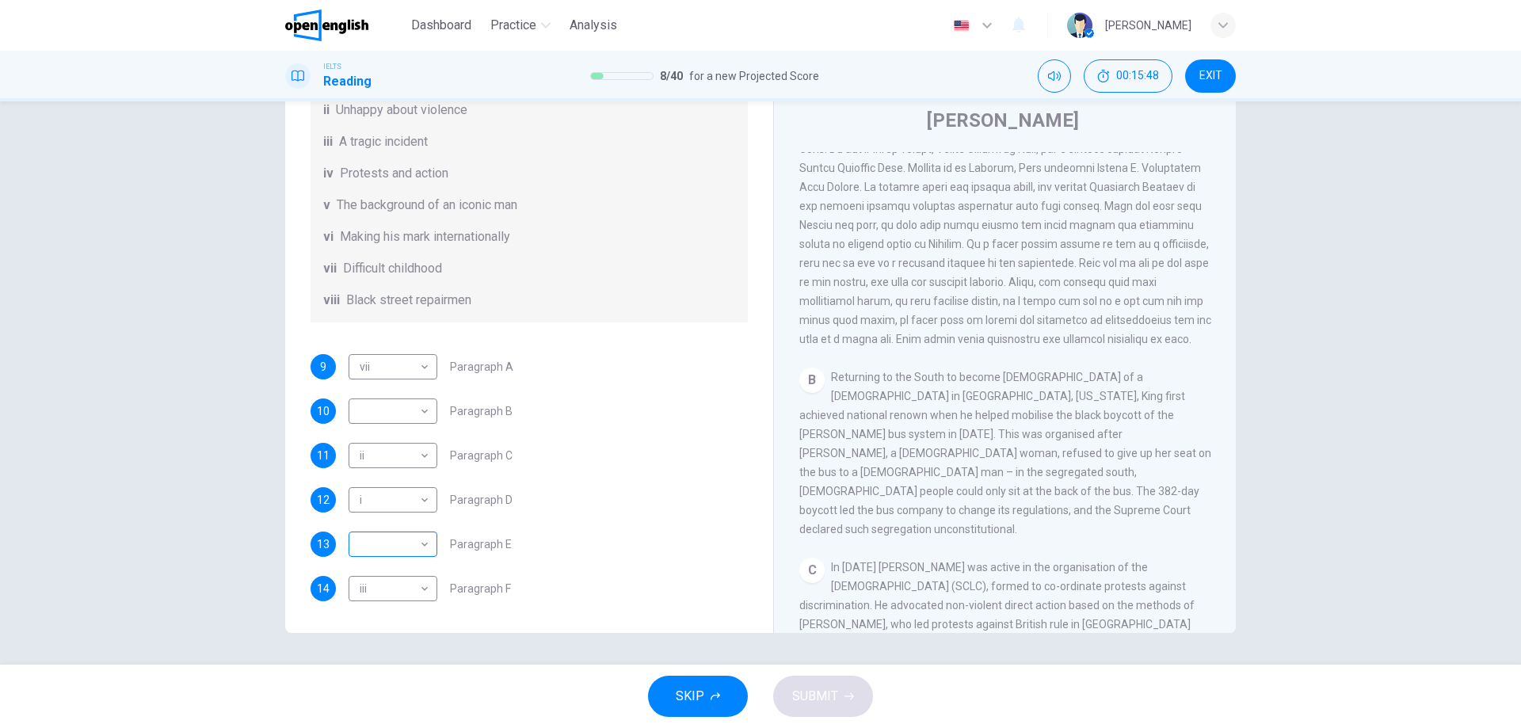
click at [419, 541] on body "This site uses cookies, as explained in our Privacy Policy . If you agree to th…" at bounding box center [760, 364] width 1521 height 728
click at [392, 598] on li "iv" at bounding box center [393, 601] width 89 height 25
type input "**"
click at [233, 527] on div "Questions 9 - 14 The Reading Passage has 6 paragraphs. Choose the correct headi…" at bounding box center [760, 382] width 1521 height 563
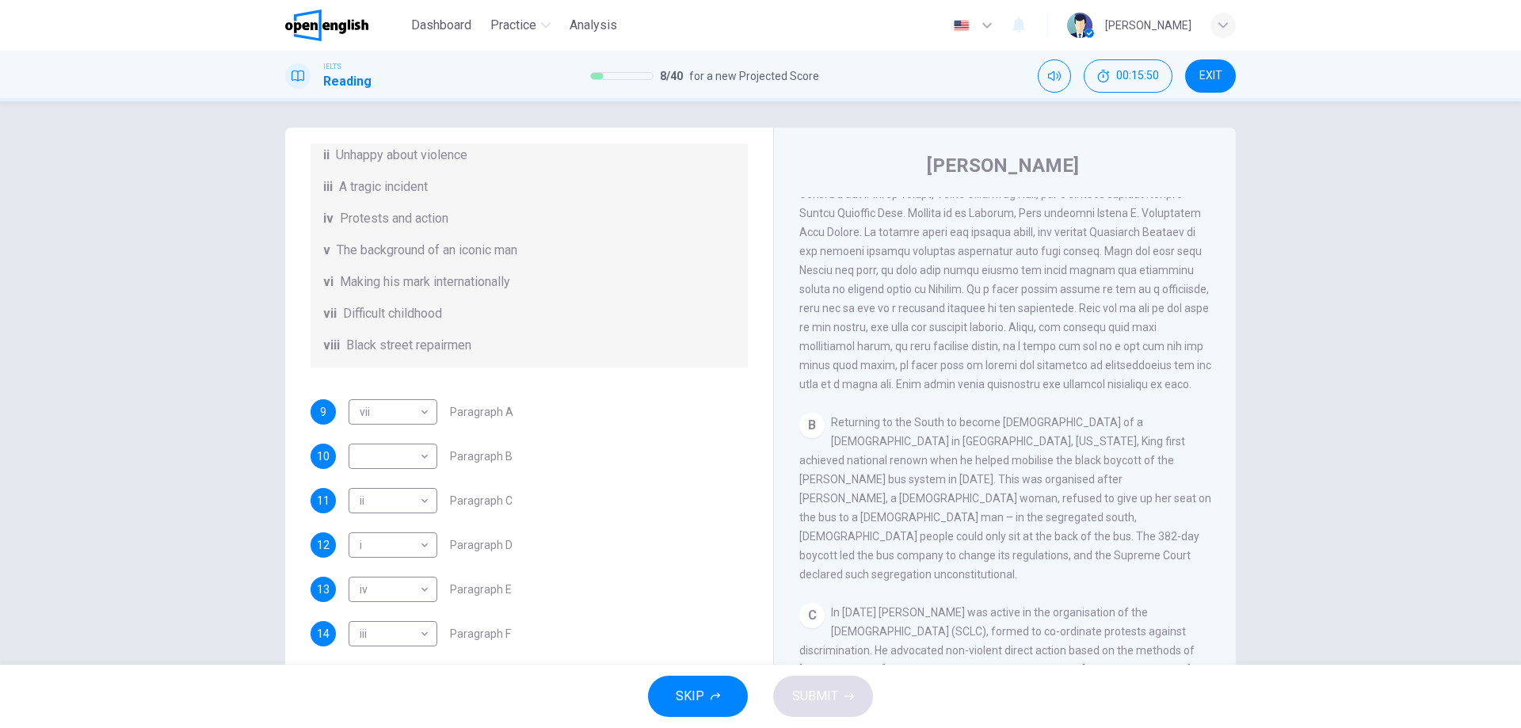
scroll to position [0, 0]
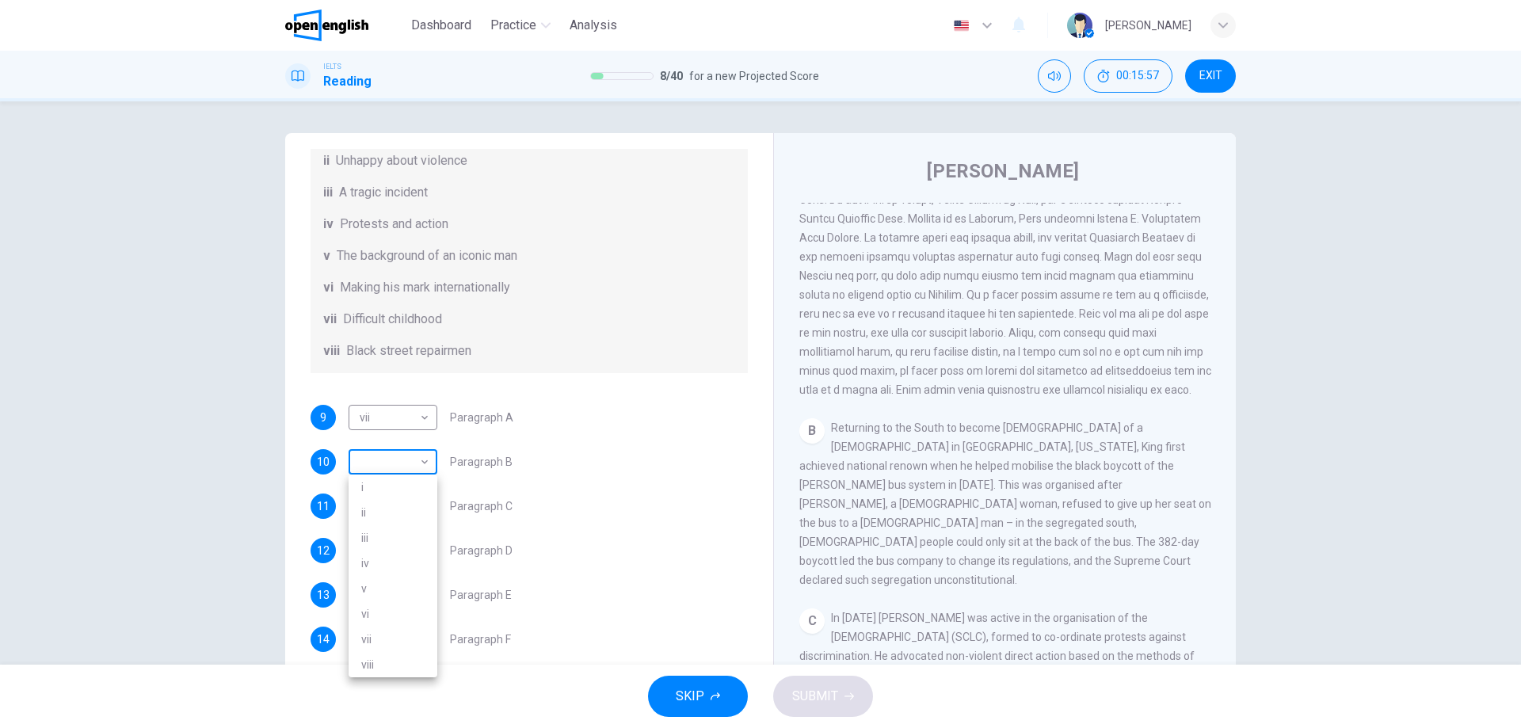
click at [417, 464] on body "This site uses cookies, as explained in our Privacy Policy . If you agree to th…" at bounding box center [760, 364] width 1521 height 728
click at [383, 557] on li "iv" at bounding box center [393, 563] width 89 height 25
type input "**"
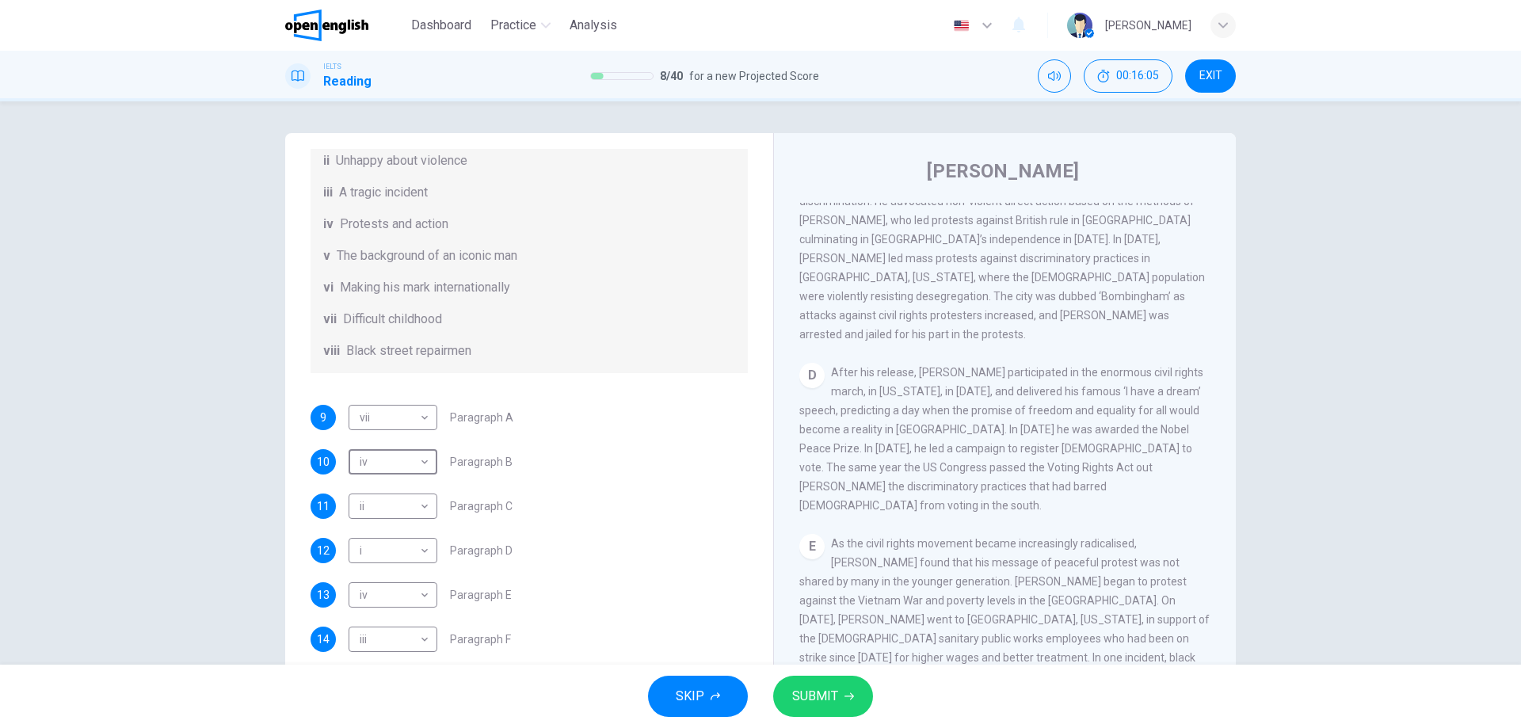
scroll to position [1016, 0]
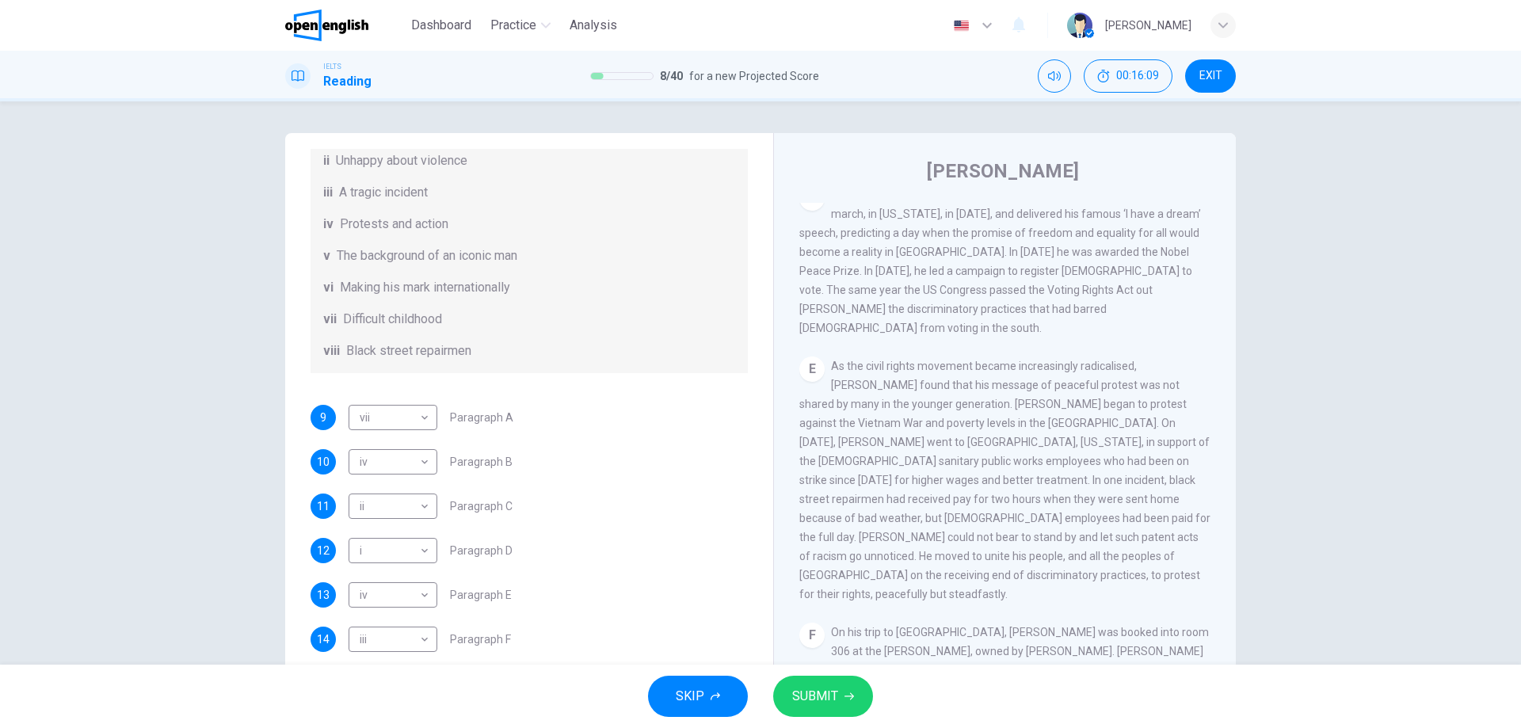
drag, startPoint x: 860, startPoint y: 340, endPoint x: 986, endPoint y: 339, distance: 126.0
click at [986, 360] on span "As the civil rights movement became increasingly radicalised, [PERSON_NAME] fou…" at bounding box center [1004, 480] width 411 height 241
click at [412, 596] on body "This site uses cookies, as explained in our Privacy Policy . If you agree to th…" at bounding box center [760, 364] width 1521 height 728
click at [395, 574] on li "iii" at bounding box center [393, 575] width 89 height 25
type input "***"
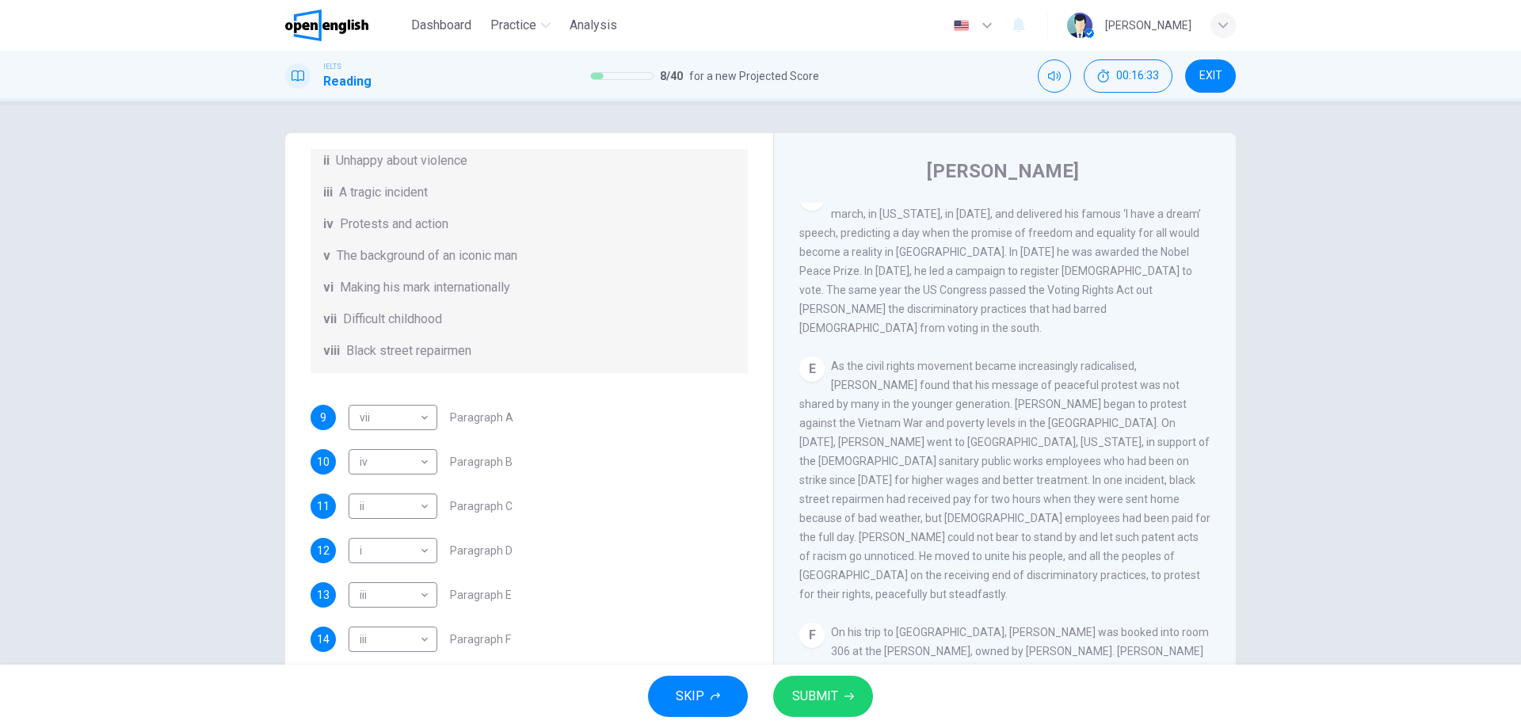
click at [207, 537] on div "Questions 9 - 14 The Reading Passage has 6 paragraphs. Choose the correct headi…" at bounding box center [760, 382] width 1521 height 563
click at [842, 688] on button "SUBMIT" at bounding box center [823, 696] width 100 height 41
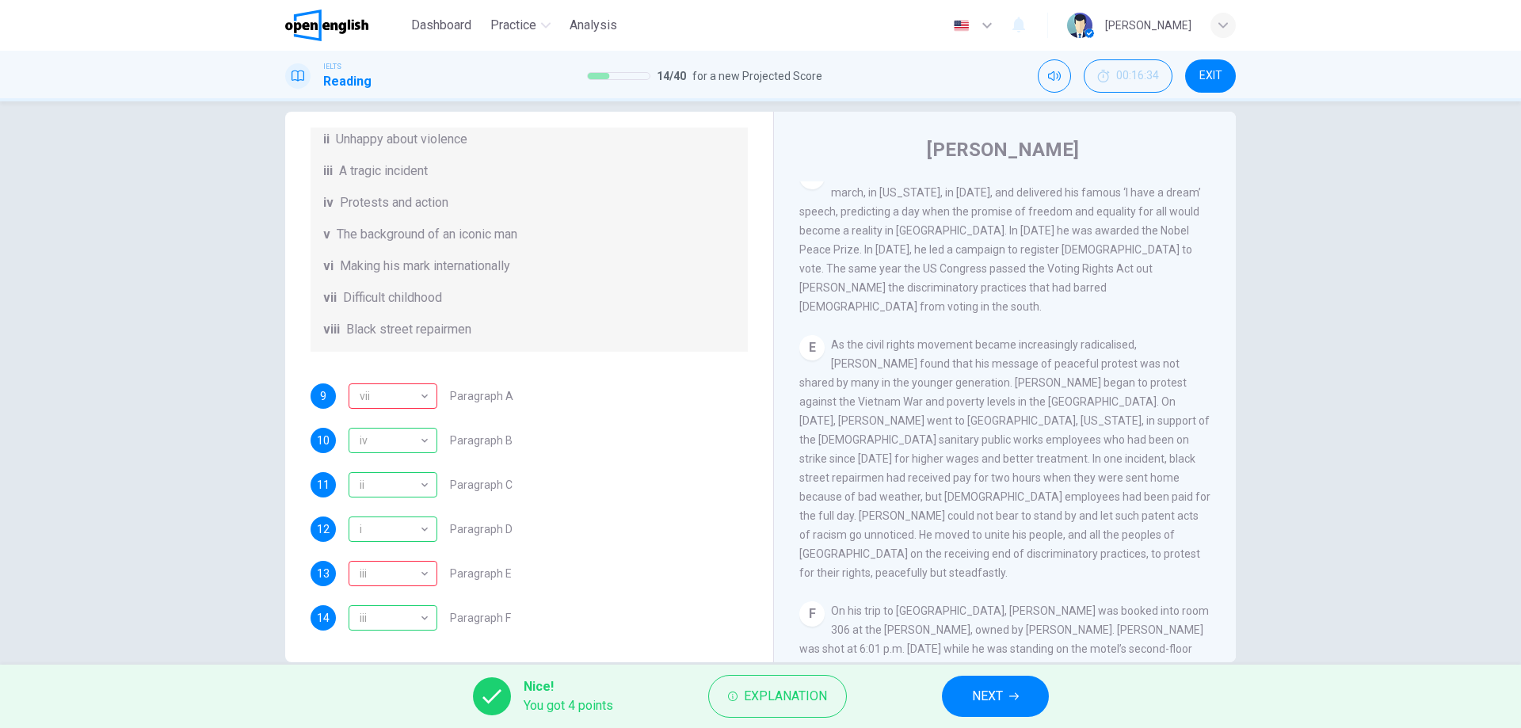
scroll to position [51, 0]
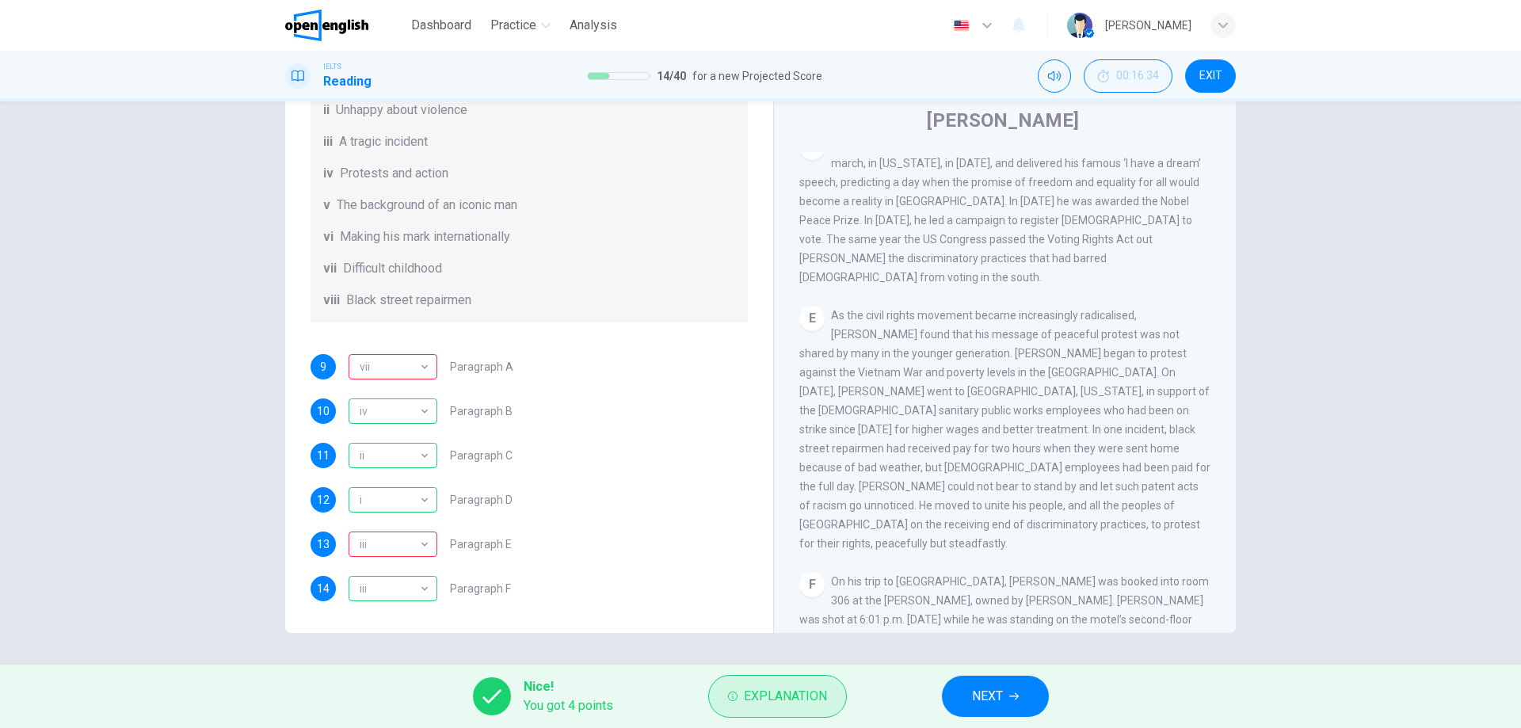
click at [749, 703] on span "Explanation" at bounding box center [785, 696] width 83 height 22
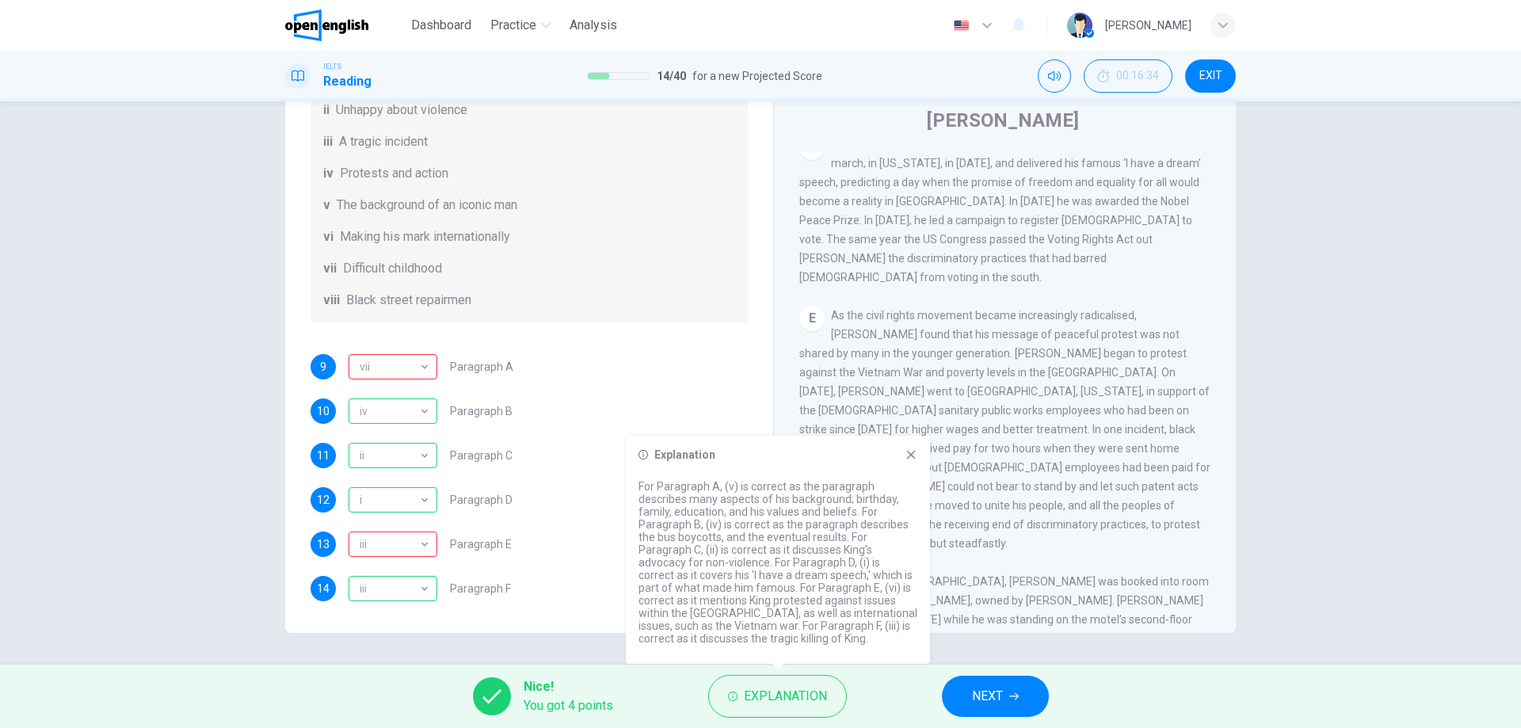
click at [909, 448] on icon at bounding box center [911, 454] width 13 height 13
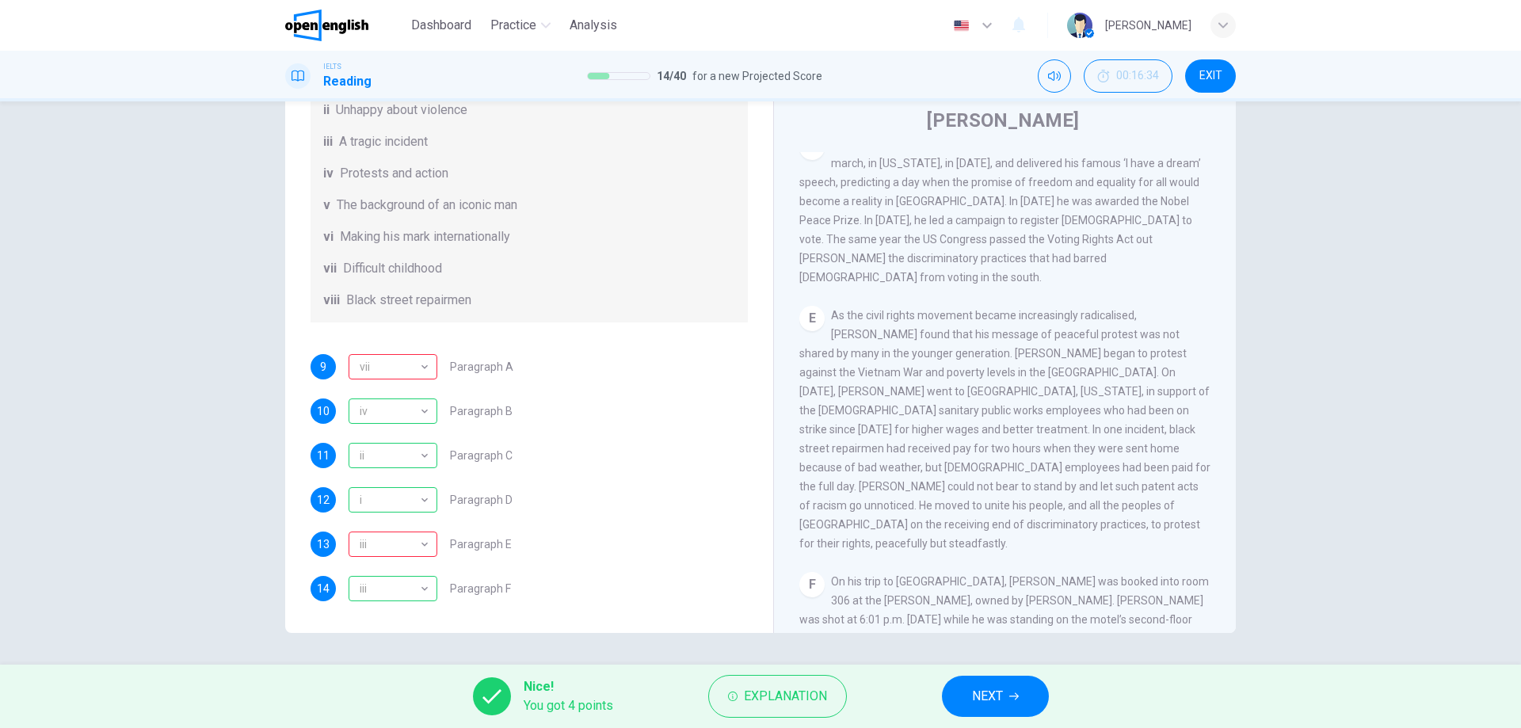
click at [1003, 700] on span "NEXT" at bounding box center [987, 696] width 31 height 22
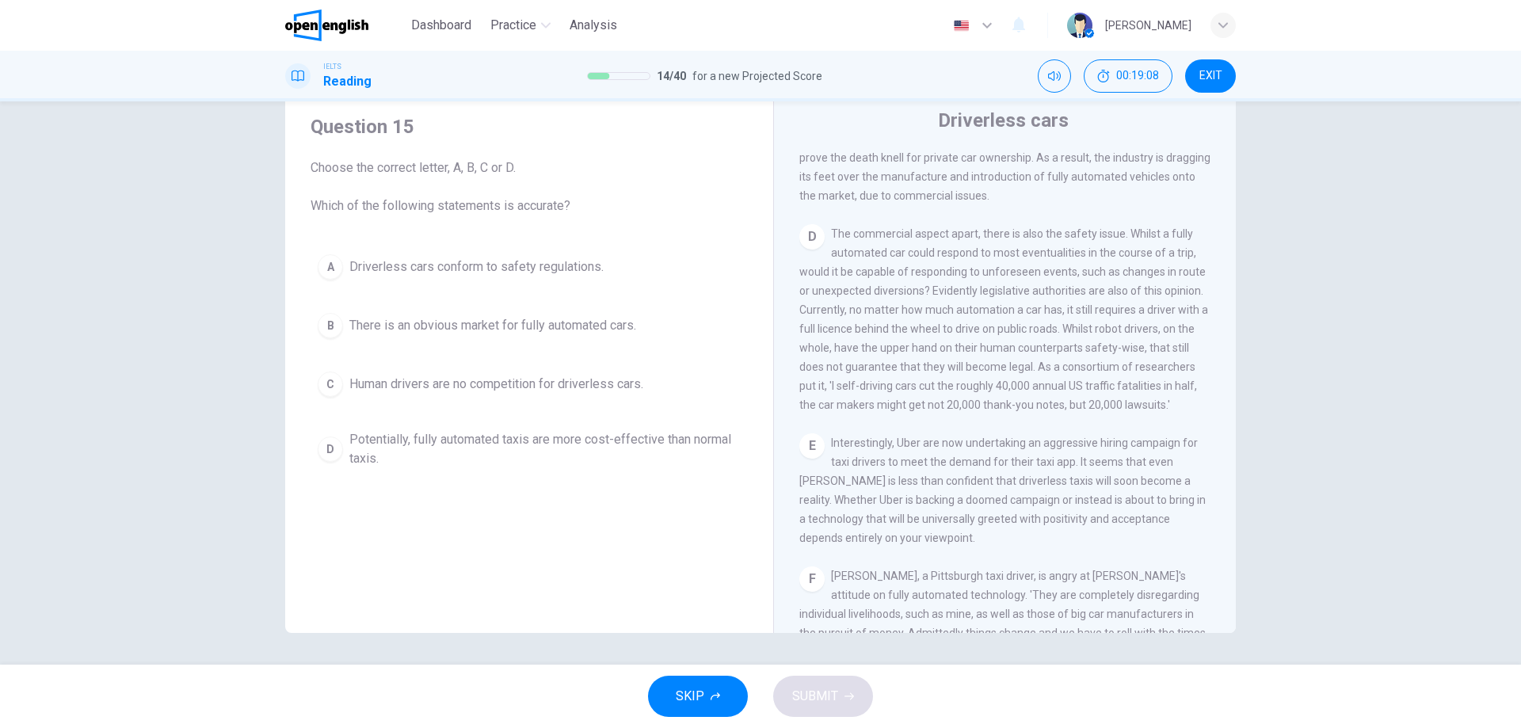
scroll to position [722, 0]
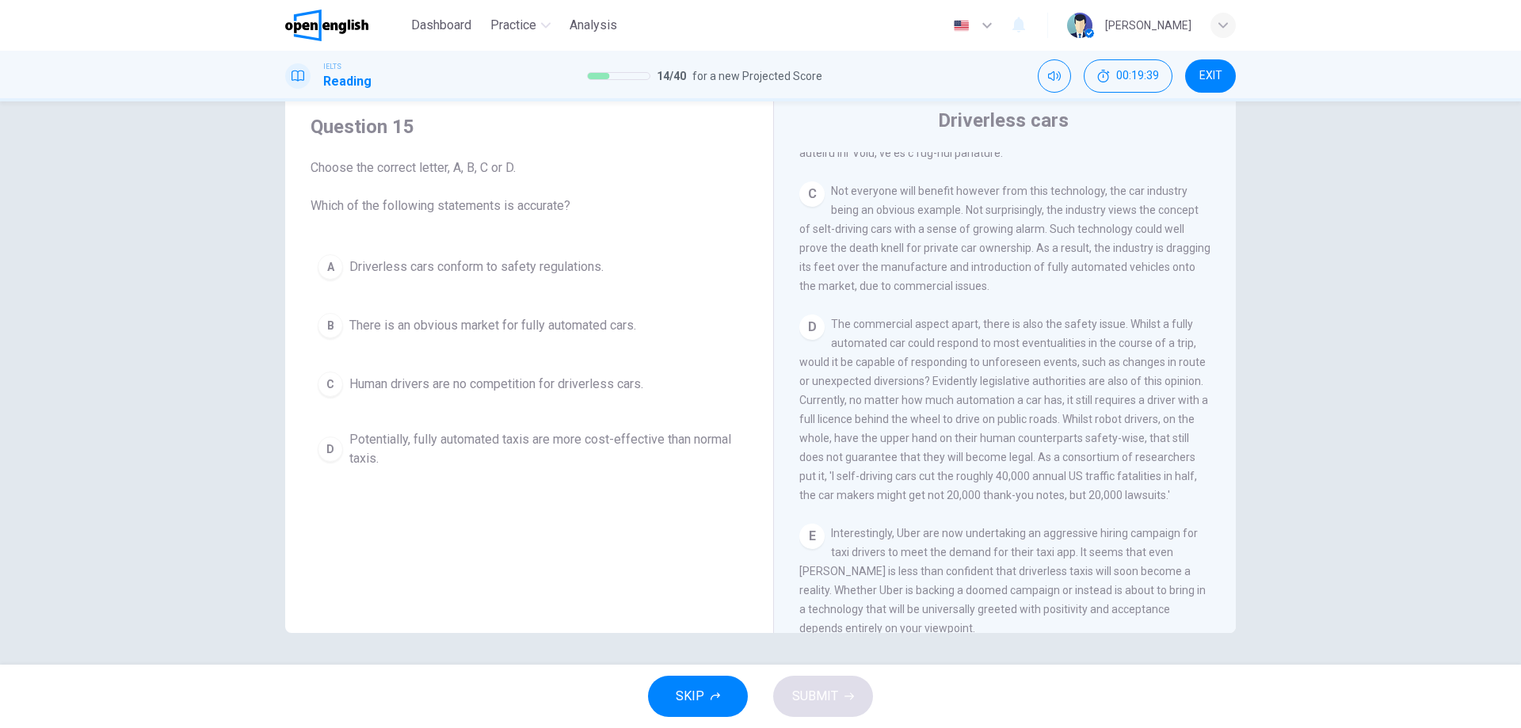
click at [433, 330] on span "There is an obvious market for fully automated cars." at bounding box center [492, 325] width 287 height 19
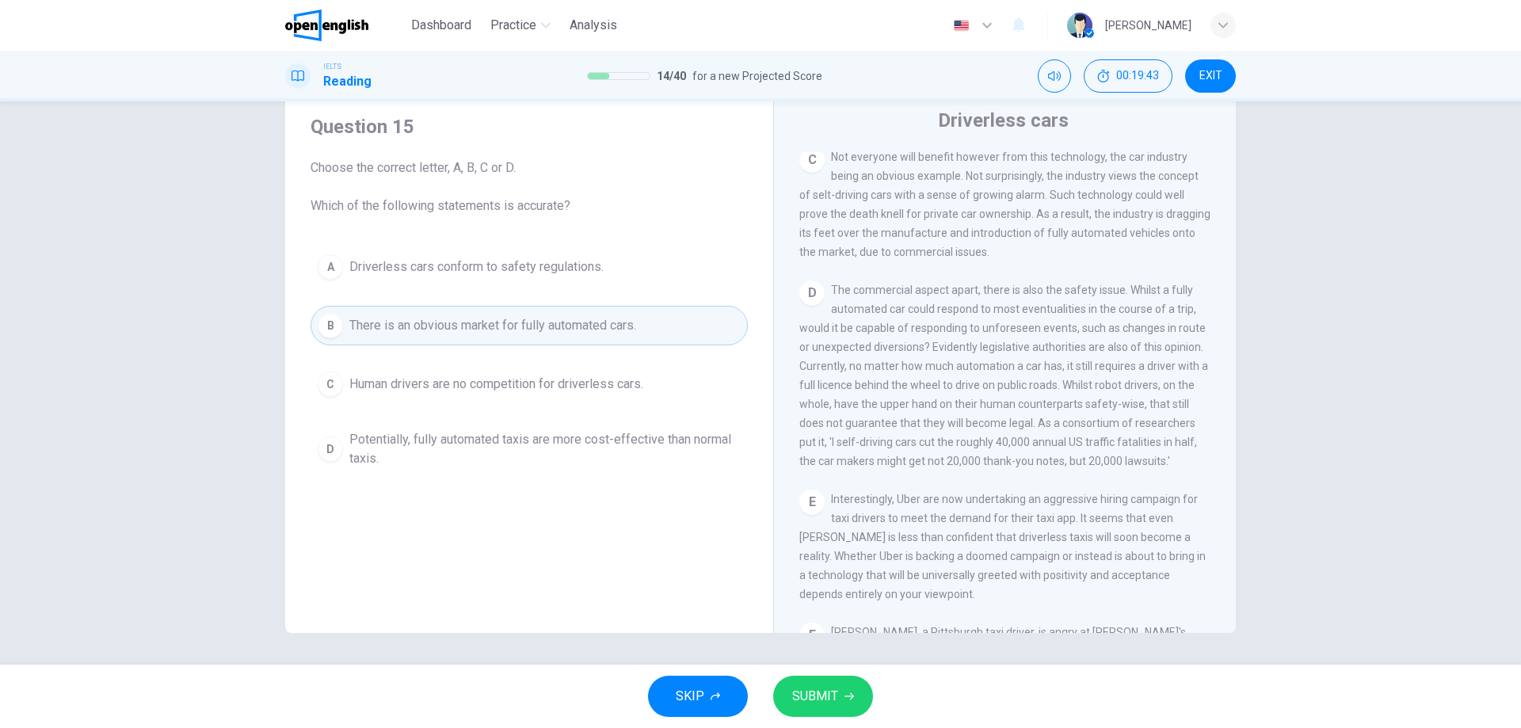
scroll to position [813, 0]
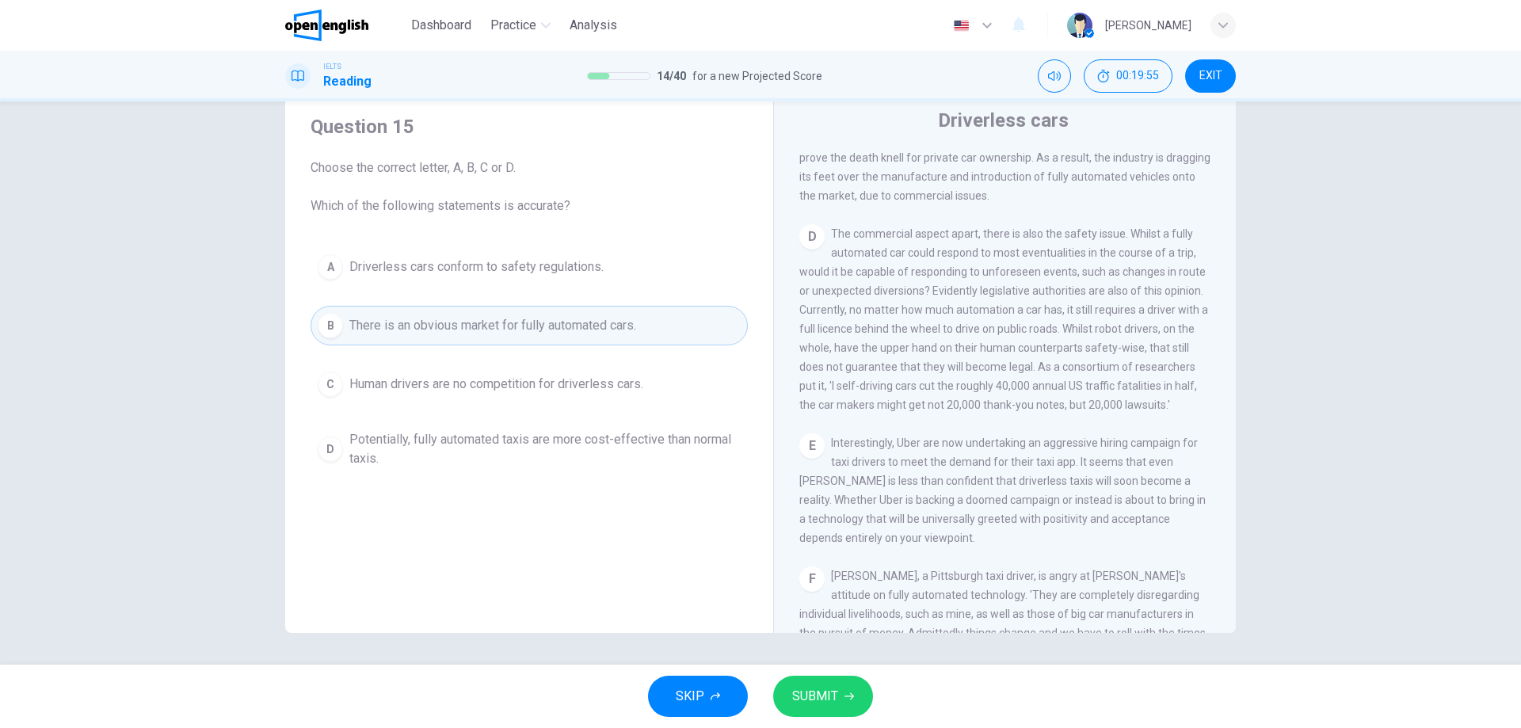
drag, startPoint x: 844, startPoint y: 295, endPoint x: 1016, endPoint y: 296, distance: 172.7
click at [981, 297] on span "The commercial aspect apart, there is also the safety issue. Whilst a fully aut…" at bounding box center [1003, 319] width 409 height 184
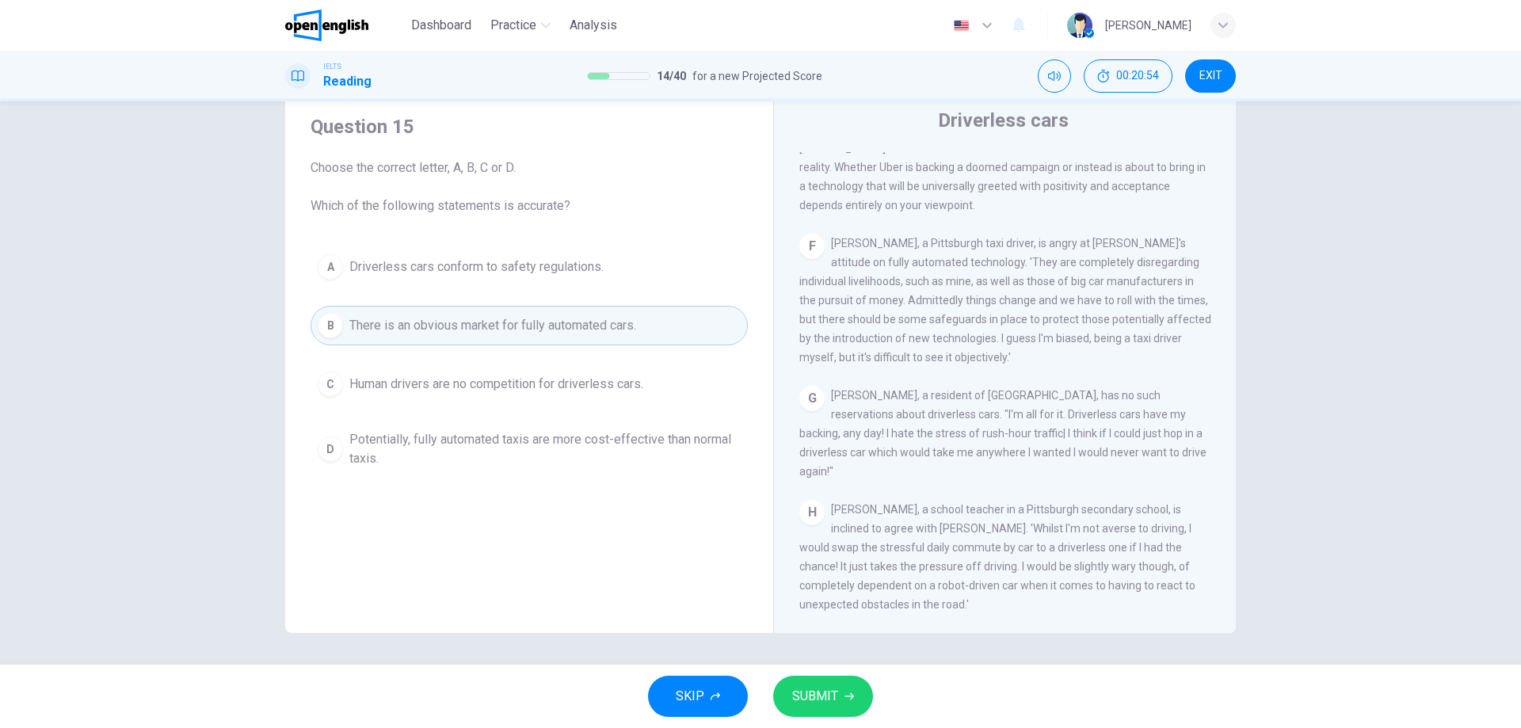
scroll to position [1173, 0]
click at [580, 448] on span "Potentially, fully automated taxis are more cost-effective than normal taxis." at bounding box center [544, 449] width 391 height 38
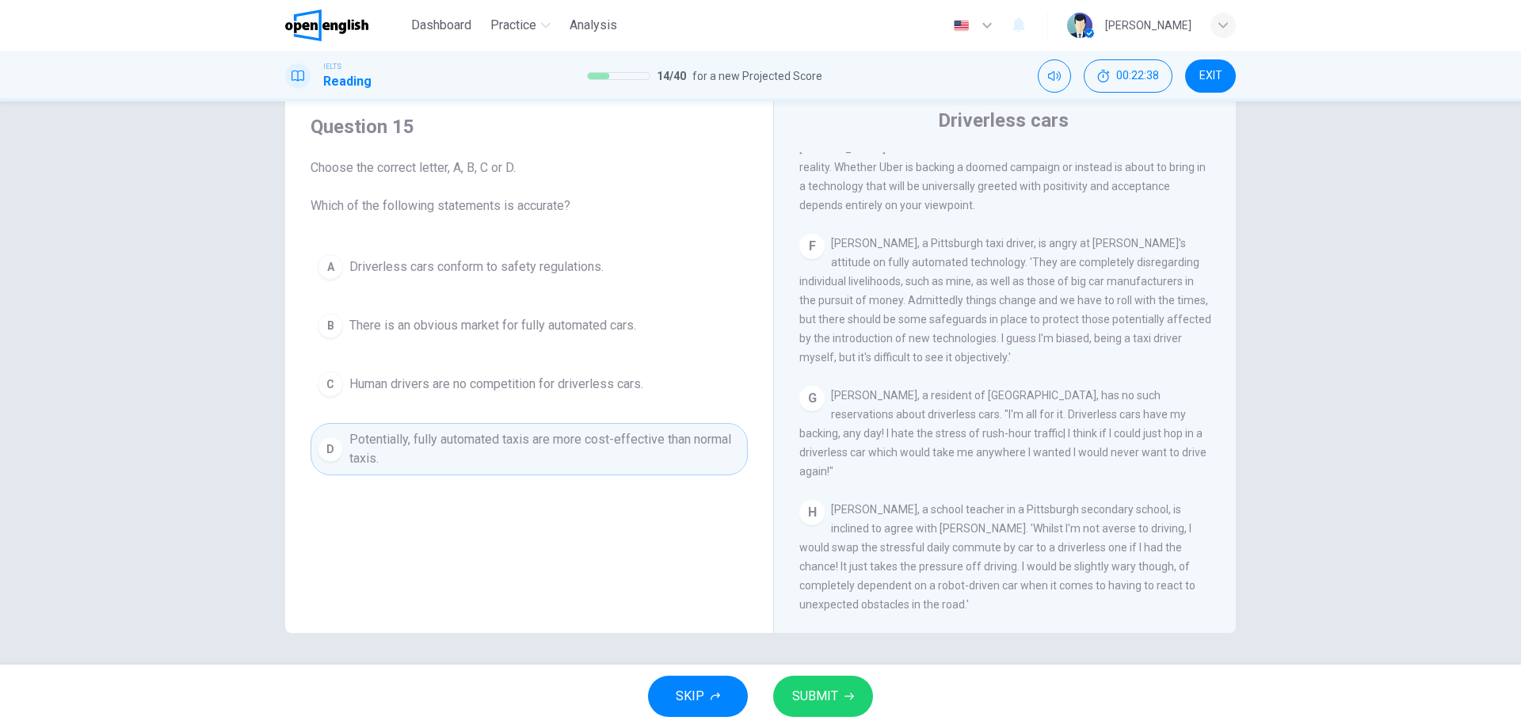
click at [841, 687] on button "SUBMIT" at bounding box center [823, 696] width 100 height 41
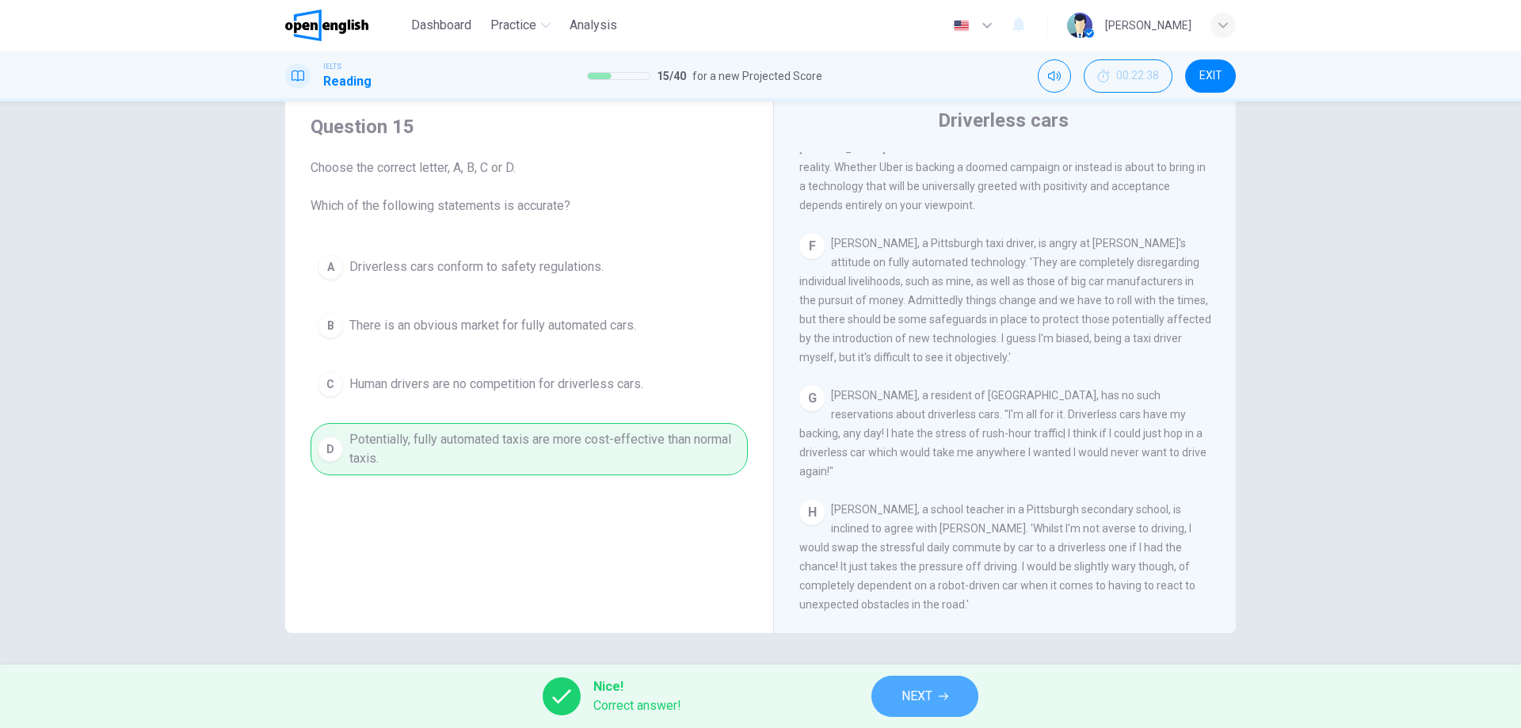
click at [932, 701] on span "NEXT" at bounding box center [916, 696] width 31 height 22
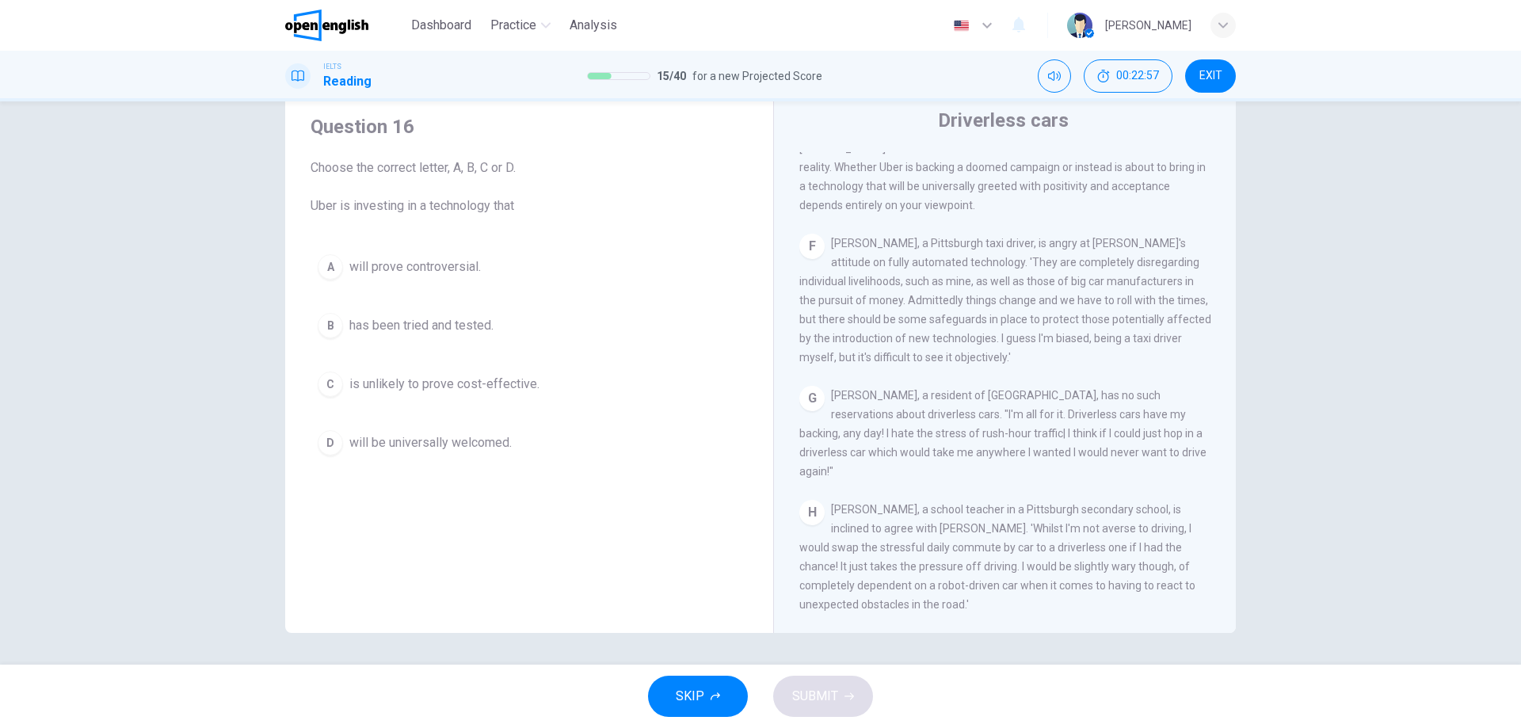
click at [391, 324] on span "has been tried and tested." at bounding box center [421, 325] width 144 height 19
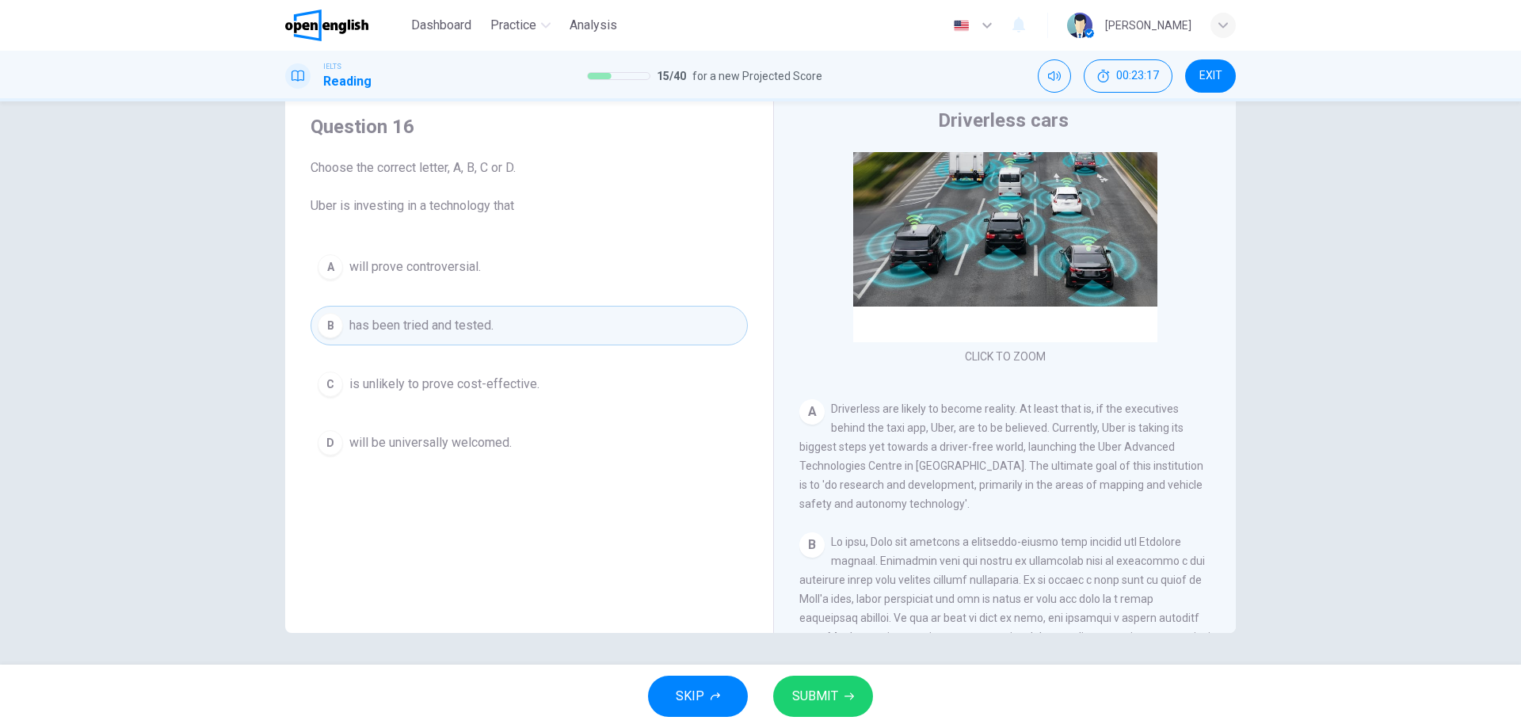
scroll to position [0, 0]
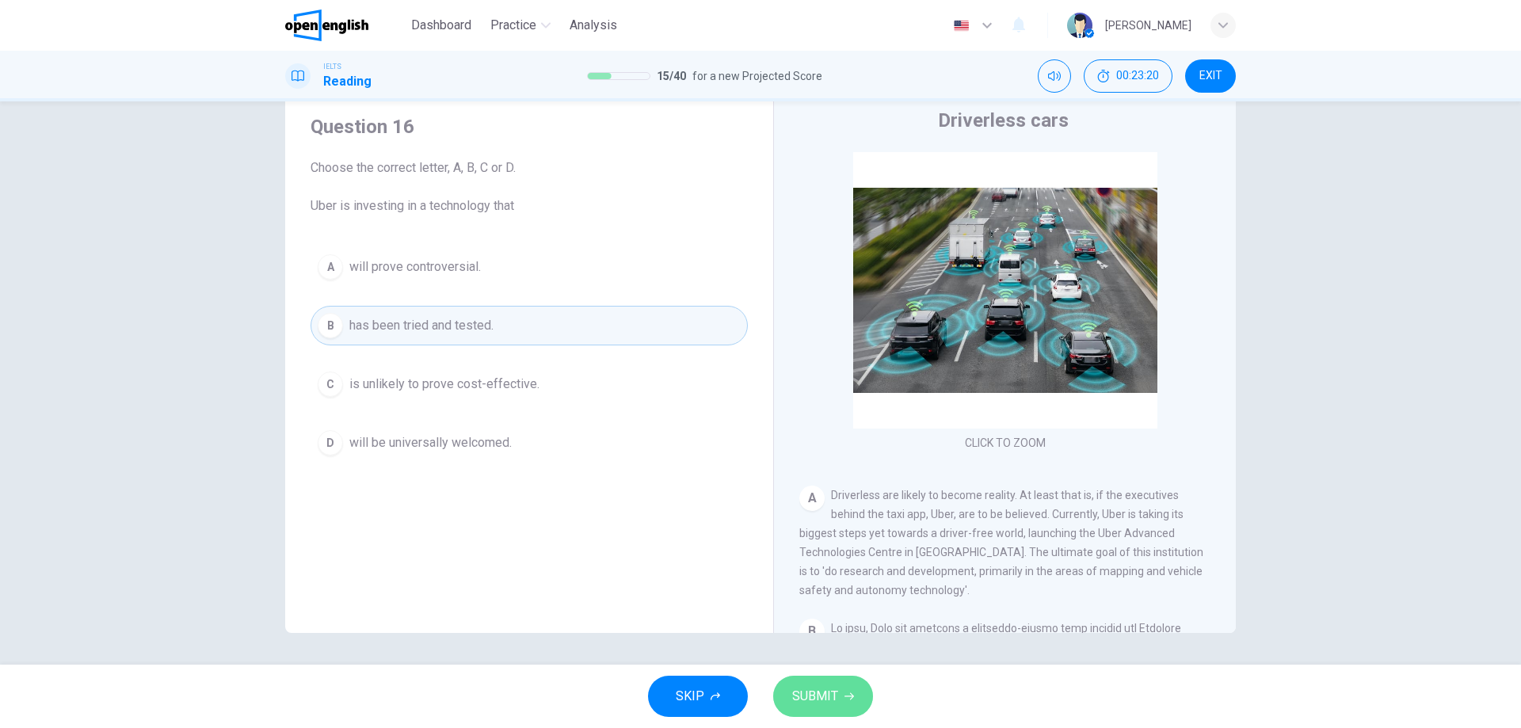
click at [823, 697] on span "SUBMIT" at bounding box center [815, 696] width 46 height 22
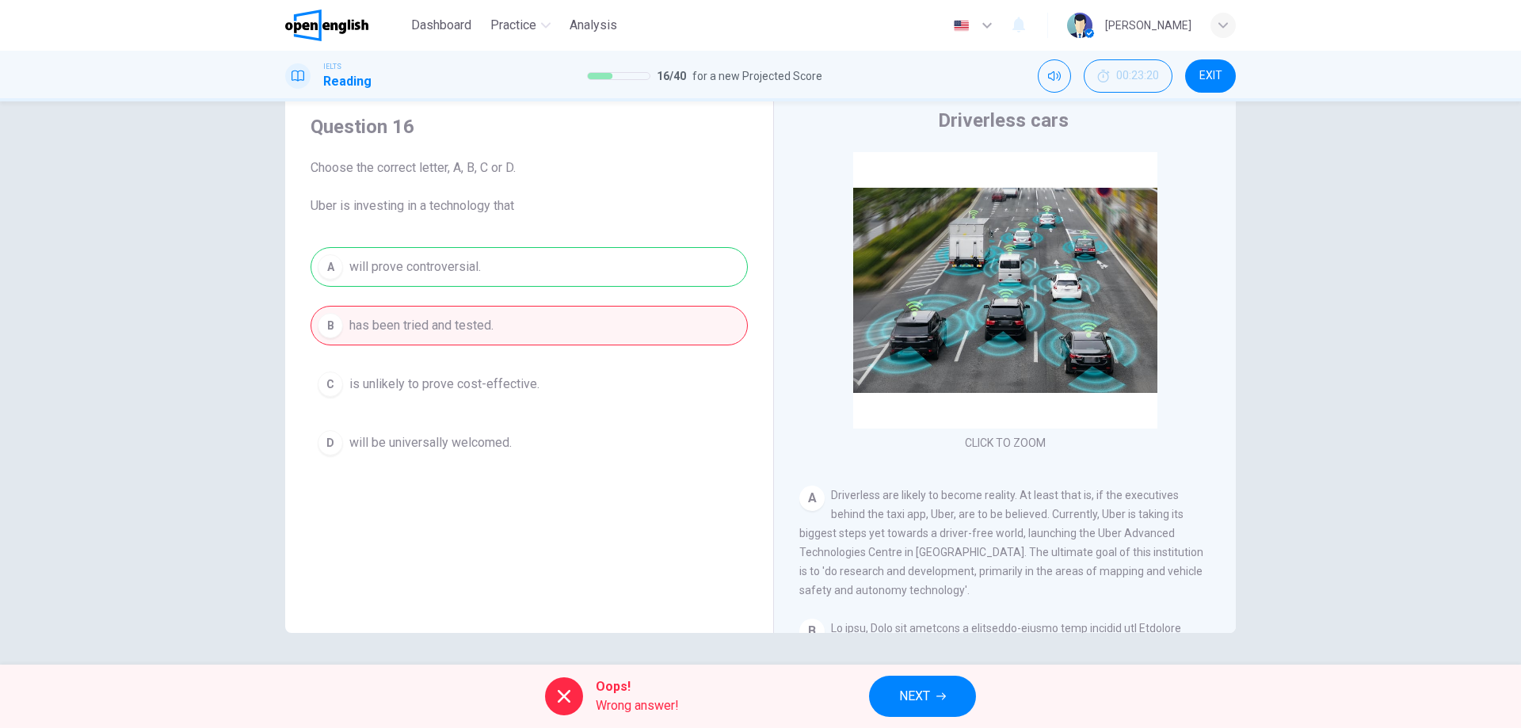
click at [942, 695] on icon "button" at bounding box center [941, 697] width 10 height 10
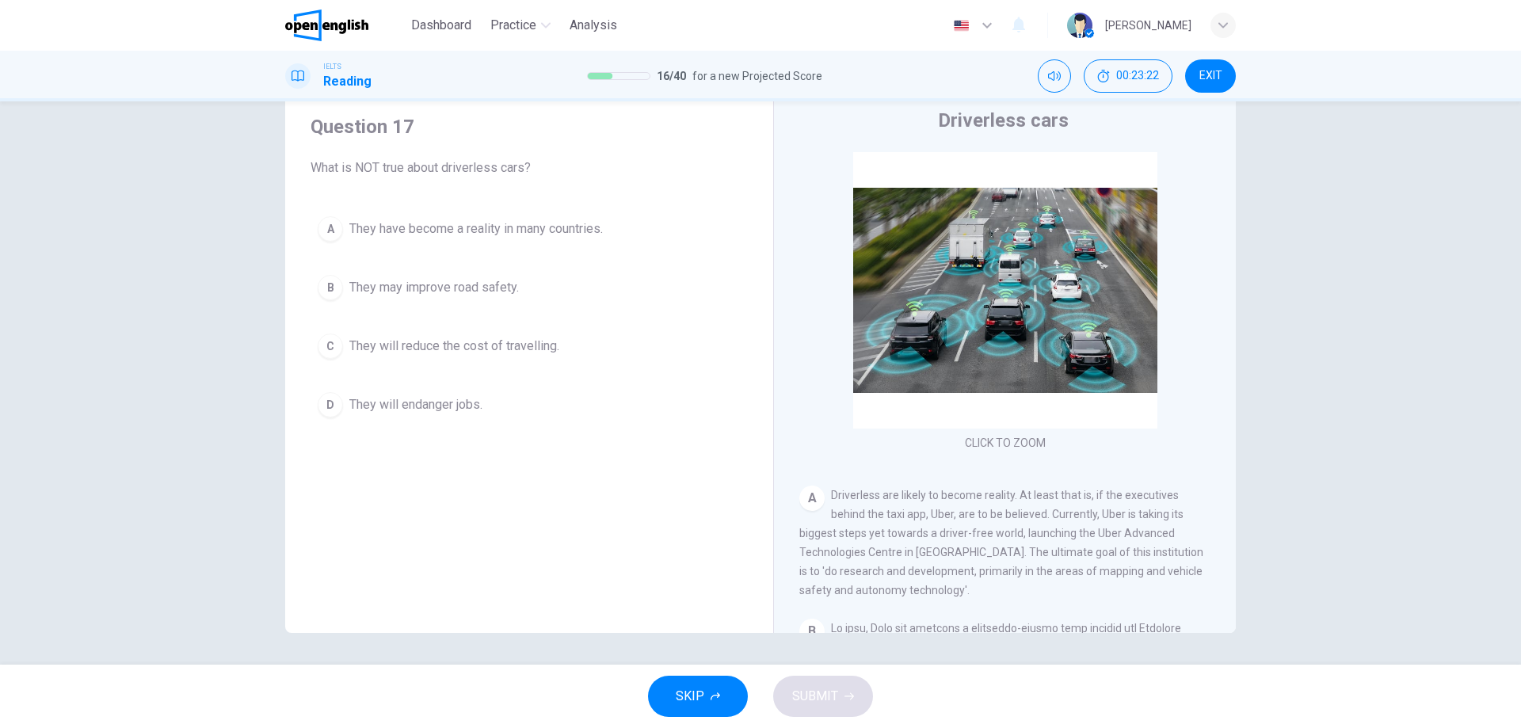
drag, startPoint x: 472, startPoint y: 168, endPoint x: 516, endPoint y: 170, distance: 44.4
click at [510, 170] on span "What is NOT true about driverless cars?" at bounding box center [529, 167] width 437 height 19
click at [457, 404] on span "They will endanger jobs." at bounding box center [415, 404] width 133 height 19
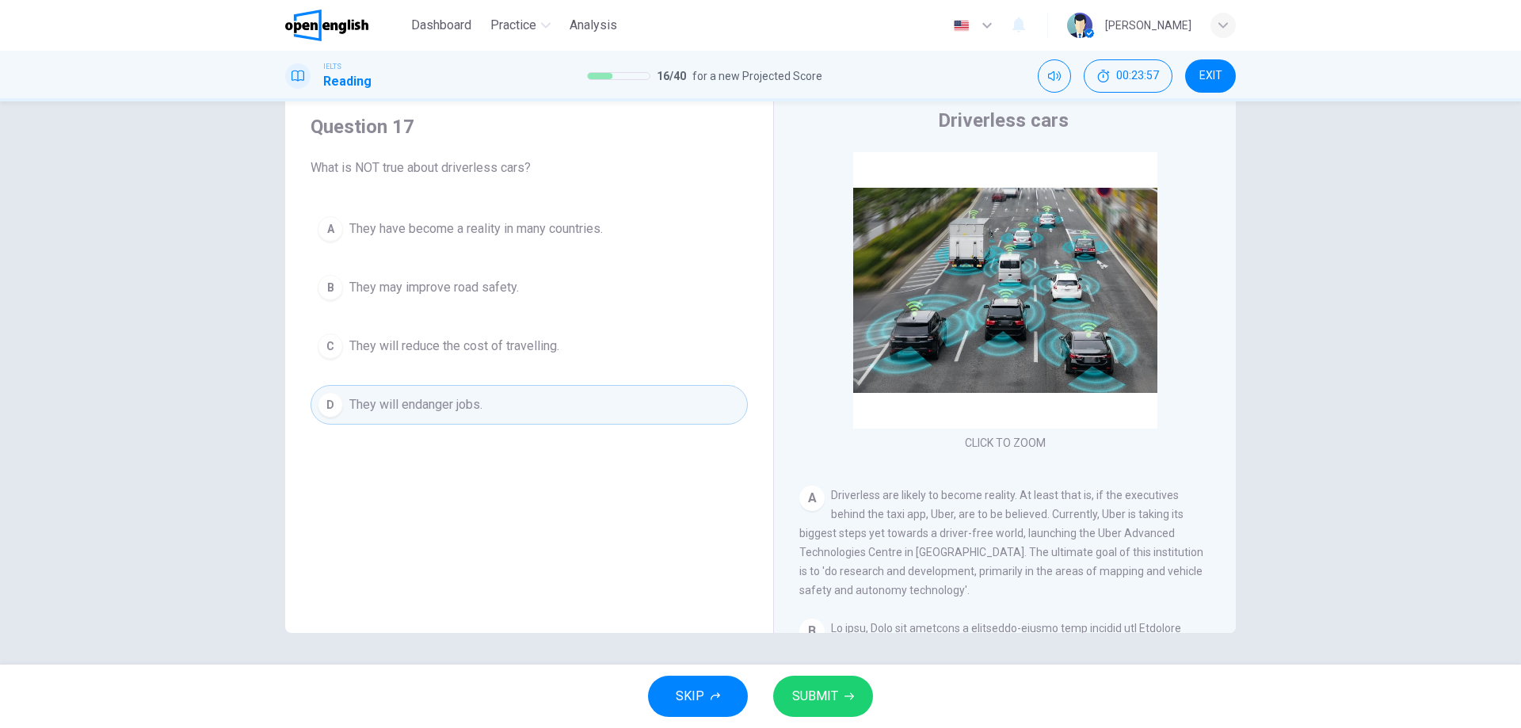
click at [825, 701] on span "SUBMIT" at bounding box center [815, 696] width 46 height 22
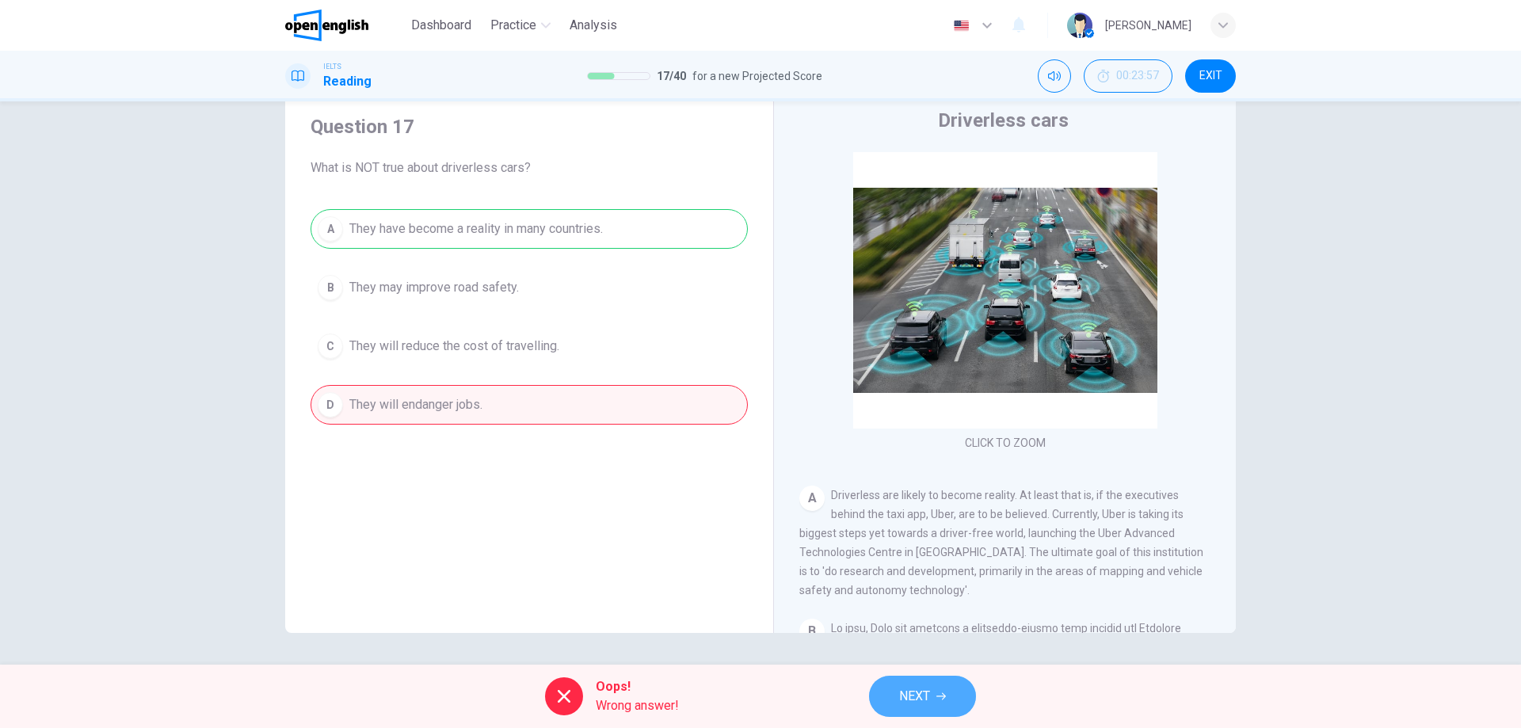
click at [928, 702] on span "NEXT" at bounding box center [914, 696] width 31 height 22
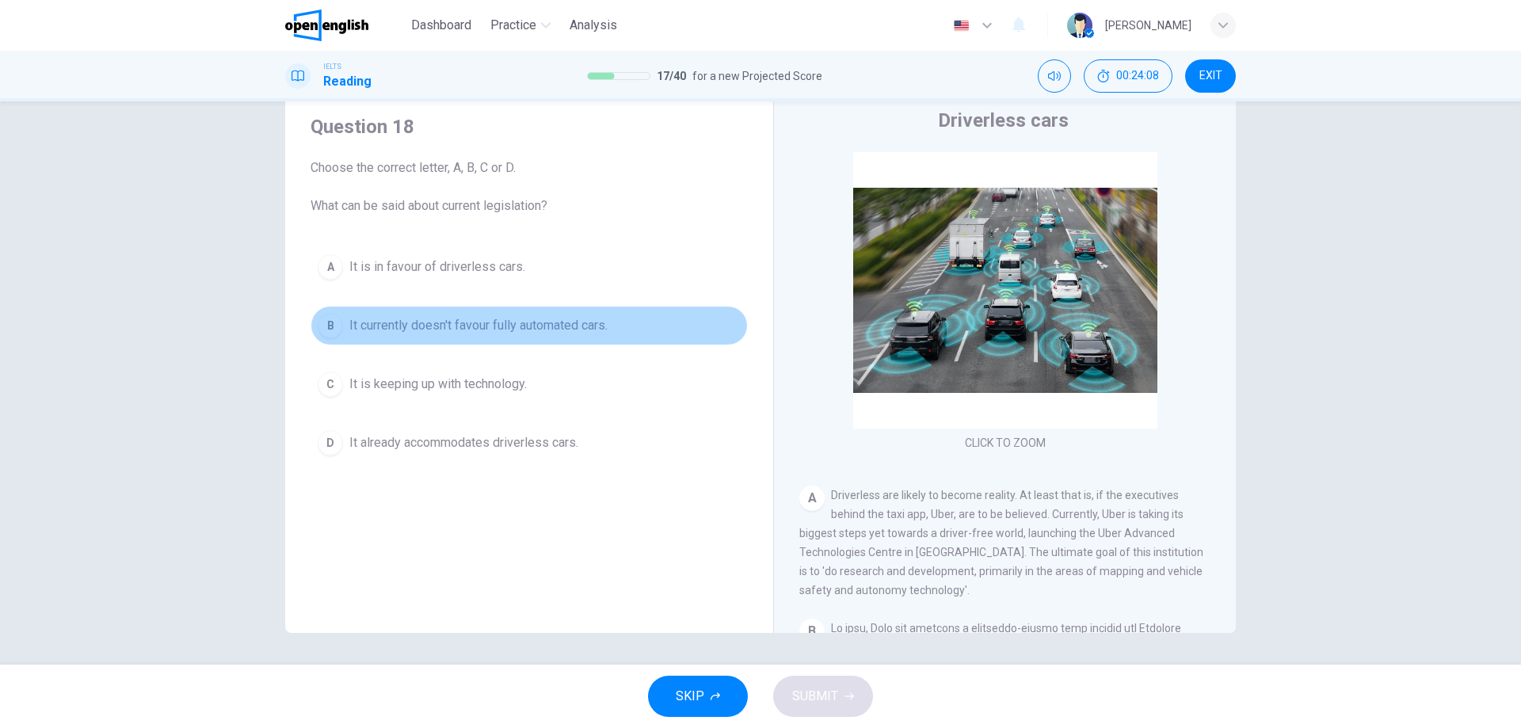
click at [409, 331] on span "It currently doesn't favour fully automated cars." at bounding box center [478, 325] width 258 height 19
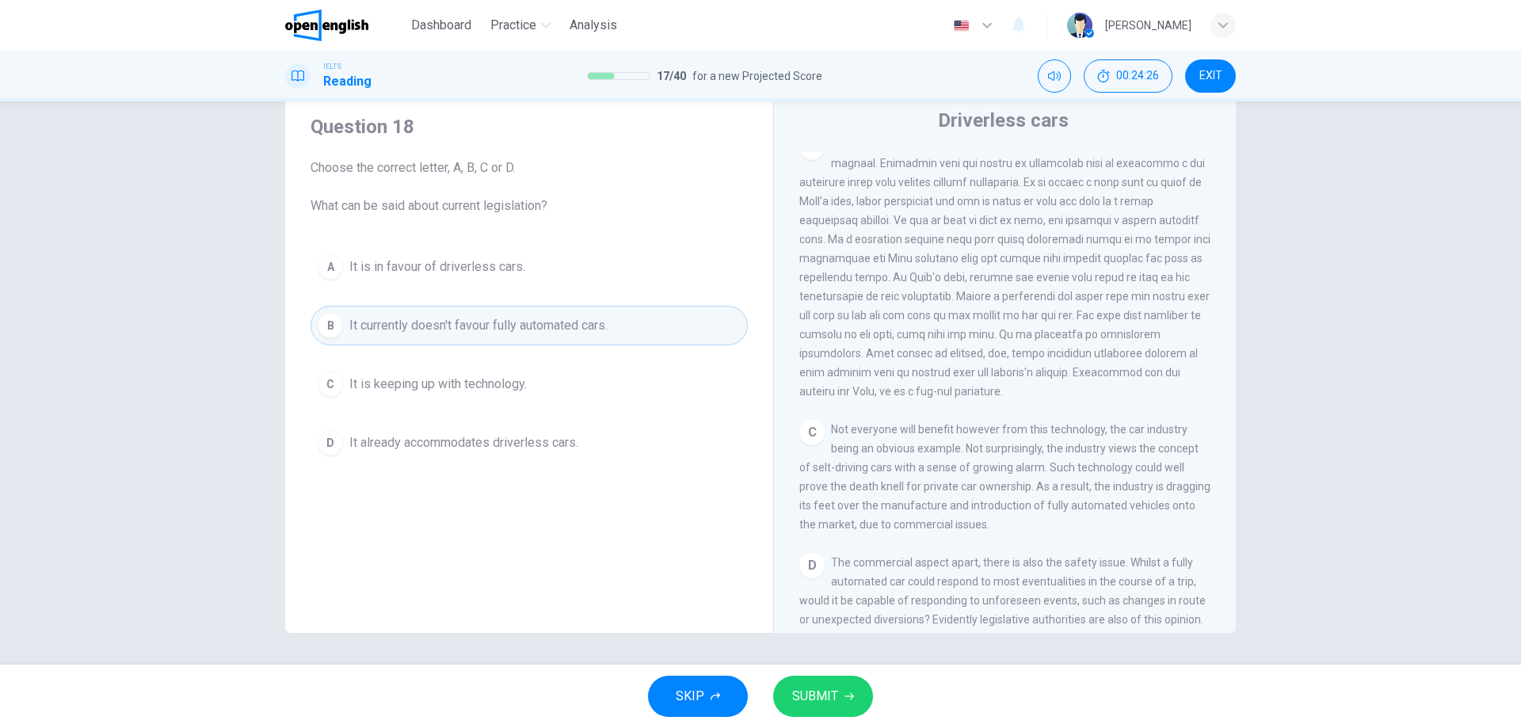
scroll to position [542, 0]
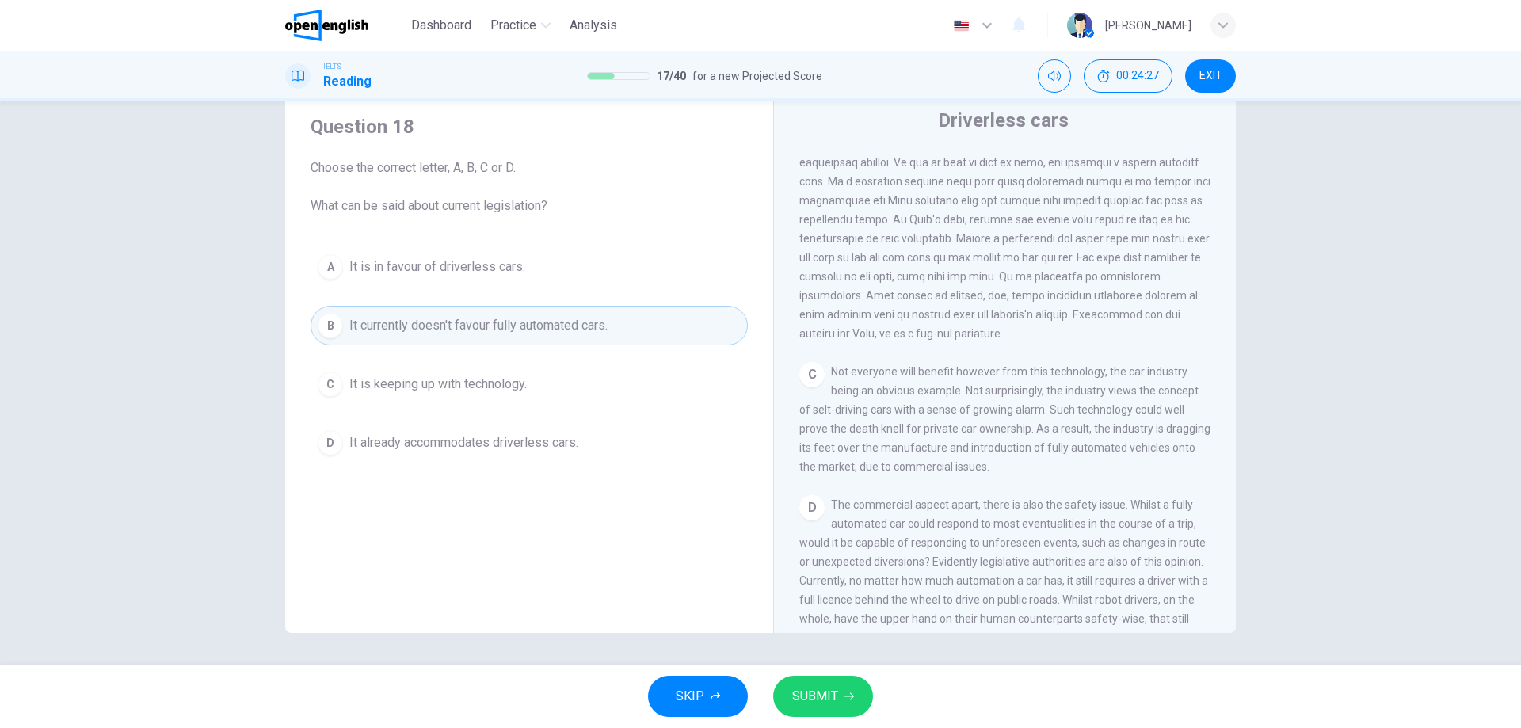
drag, startPoint x: 900, startPoint y: 390, endPoint x: 1091, endPoint y: 397, distance: 191.0
click at [1091, 397] on div "C Not everyone will benefit however from this technology, the car industry bein…" at bounding box center [1005, 419] width 412 height 114
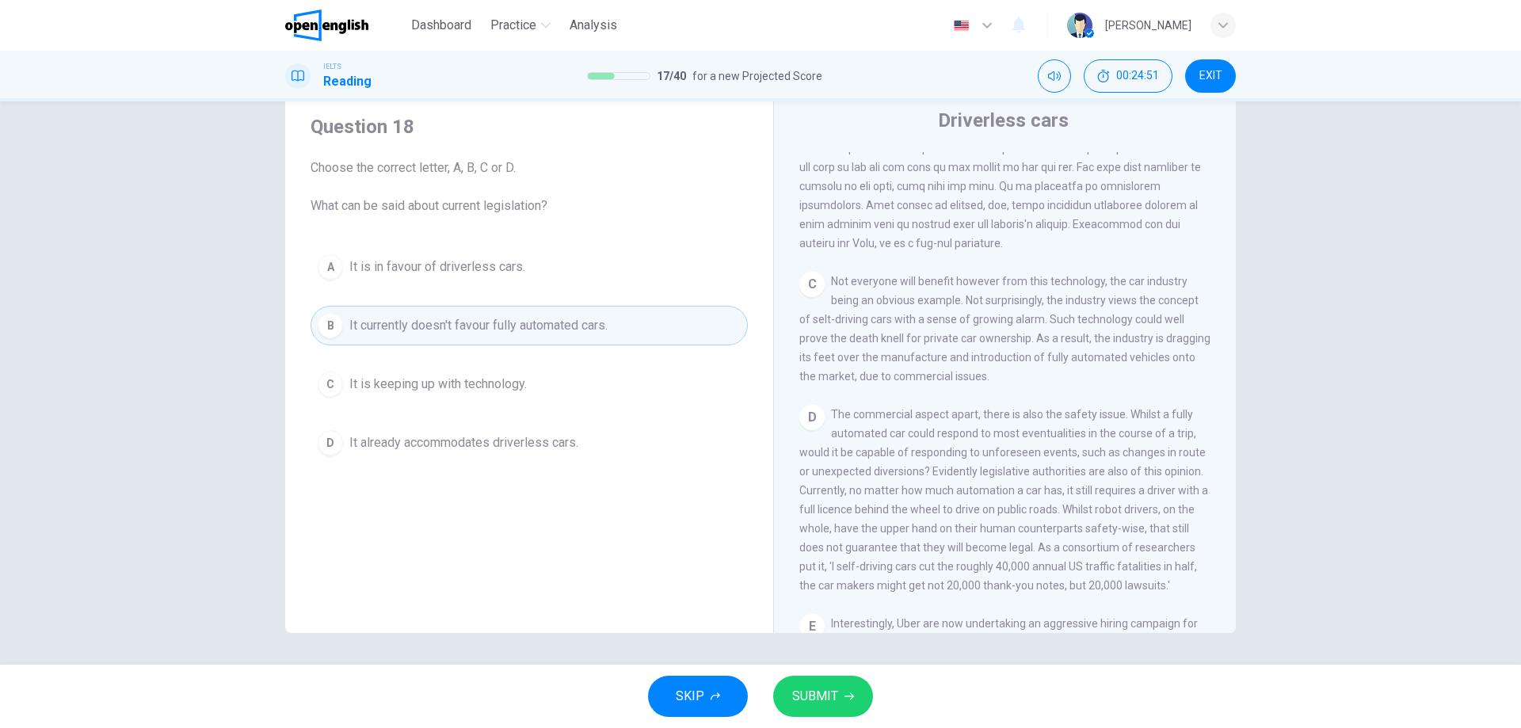
click at [839, 687] on button "SUBMIT" at bounding box center [823, 696] width 100 height 41
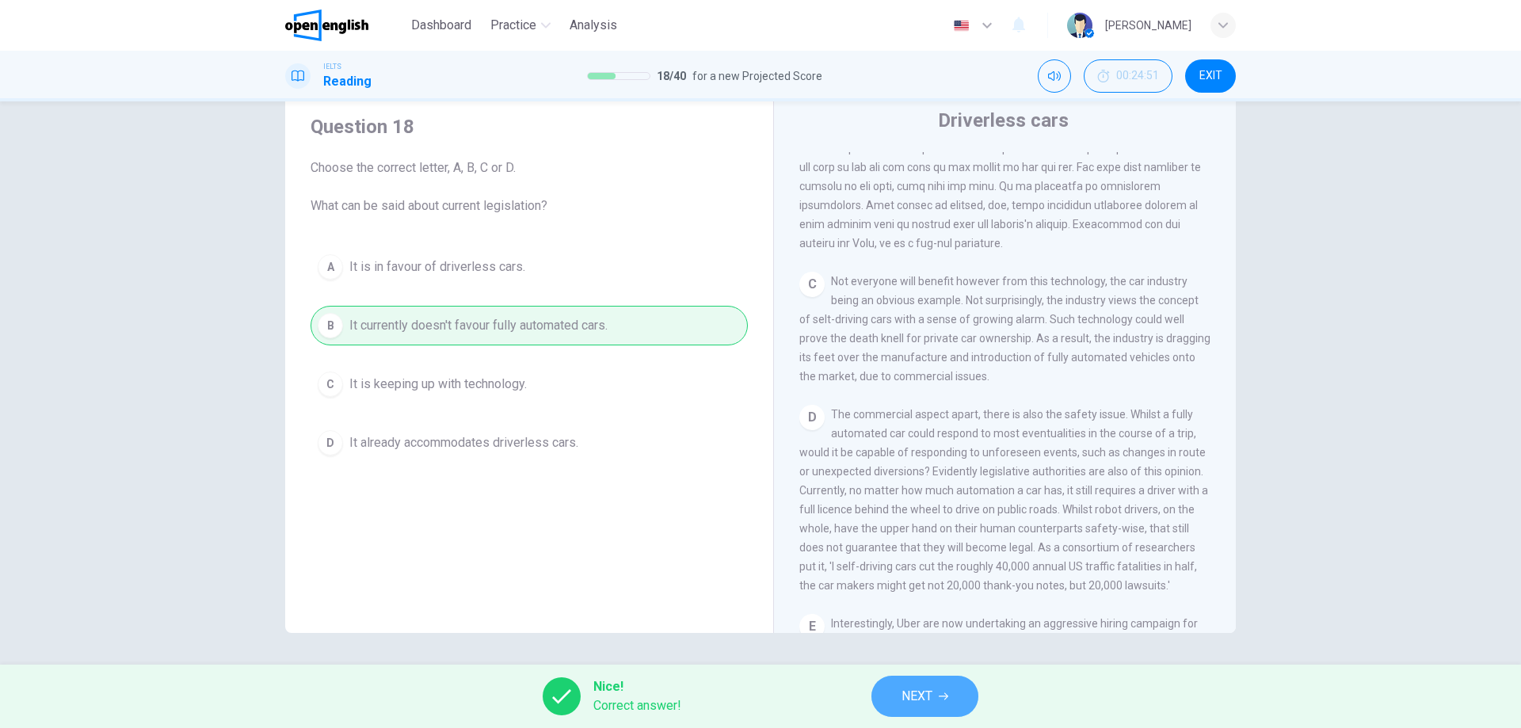
click at [906, 692] on span "NEXT" at bounding box center [916, 696] width 31 height 22
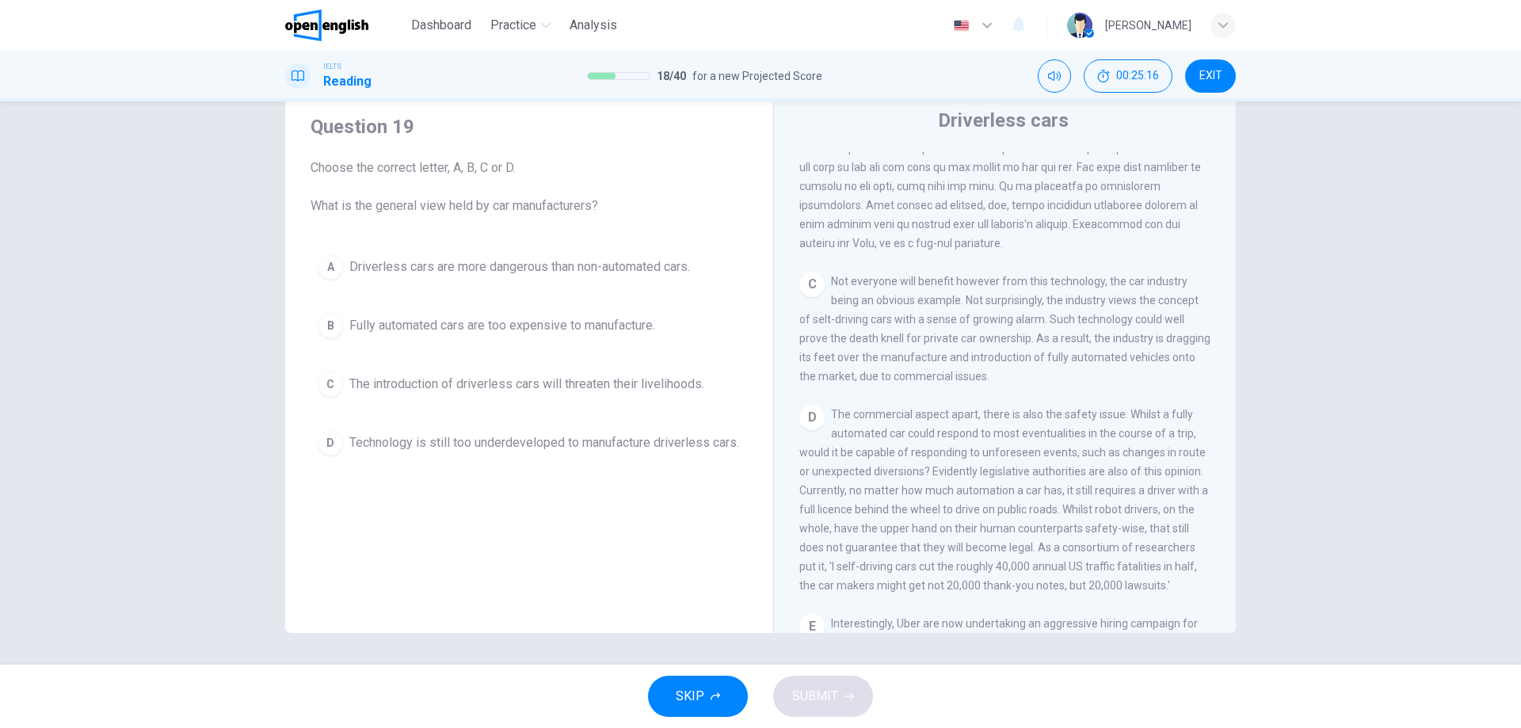
click at [509, 388] on span "The introduction of driverless cars will threaten their livelihoods." at bounding box center [526, 384] width 355 height 19
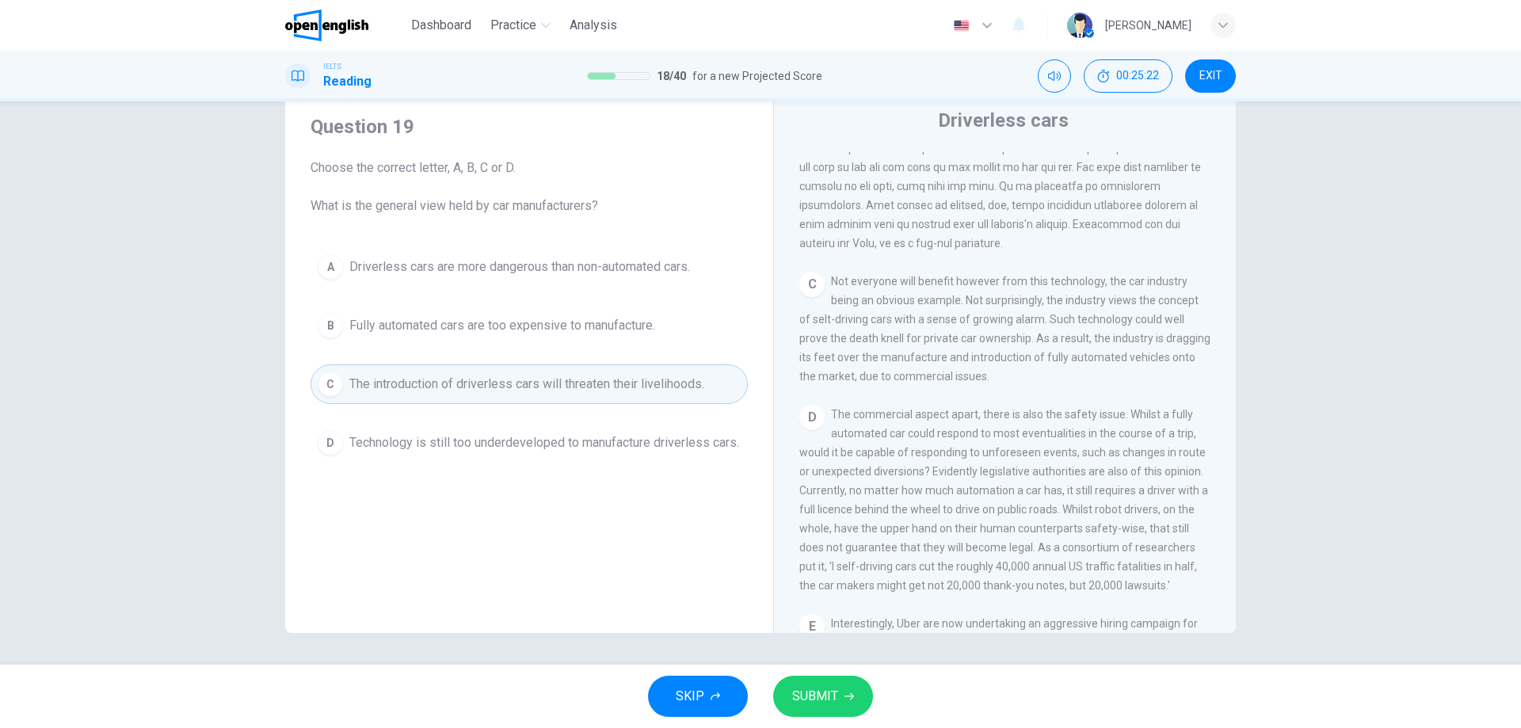
click at [825, 687] on span "SUBMIT" at bounding box center [815, 696] width 46 height 22
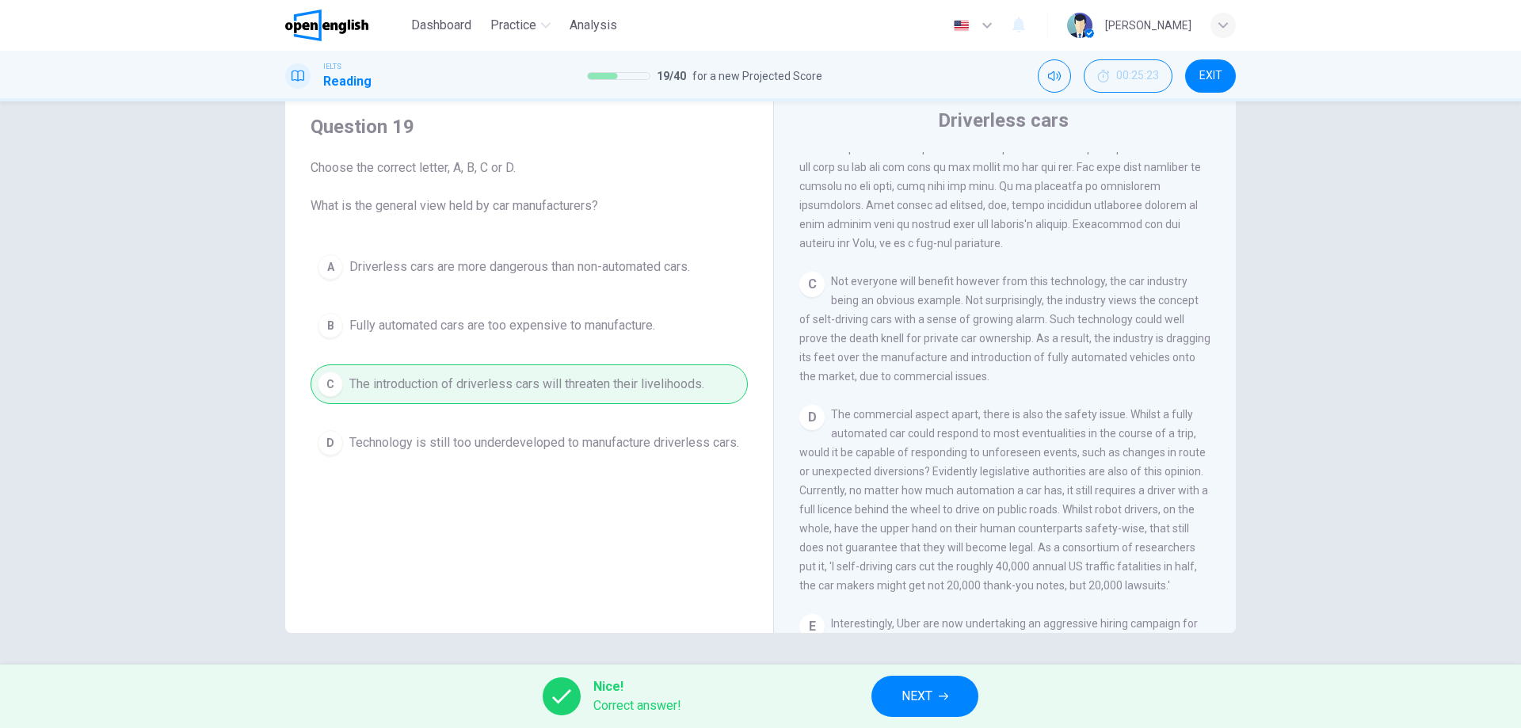
click at [947, 693] on icon "button" at bounding box center [944, 697] width 10 height 10
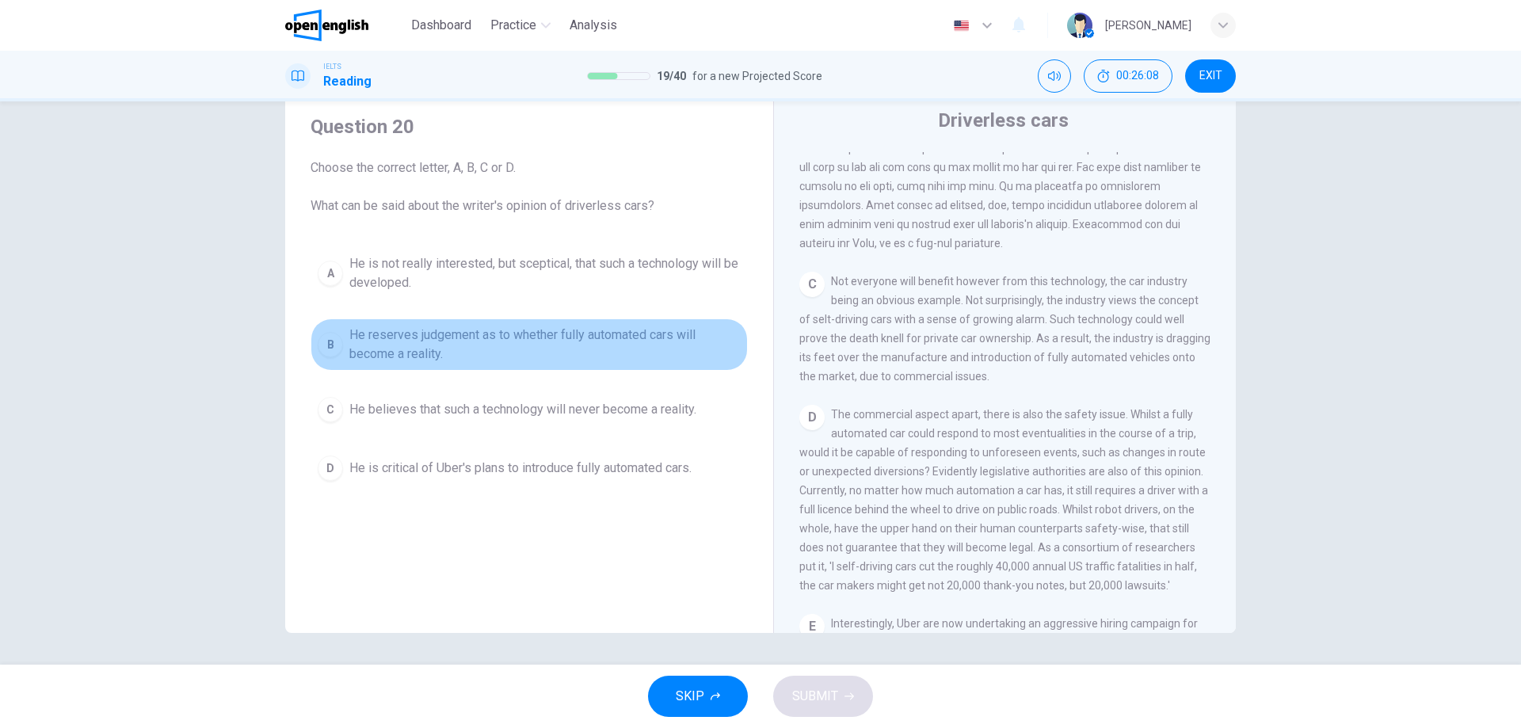
click at [473, 346] on span "He reserves judgement as to whether fully automated cars will become a reality." at bounding box center [544, 345] width 391 height 38
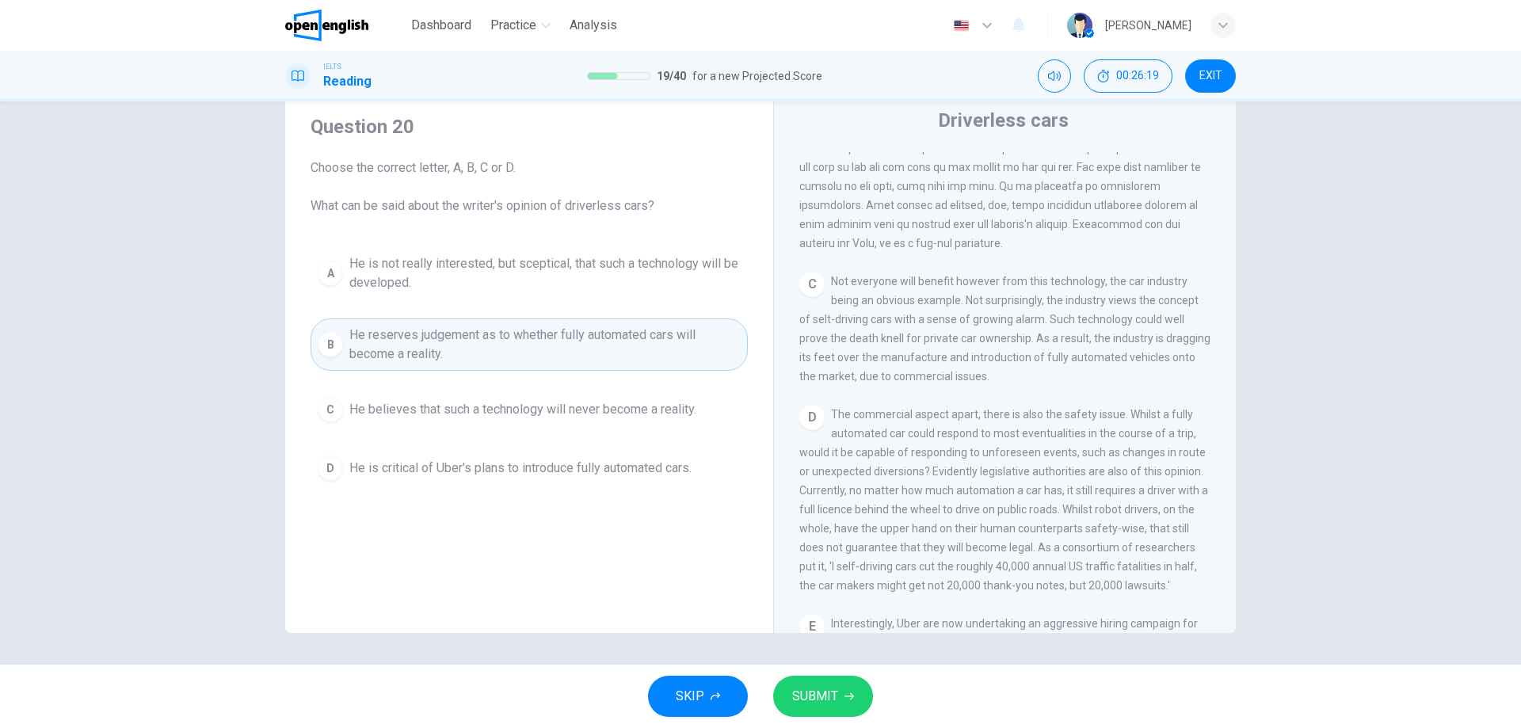
click at [854, 697] on button "SUBMIT" at bounding box center [823, 696] width 100 height 41
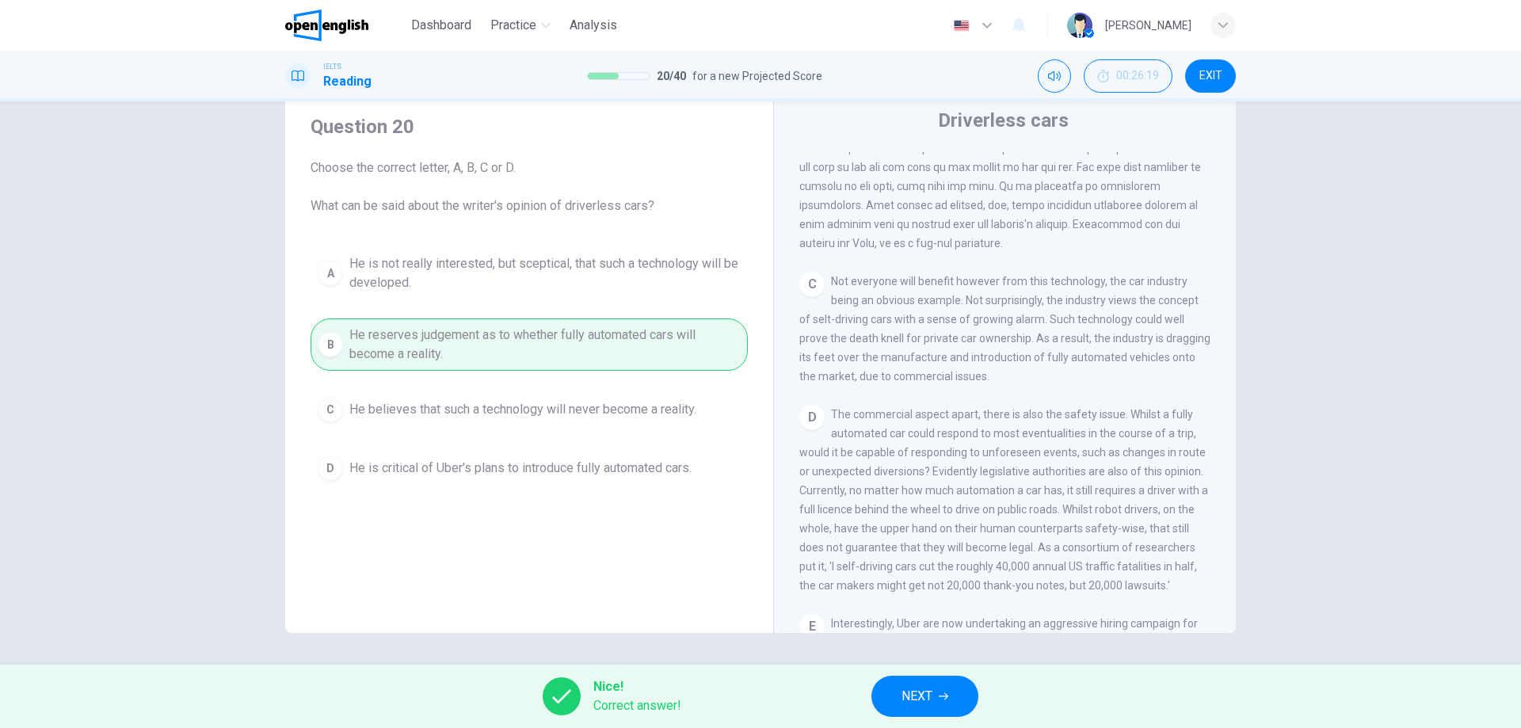
click at [935, 692] on button "NEXT" at bounding box center [924, 696] width 107 height 41
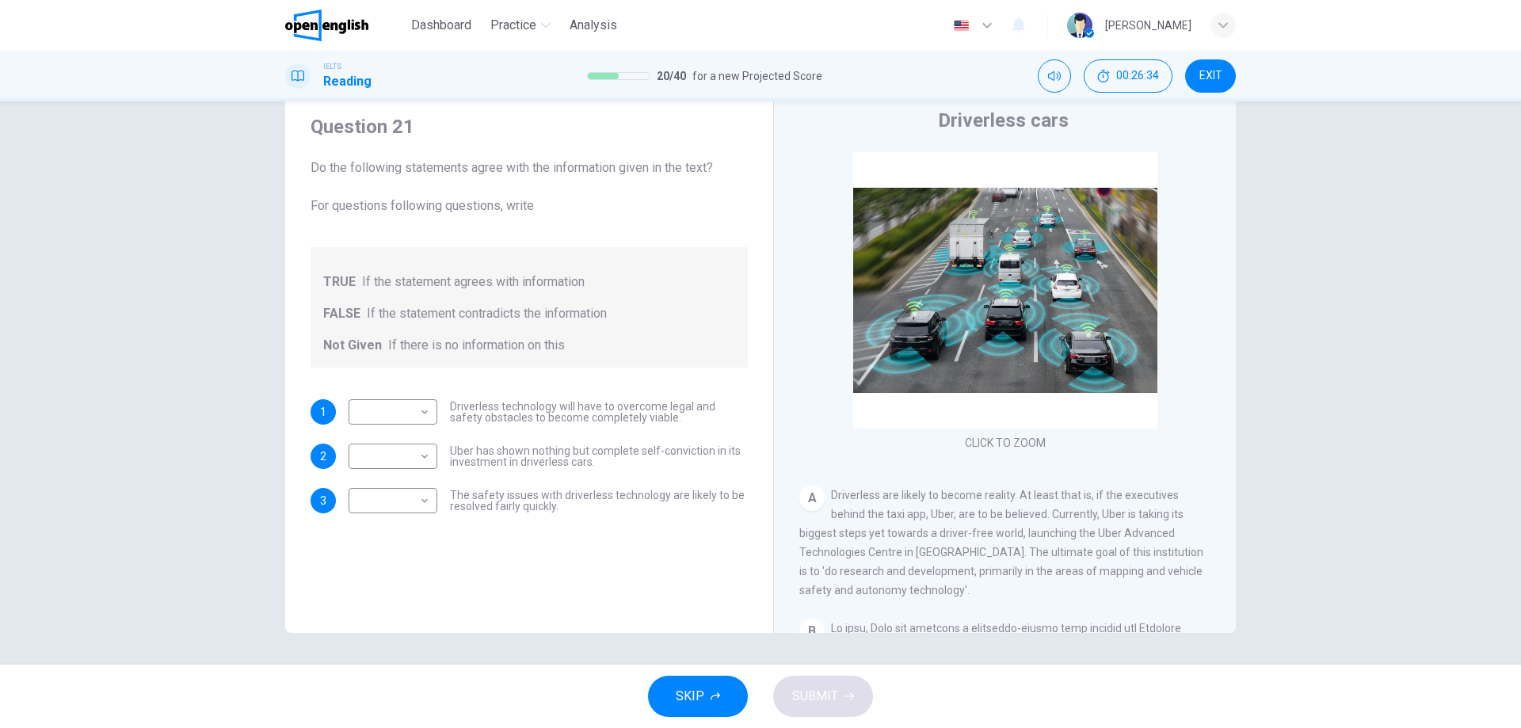
drag, startPoint x: 364, startPoint y: 166, endPoint x: 470, endPoint y: 170, distance: 106.2
click at [470, 170] on span "Do the following statements agree with the information given in the text? For q…" at bounding box center [529, 186] width 437 height 57
click at [425, 410] on body "This site uses cookies, as explained in our Privacy Policy . If you agree to th…" at bounding box center [760, 364] width 1521 height 728
click at [393, 435] on li "TRUE" at bounding box center [393, 437] width 89 height 25
type input "****"
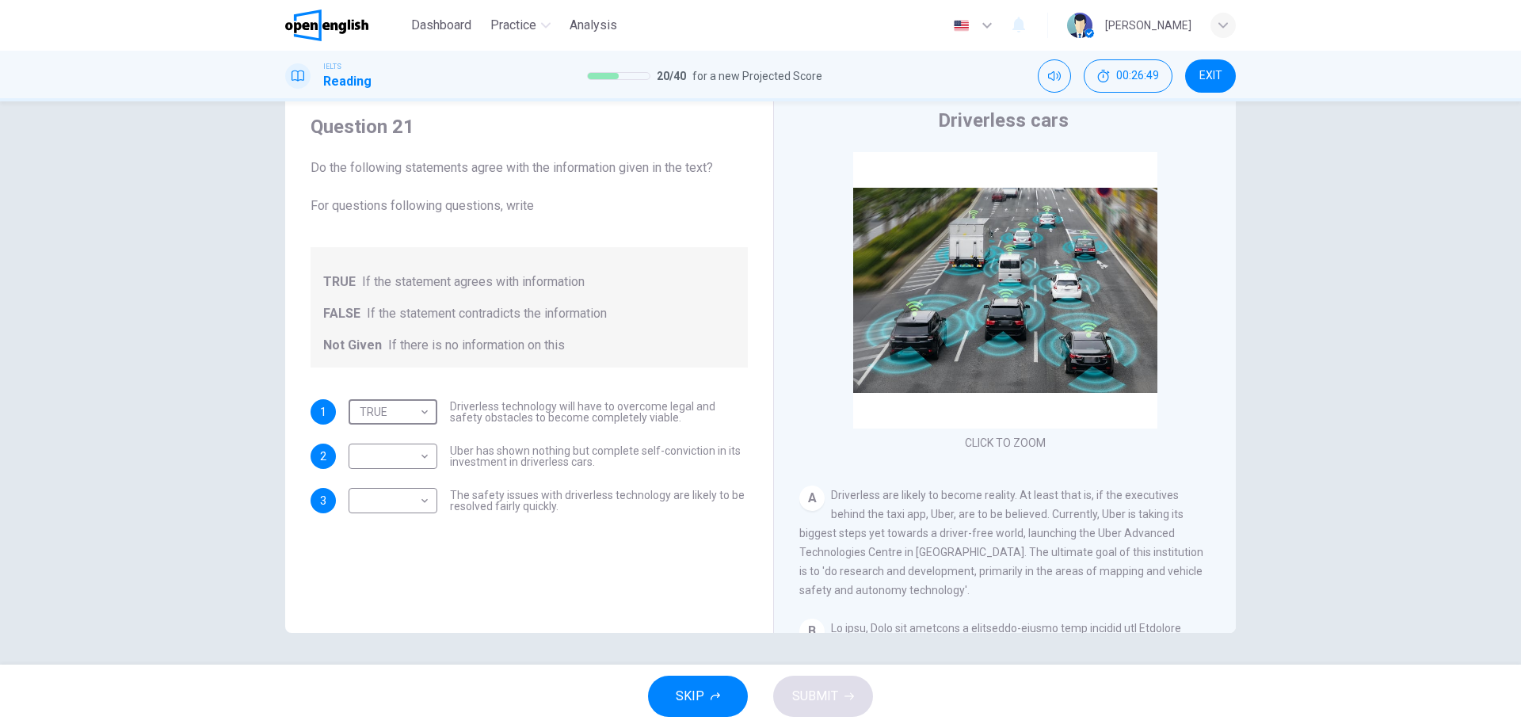
click at [233, 425] on div "Question 21 Do the following statements agree with the information given in the…" at bounding box center [760, 382] width 1521 height 563
click at [431, 454] on body "This site uses cookies, as explained in our Privacy Policy . If you agree to th…" at bounding box center [760, 364] width 1521 height 728
click at [394, 501] on li "FALSE" at bounding box center [393, 506] width 89 height 25
type input "*****"
drag, startPoint x: 511, startPoint y: 448, endPoint x: 609, endPoint y: 454, distance: 98.4
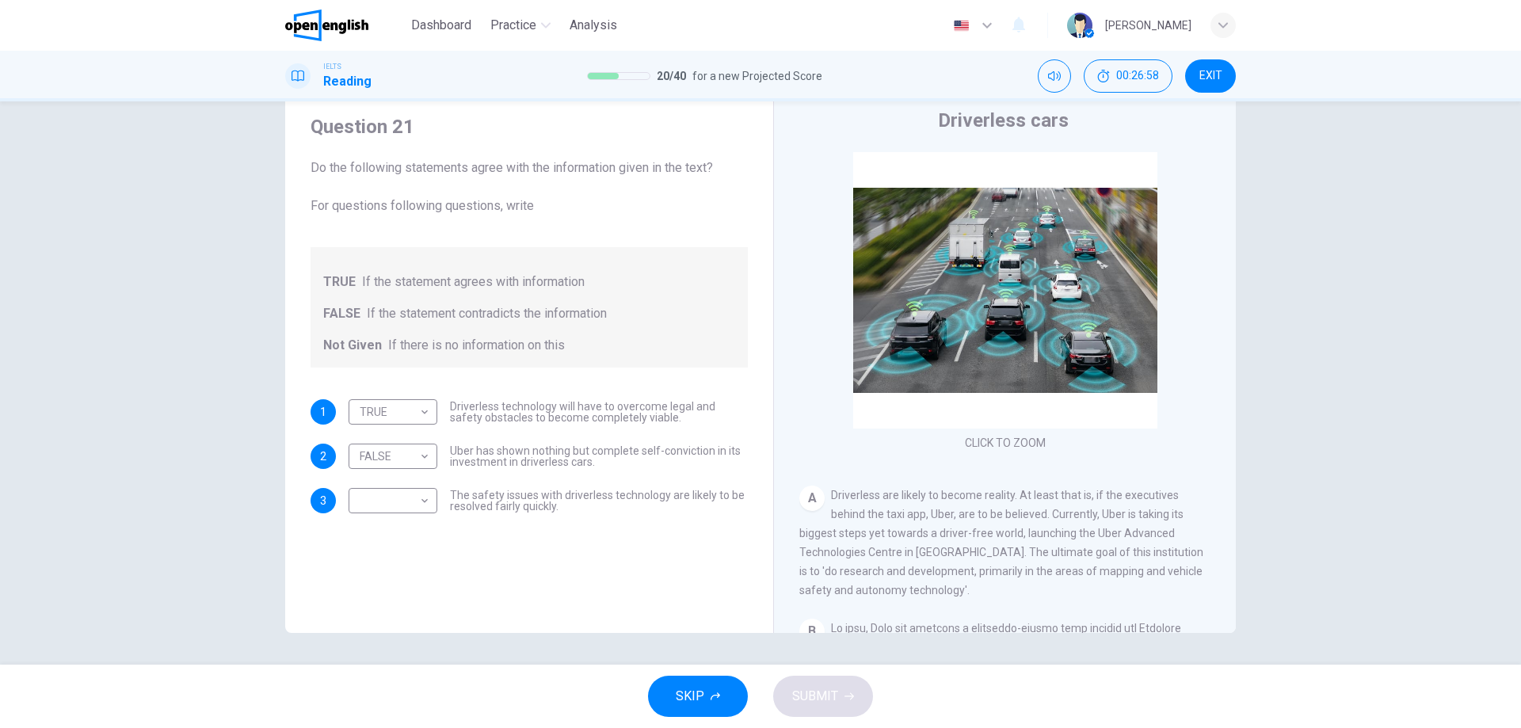
click at [608, 454] on span "Uber has shown nothing but complete self-conviction in its investment in driver…" at bounding box center [599, 456] width 298 height 22
click at [650, 456] on span "Uber has shown nothing but complete self-conviction in its investment in driver…" at bounding box center [599, 456] width 298 height 22
click at [638, 463] on span "Uber has shown nothing but complete self-conviction in its investment in driver…" at bounding box center [599, 456] width 298 height 22
click at [423, 498] on body "This site uses cookies, as explained in our Privacy Policy . If you agree to th…" at bounding box center [760, 364] width 1521 height 728
click at [414, 573] on li "Not Given" at bounding box center [393, 576] width 89 height 25
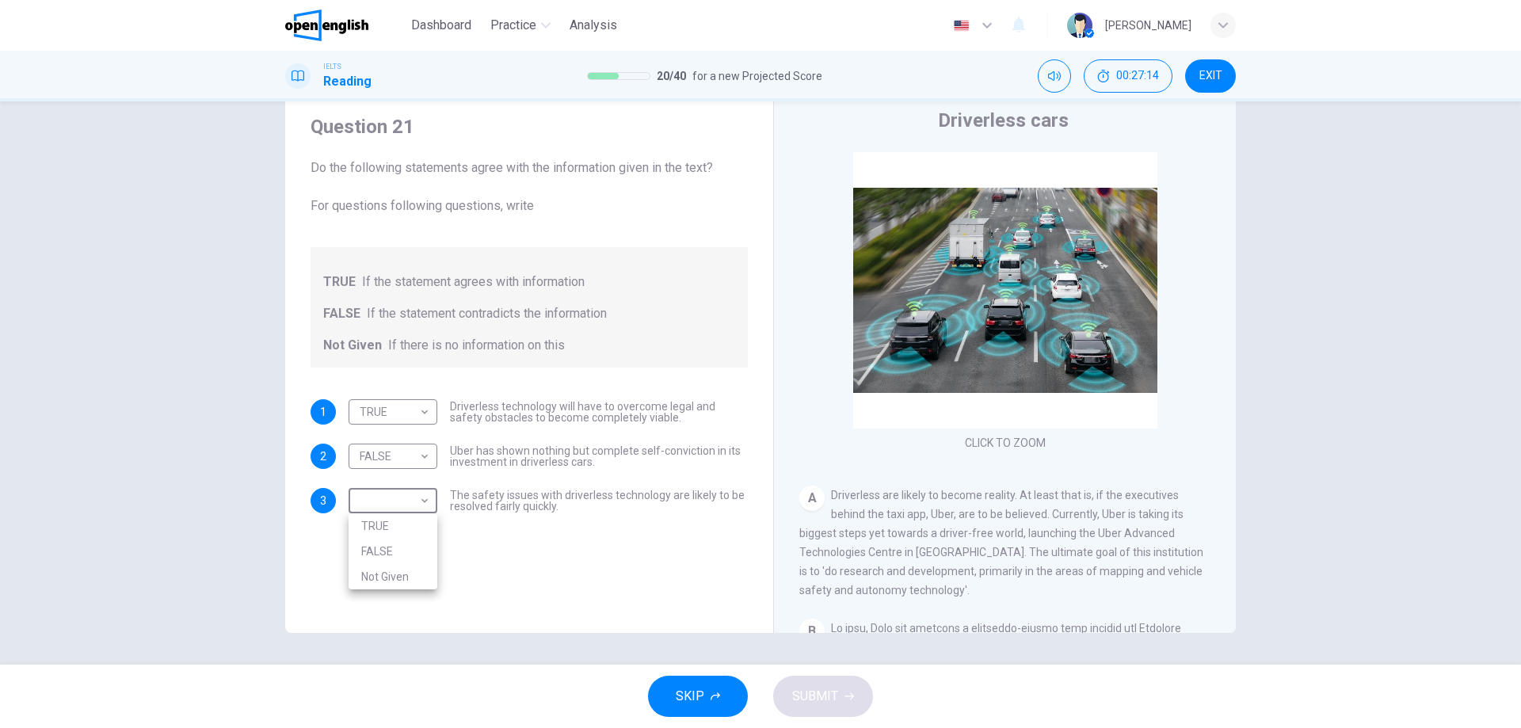
type input "*********"
click at [829, 686] on span "SUBMIT" at bounding box center [815, 696] width 46 height 22
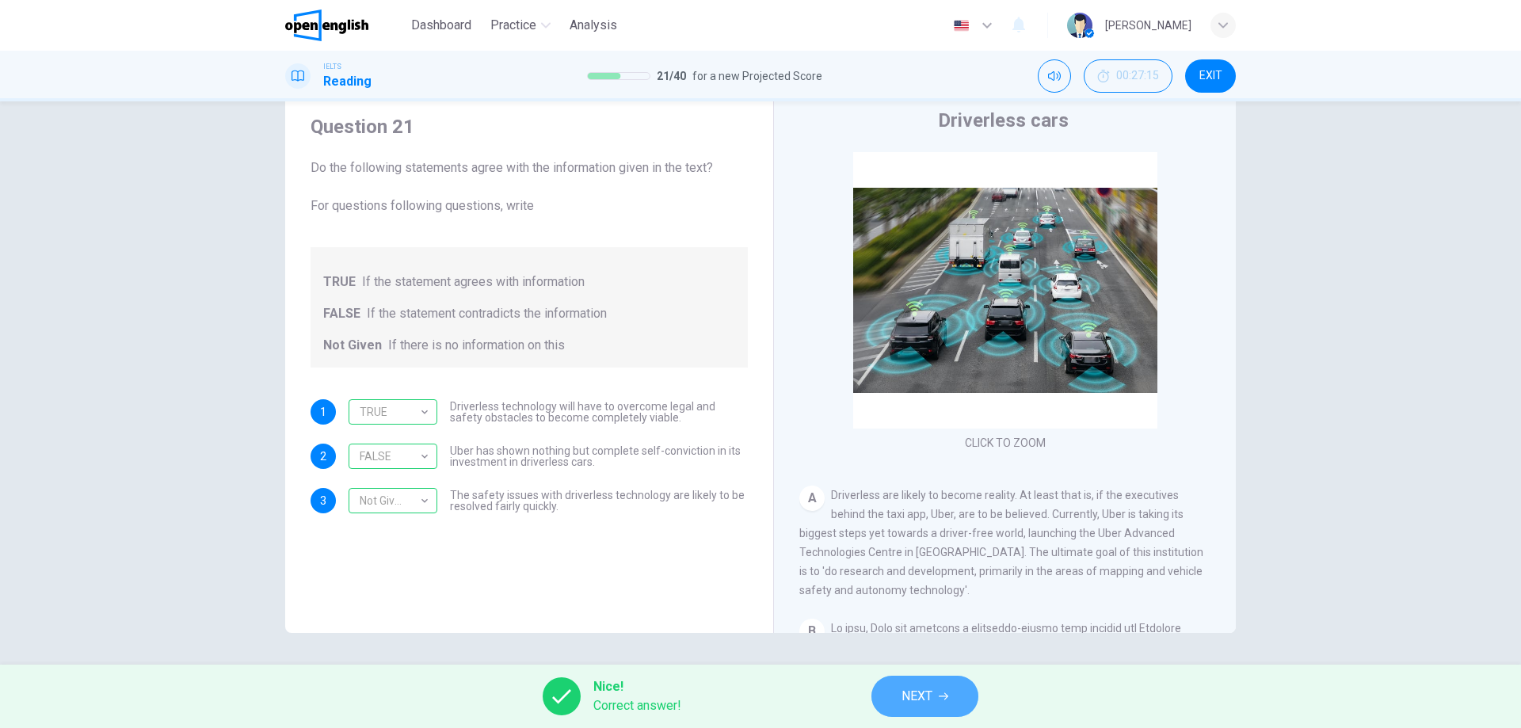
click at [902, 686] on span "NEXT" at bounding box center [916, 696] width 31 height 22
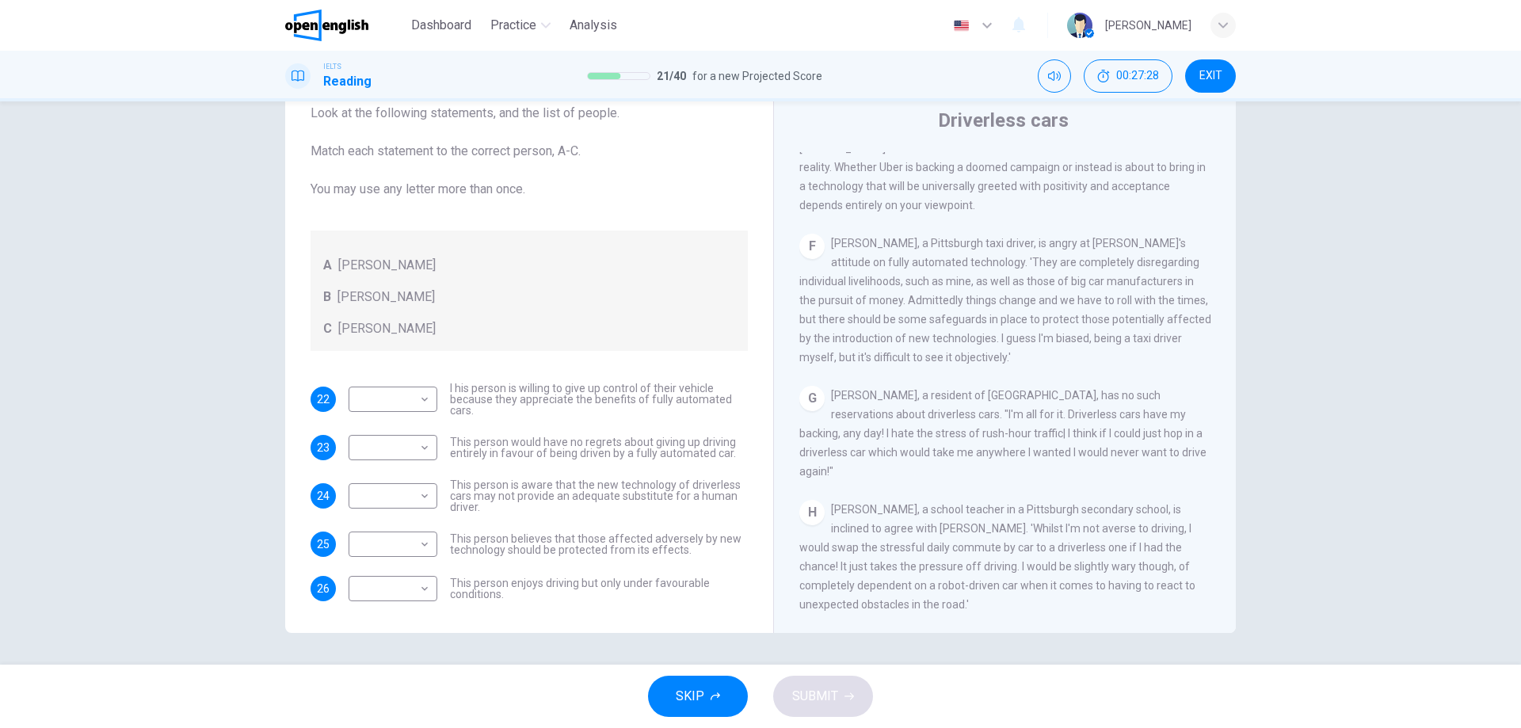
scroll to position [1173, 0]
click at [423, 447] on body "This site uses cookies, as explained in our Privacy Policy . If you agree to th…" at bounding box center [760, 364] width 1521 height 728
click at [391, 493] on li "B" at bounding box center [393, 498] width 89 height 25
type input "*"
click at [429, 541] on body "This site uses cookies, as explained in our Privacy Policy . If you agree to th…" at bounding box center [760, 364] width 1521 height 728
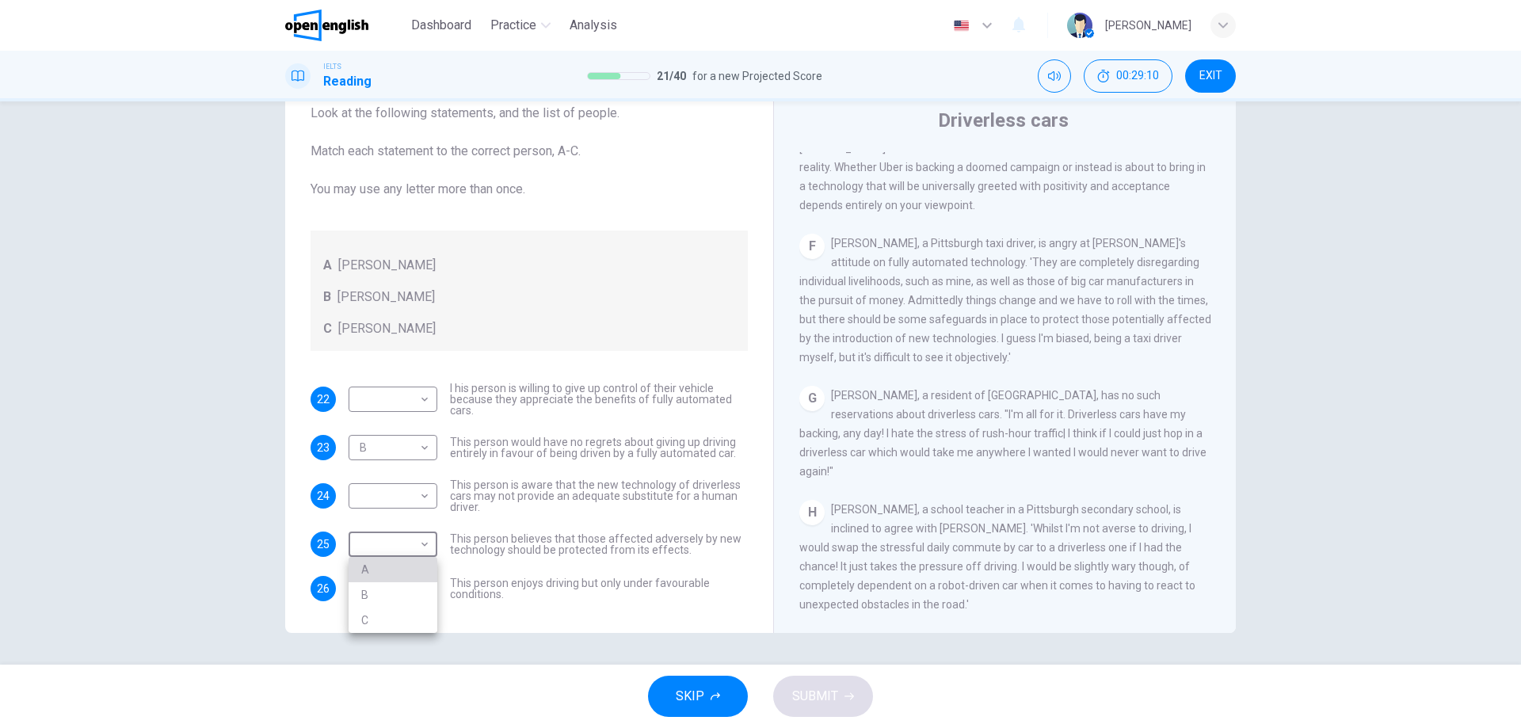
click at [404, 568] on li "A" at bounding box center [393, 569] width 89 height 25
type input "*"
drag, startPoint x: 681, startPoint y: 586, endPoint x: 692, endPoint y: 596, distance: 14.6
click at [692, 596] on span "This person enjoys driving but only under favourable conditions." at bounding box center [599, 588] width 298 height 22
click at [427, 593] on body "This site uses cookies, as explained in our Privacy Policy . If you agree to th…" at bounding box center [760, 364] width 1521 height 728
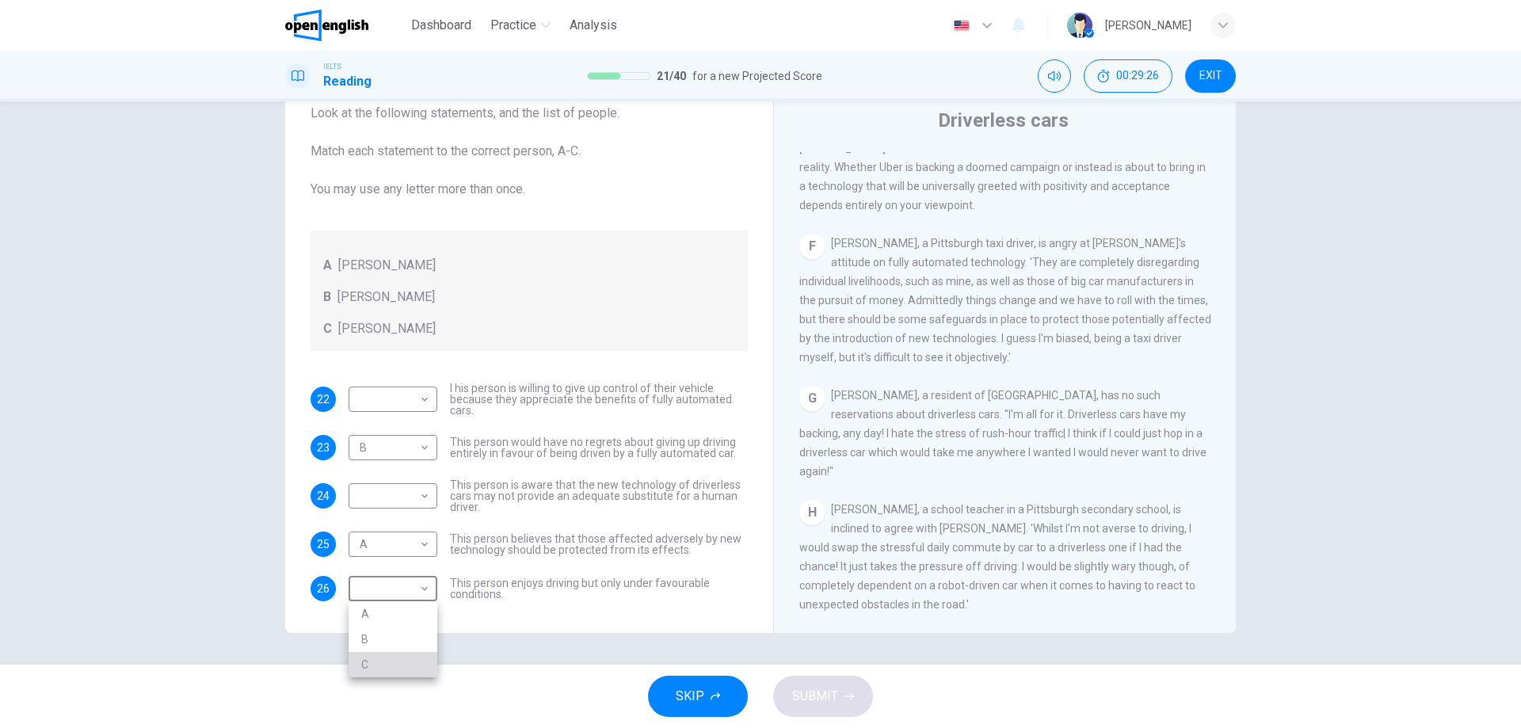
click at [379, 657] on li "C" at bounding box center [393, 664] width 89 height 25
type input "*"
click at [515, 624] on div "Questions 22 - 26 Look at the following statements, and the list of people. Mat…" at bounding box center [529, 365] width 463 height 535
click at [425, 493] on body "This site uses cookies, as explained in our Privacy Policy . If you agree to th…" at bounding box center [760, 364] width 1521 height 728
click at [411, 518] on li "A" at bounding box center [393, 521] width 89 height 25
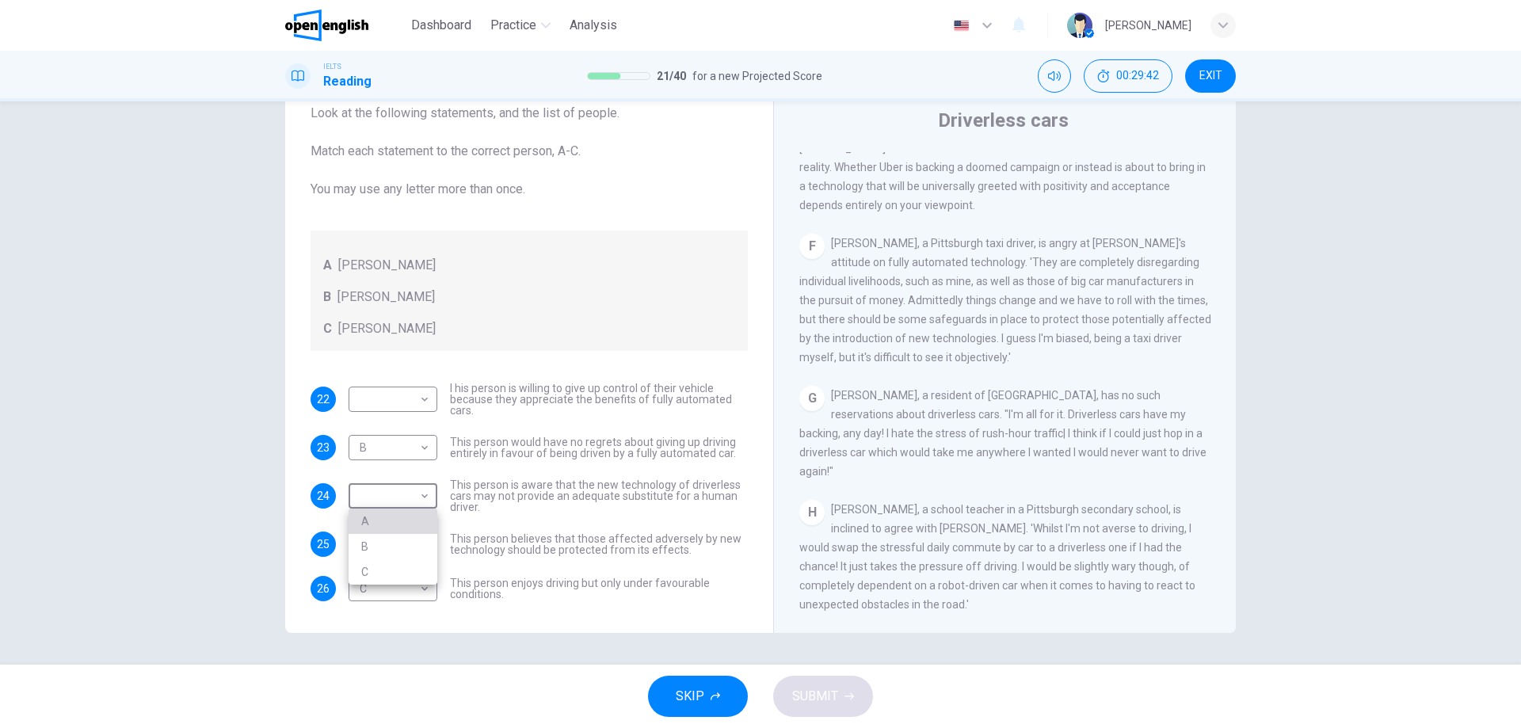
type input "*"
click at [174, 452] on div "Questions 22 - 26 Look at the following statements, and the list of people. Mat…" at bounding box center [760, 382] width 1521 height 563
click at [413, 396] on body "This site uses cookies, as explained in our Privacy Policy . If you agree to th…" at bounding box center [760, 364] width 1521 height 728
click at [386, 420] on li "A" at bounding box center [393, 424] width 89 height 25
type input "*"
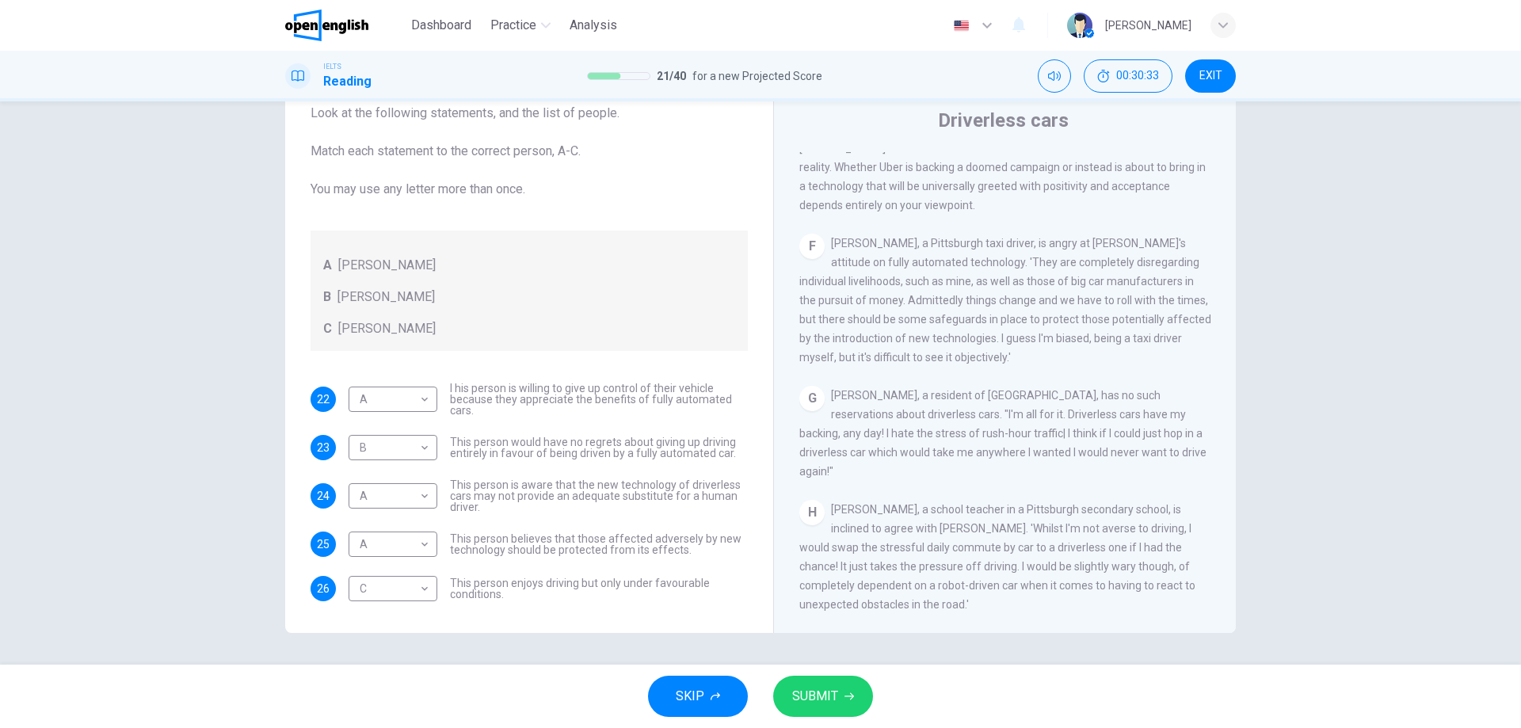
click at [960, 528] on span "[PERSON_NAME], a school teacher in a Pittsburgh secondary school, is inclined t…" at bounding box center [997, 557] width 396 height 108
click at [854, 690] on button "SUBMIT" at bounding box center [823, 696] width 100 height 41
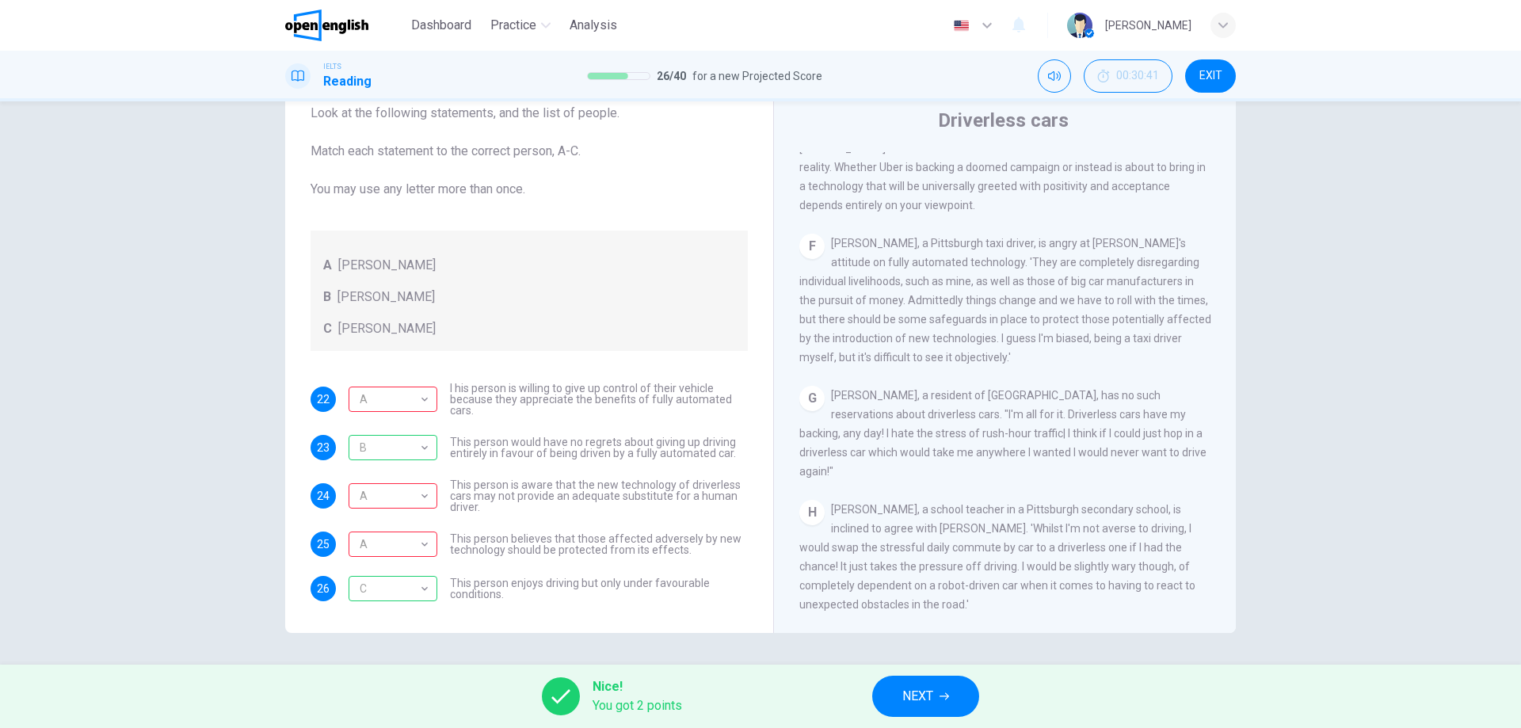
click at [906, 693] on span "NEXT" at bounding box center [917, 696] width 31 height 22
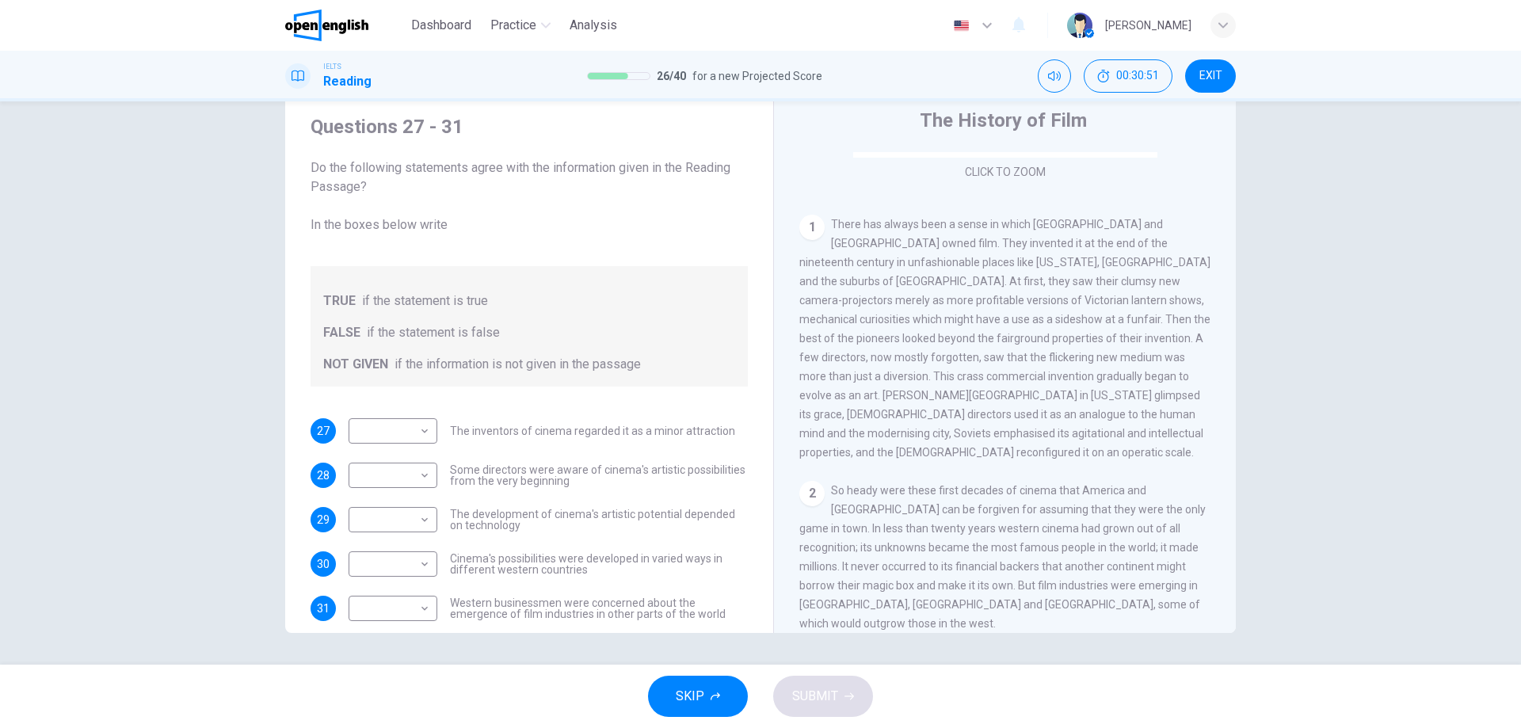
scroll to position [0, 0]
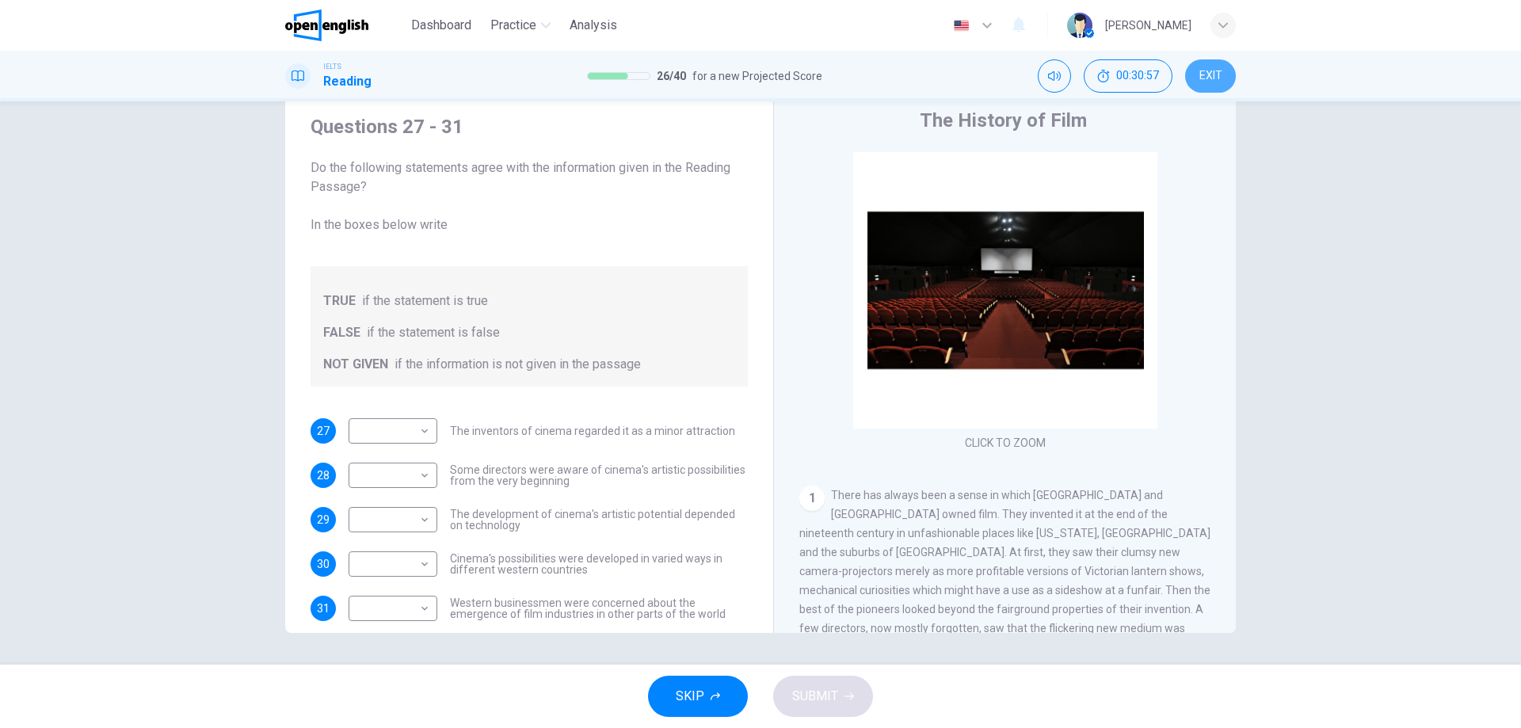
click at [1221, 73] on span "EXIT" at bounding box center [1210, 76] width 23 height 13
